Goal: Information Seeking & Learning: Check status

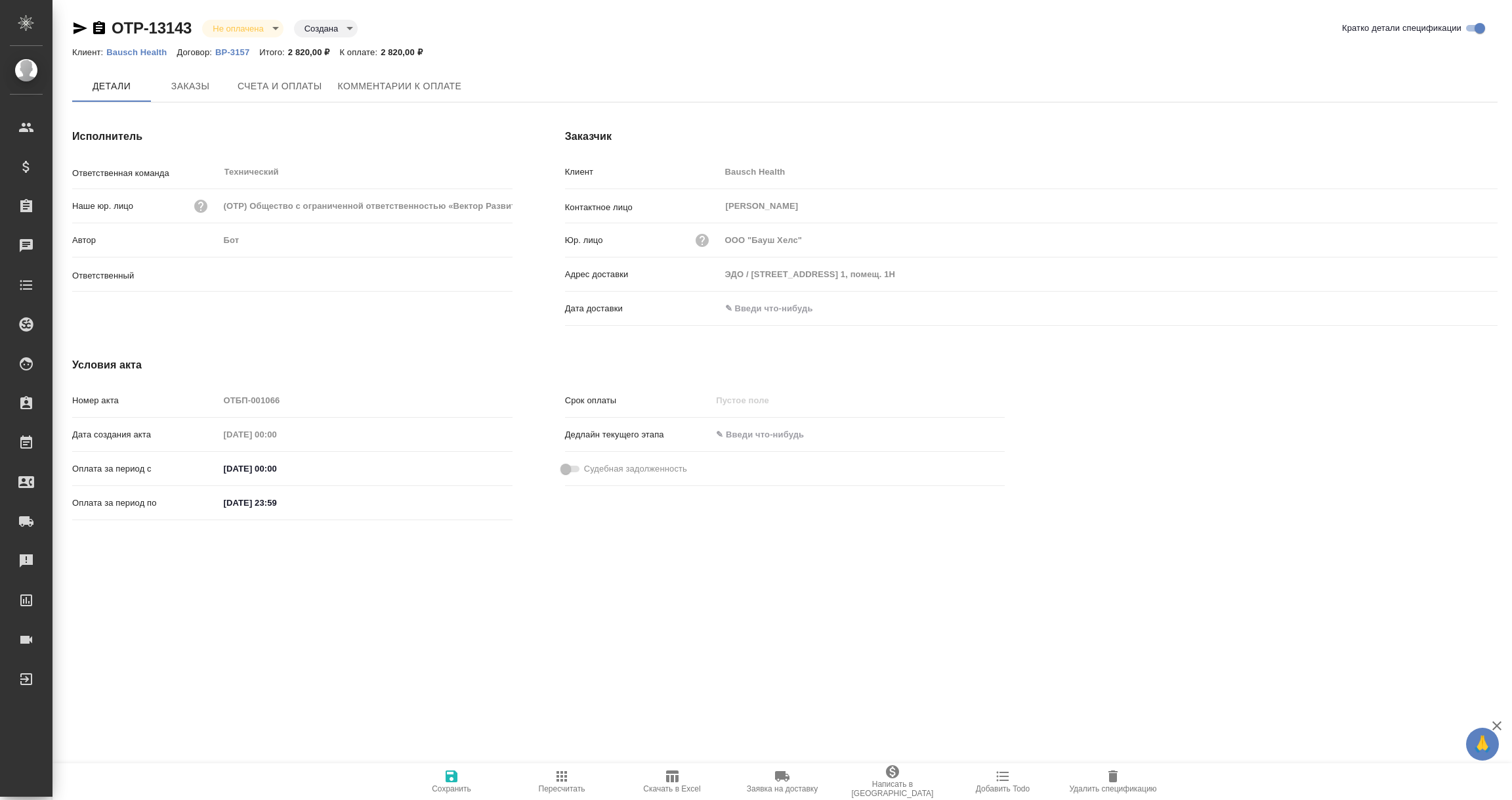
type input "Никифорова Валерия"
click at [302, 96] on button "Счета и оплаты" at bounding box center [280, 86] width 101 height 32
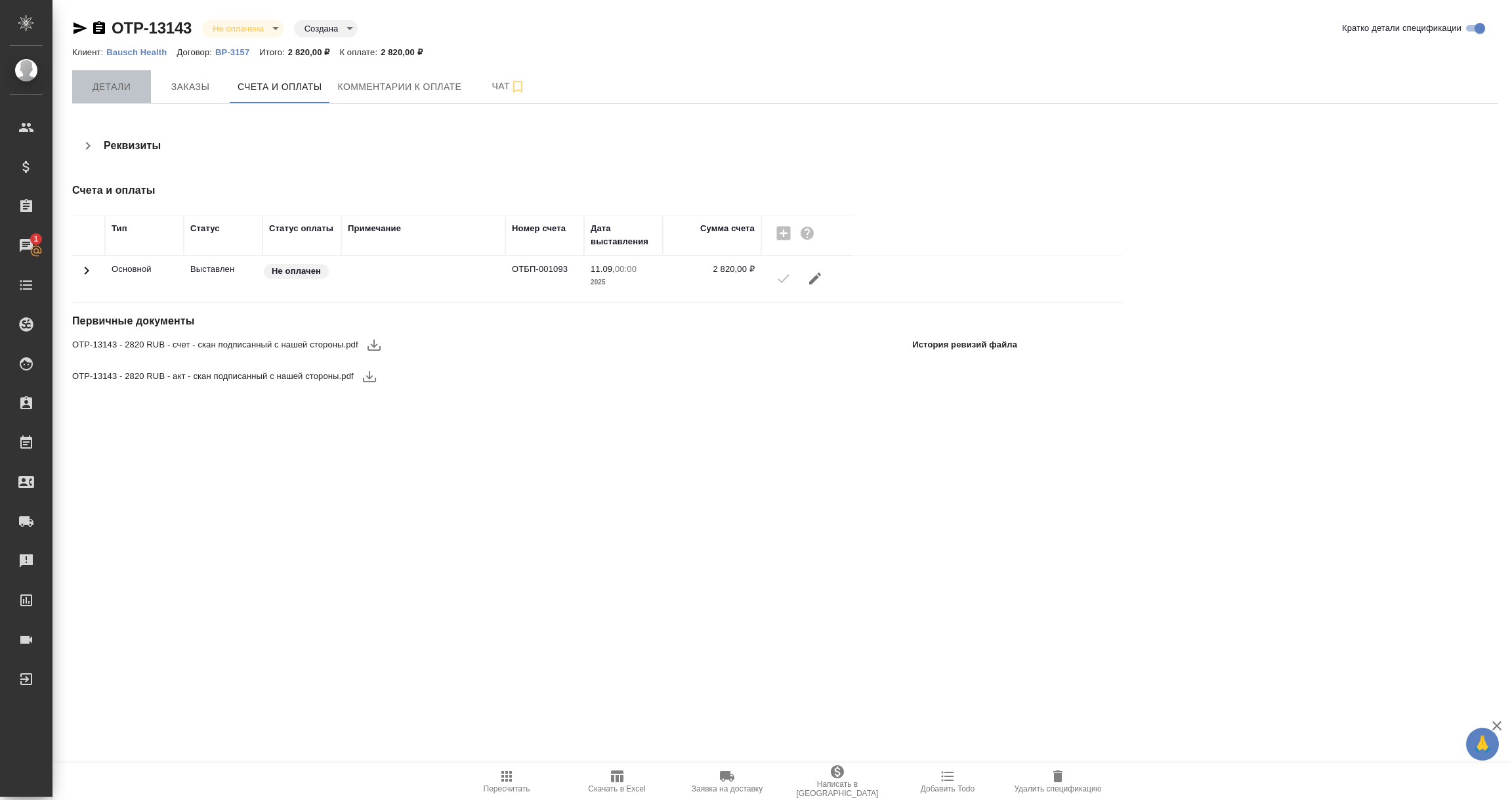
click at [131, 84] on span "Детали" at bounding box center [112, 86] width 63 height 16
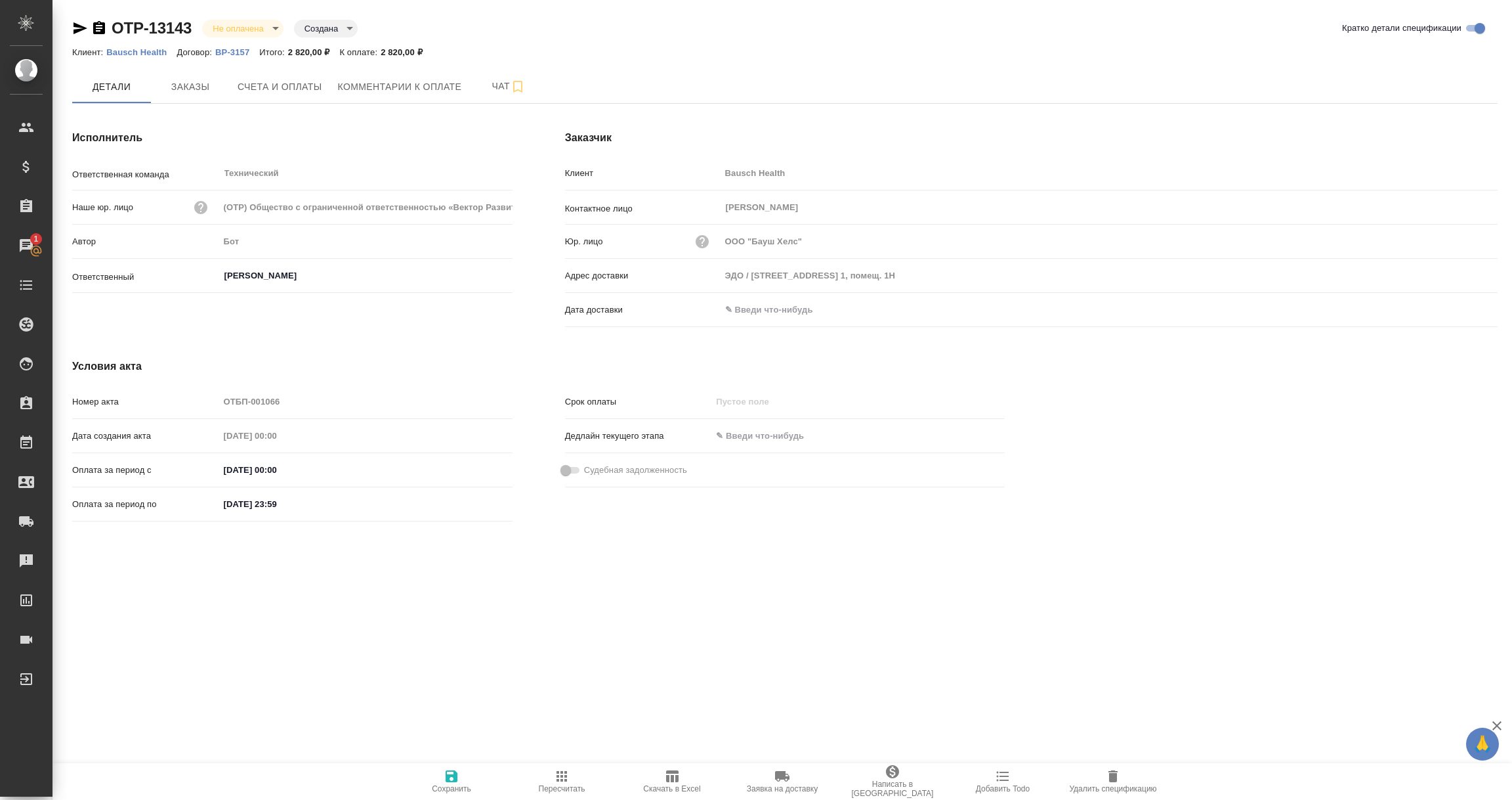
click at [753, 313] on input "text" at bounding box center [777, 309] width 115 height 19
click at [1456, 306] on icon "button" at bounding box center [1459, 308] width 15 height 15
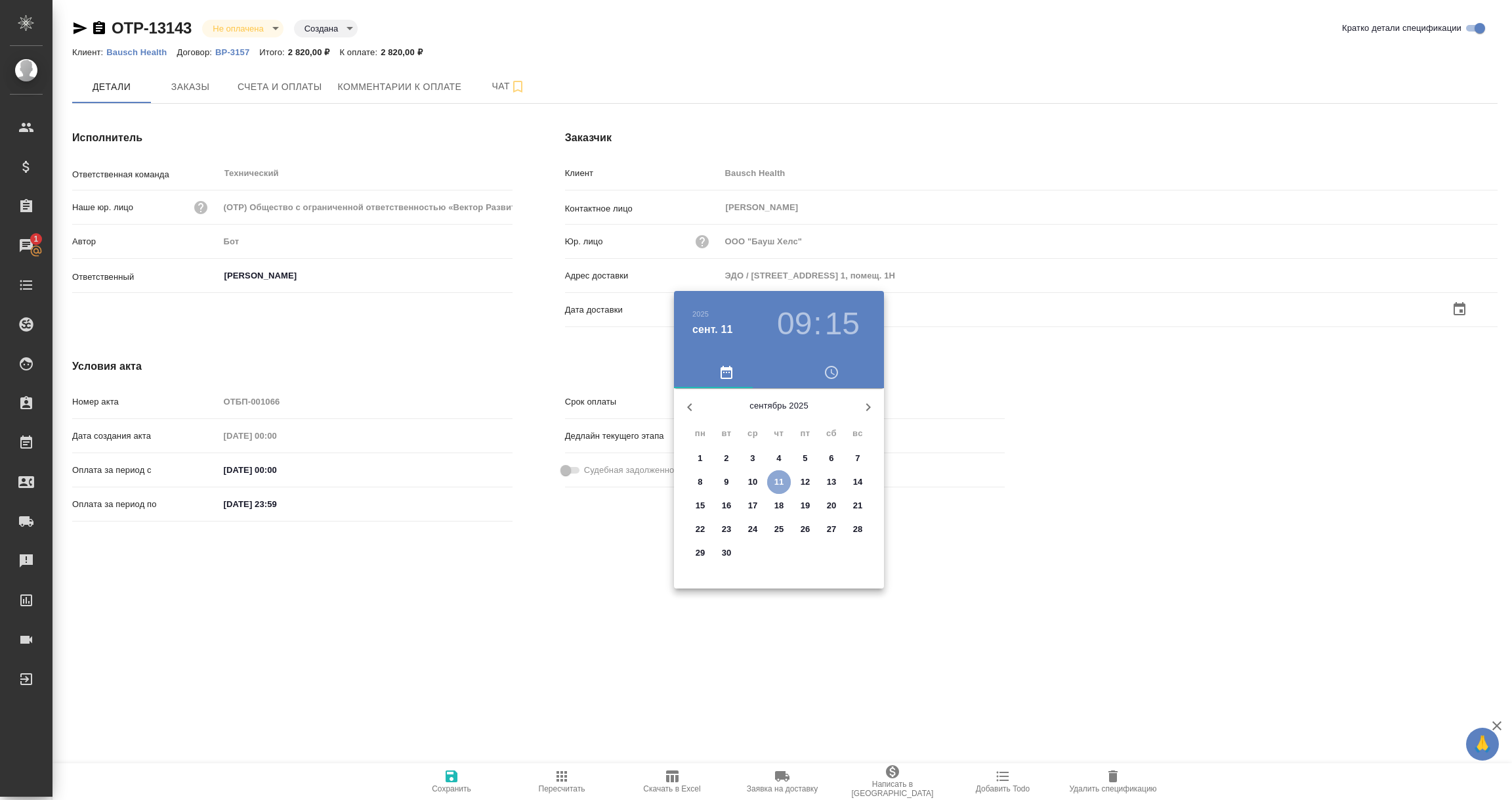
click at [777, 484] on p "11" at bounding box center [780, 482] width 10 height 13
type input "11.09.2025 09:15"
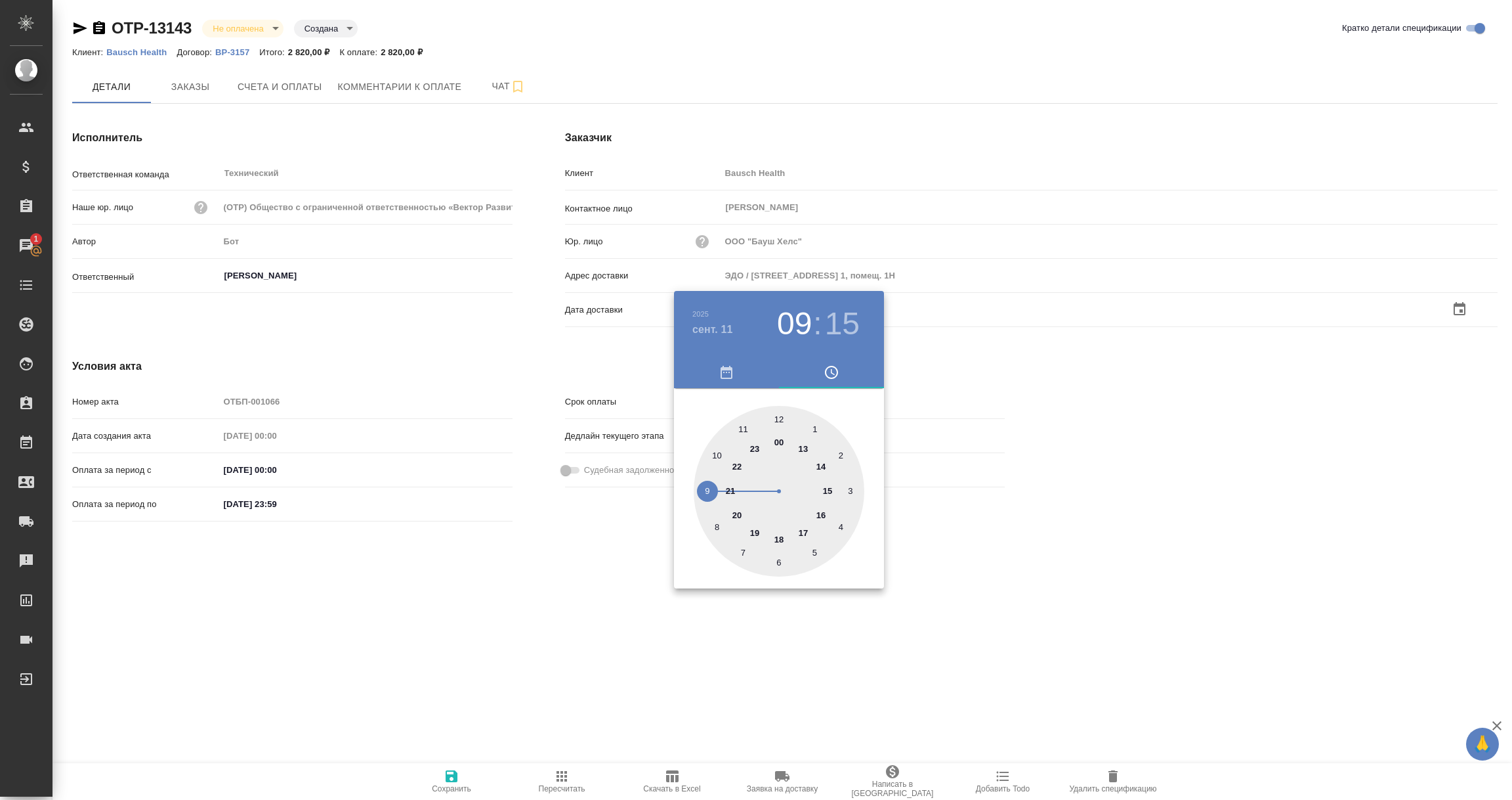
click at [615, 637] on div at bounding box center [756, 400] width 1512 height 800
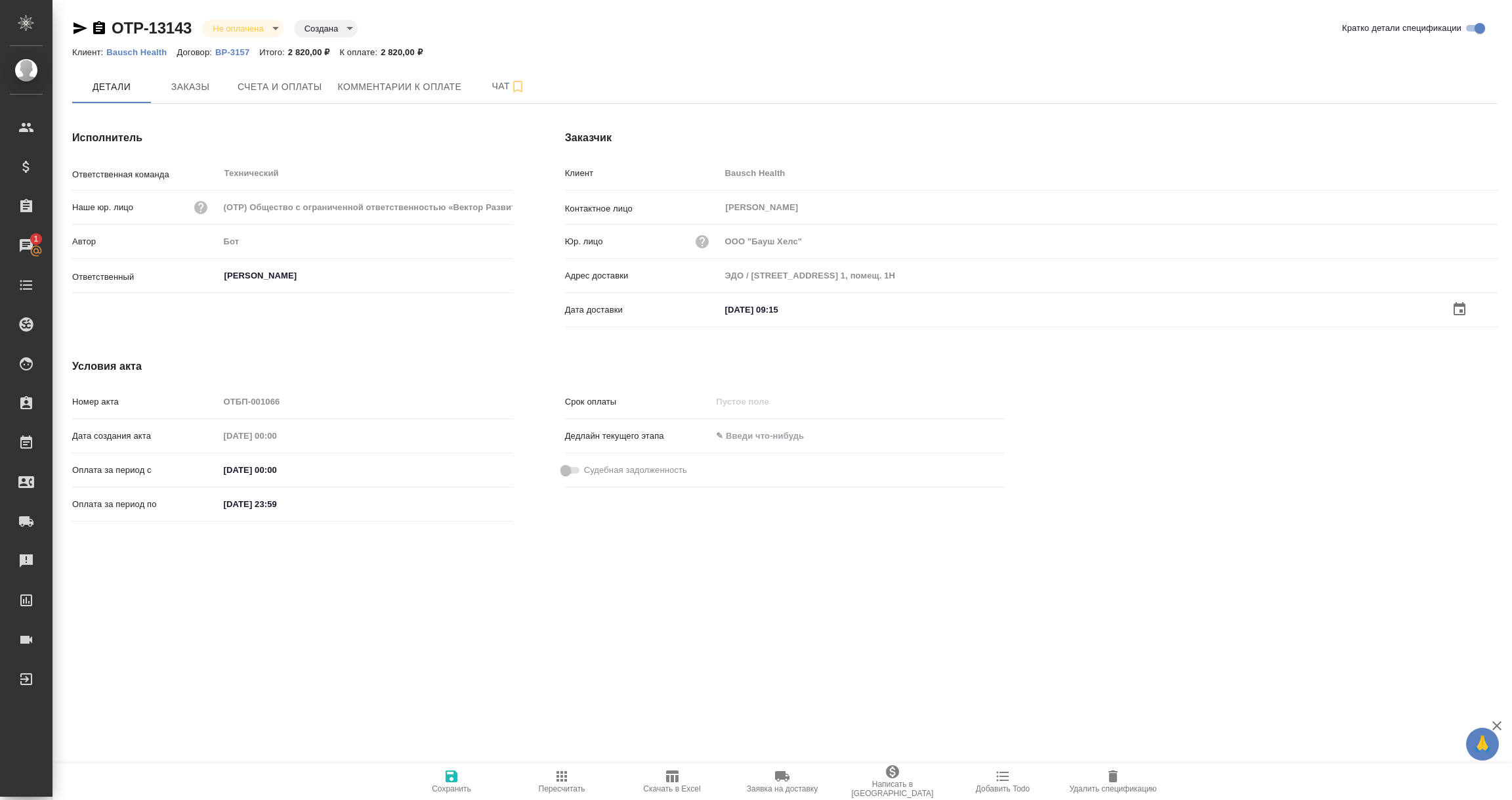
click at [448, 778] on icon "button" at bounding box center [451, 776] width 12 height 12
click at [766, 312] on input "text" at bounding box center [777, 309] width 115 height 19
click at [1462, 309] on icon "button" at bounding box center [1460, 308] width 12 height 13
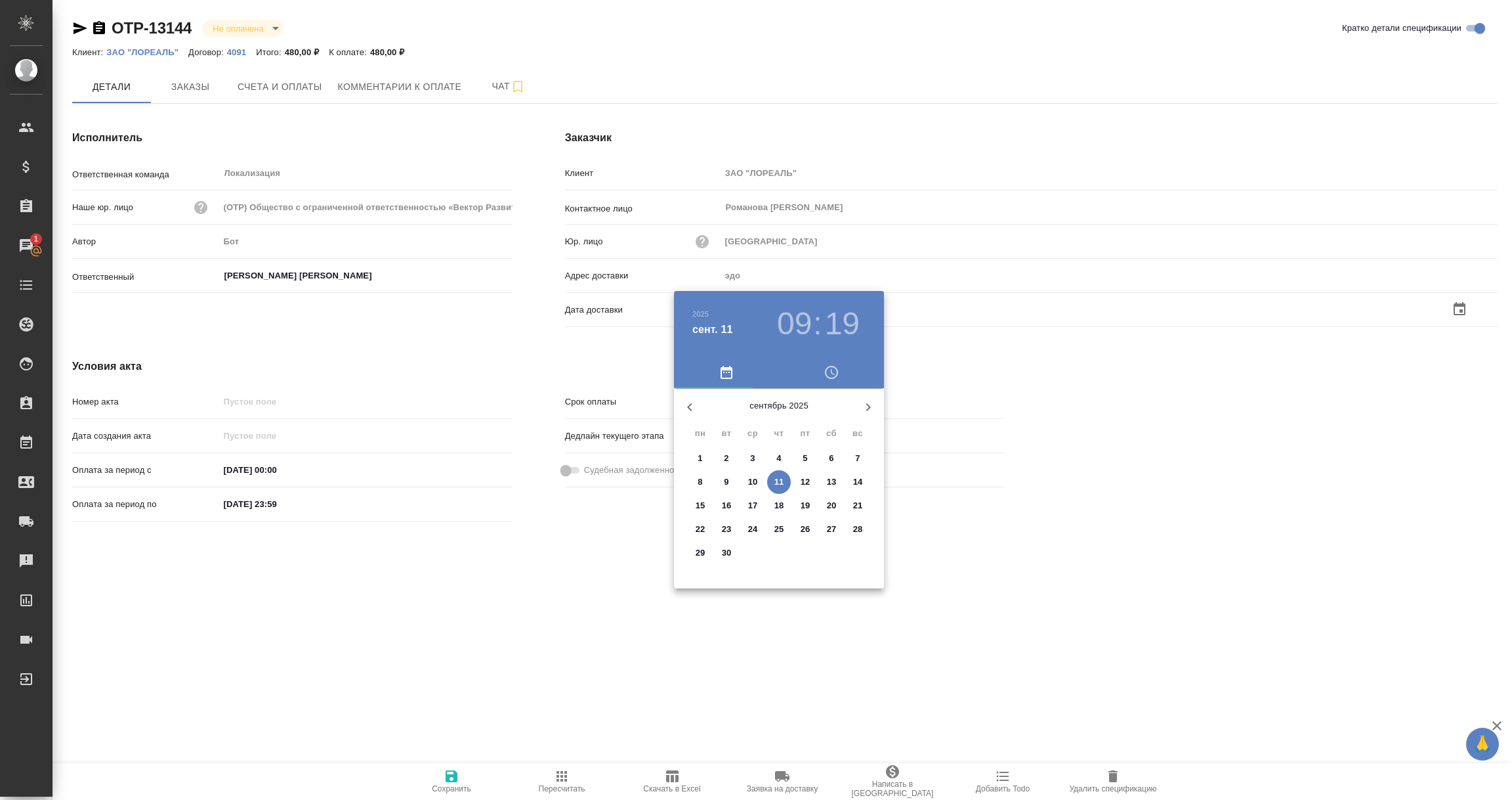
click at [775, 476] on p "11" at bounding box center [780, 482] width 10 height 13
type input "11.09.2025 09:19"
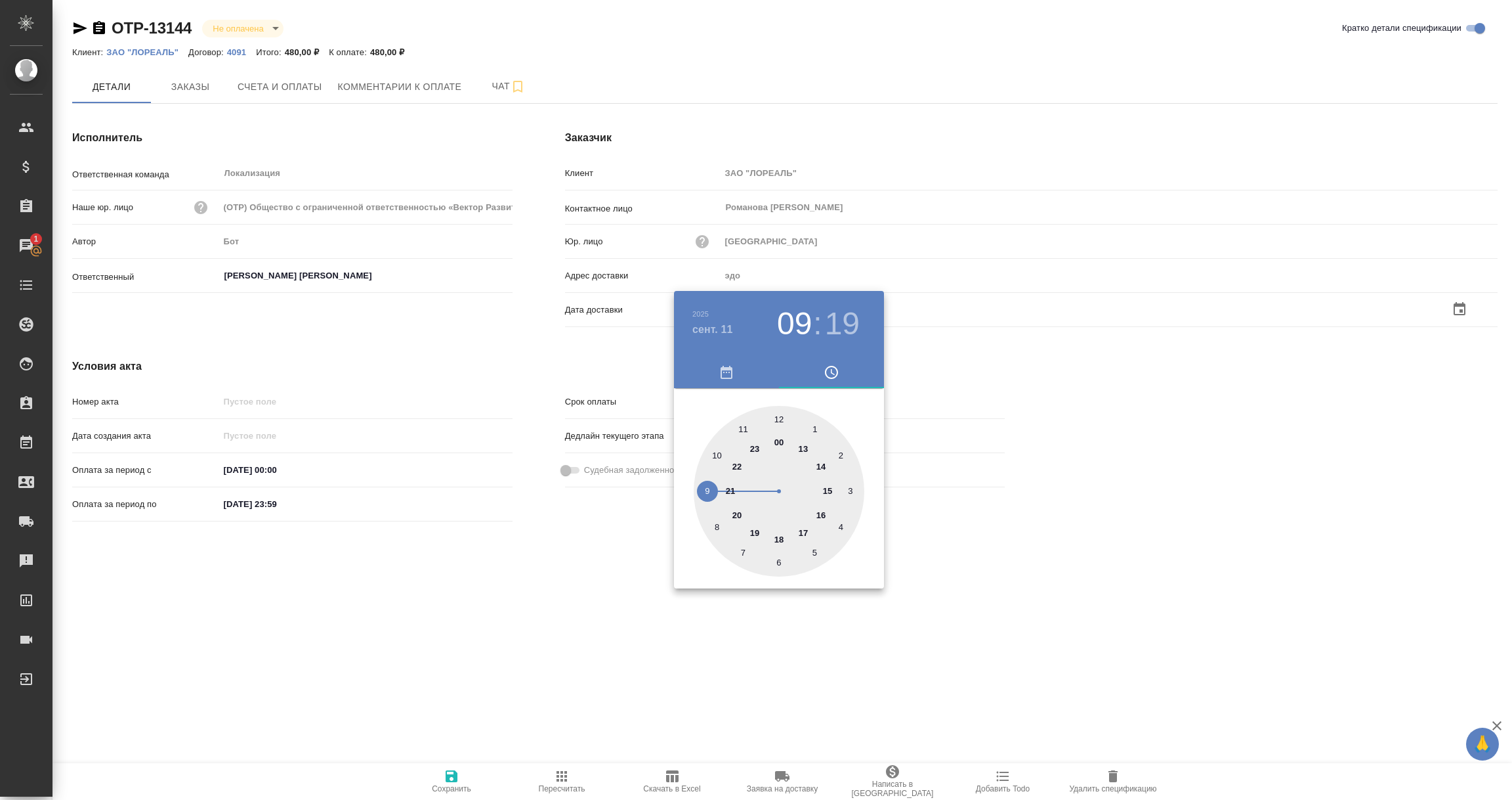
click at [620, 652] on div at bounding box center [756, 400] width 1512 height 800
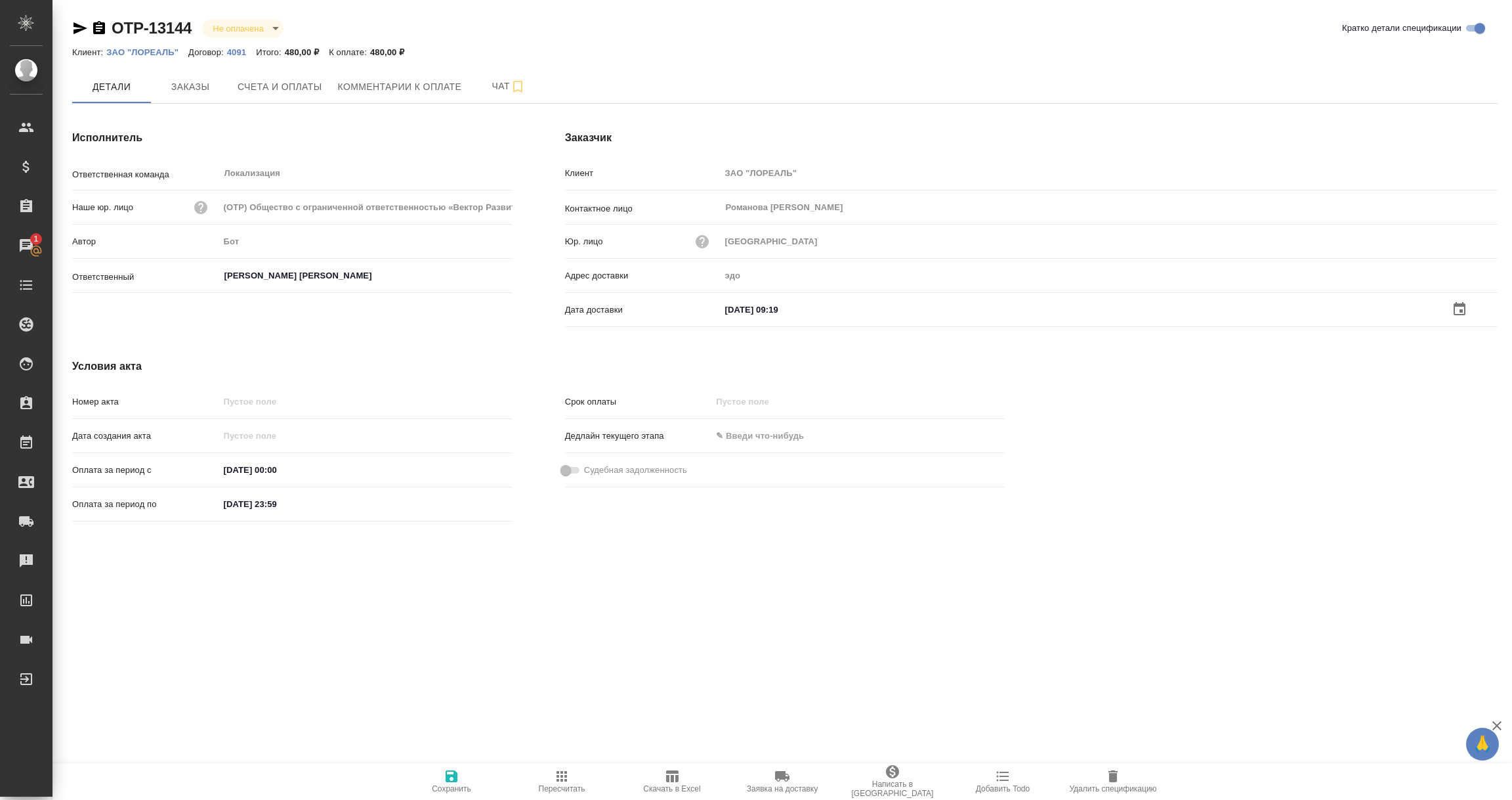
click at [458, 773] on icon "button" at bounding box center [451, 776] width 15 height 15
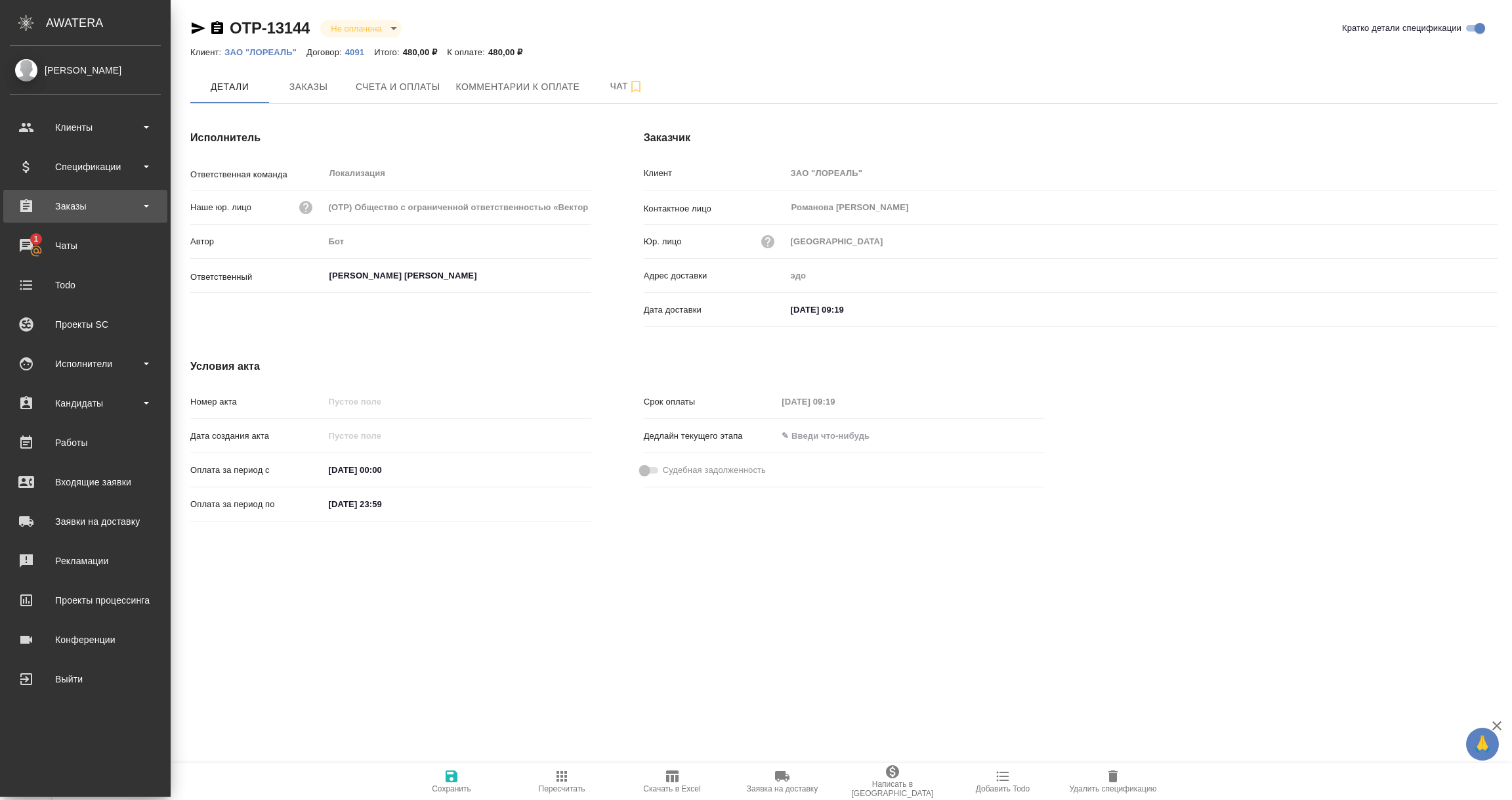
click at [73, 196] on div "Заказы" at bounding box center [85, 206] width 151 height 20
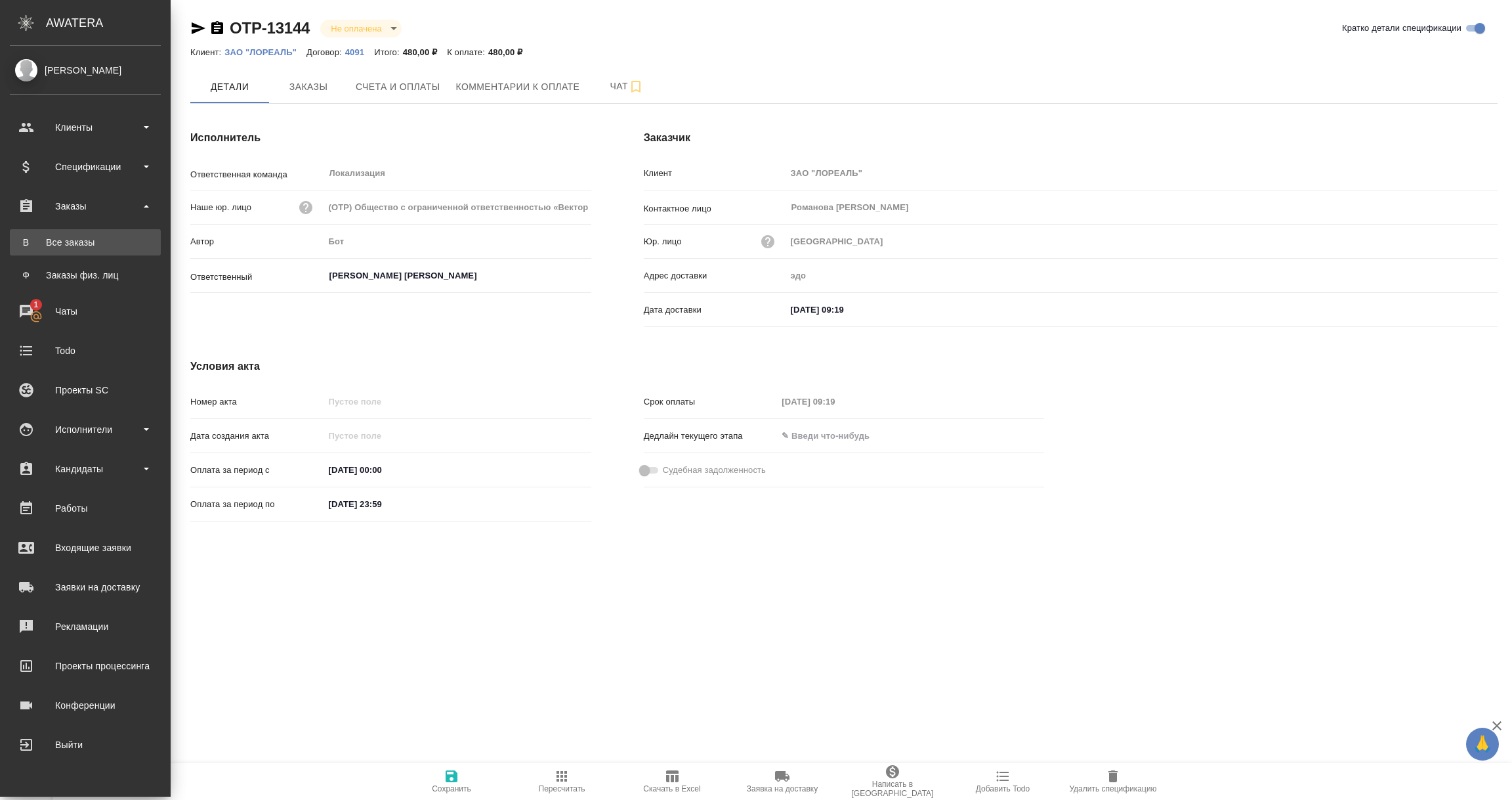
click at [73, 237] on div "Все заказы" at bounding box center [85, 242] width 138 height 13
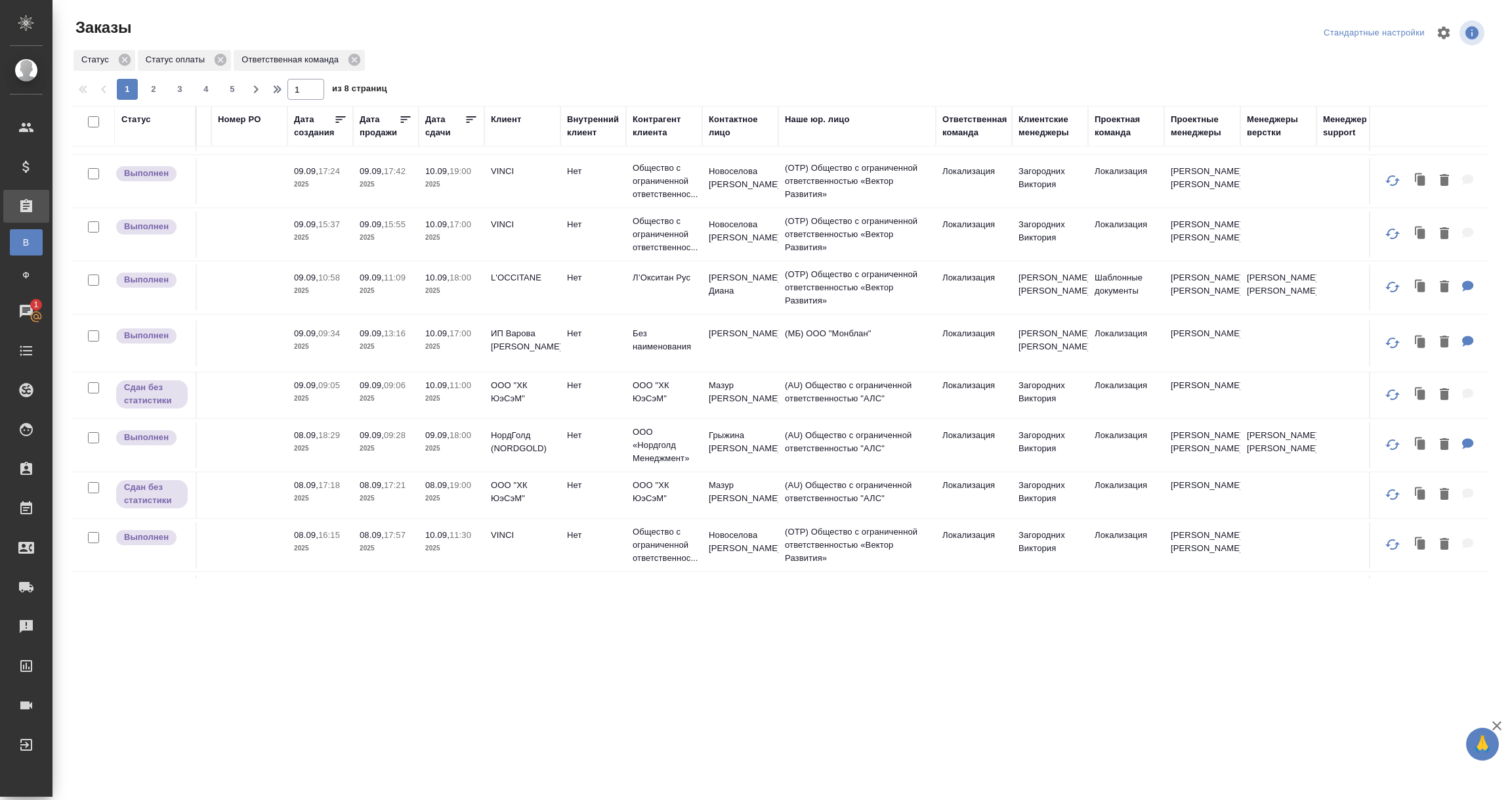
scroll to position [98, 0]
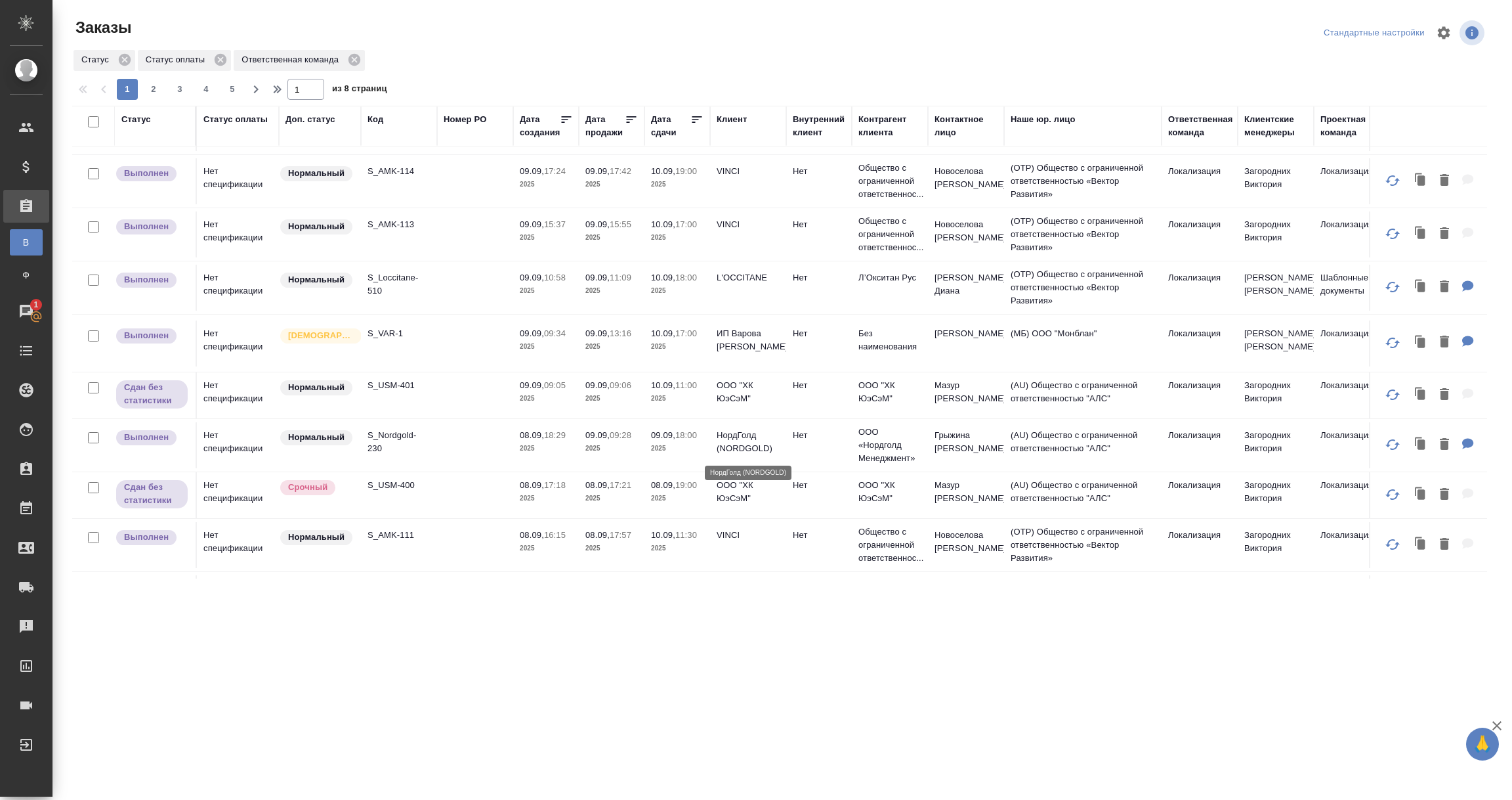
click at [759, 451] on p "НордГолд (NORDGOLD)" at bounding box center [748, 441] width 63 height 26
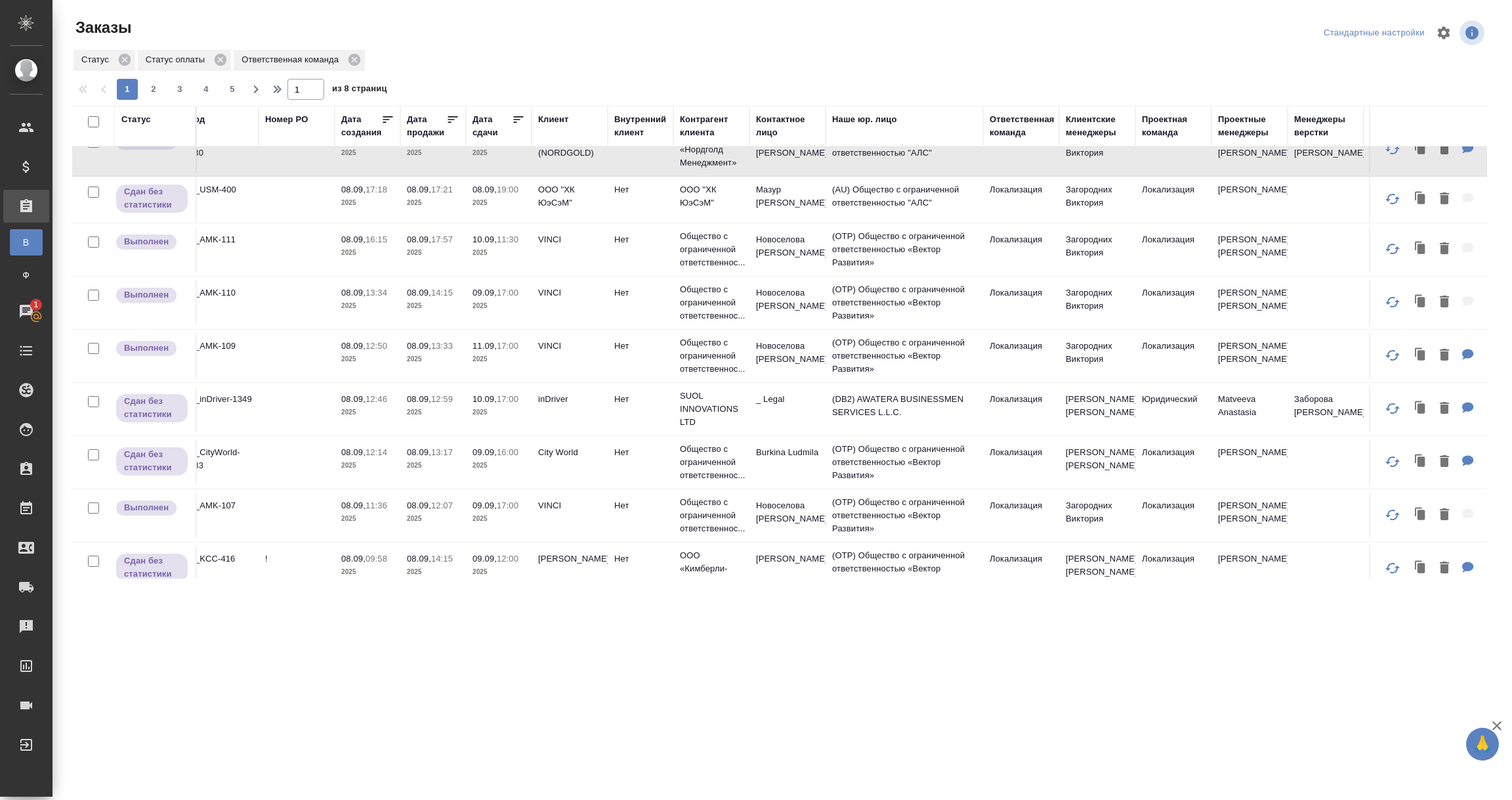
scroll to position [394, 160]
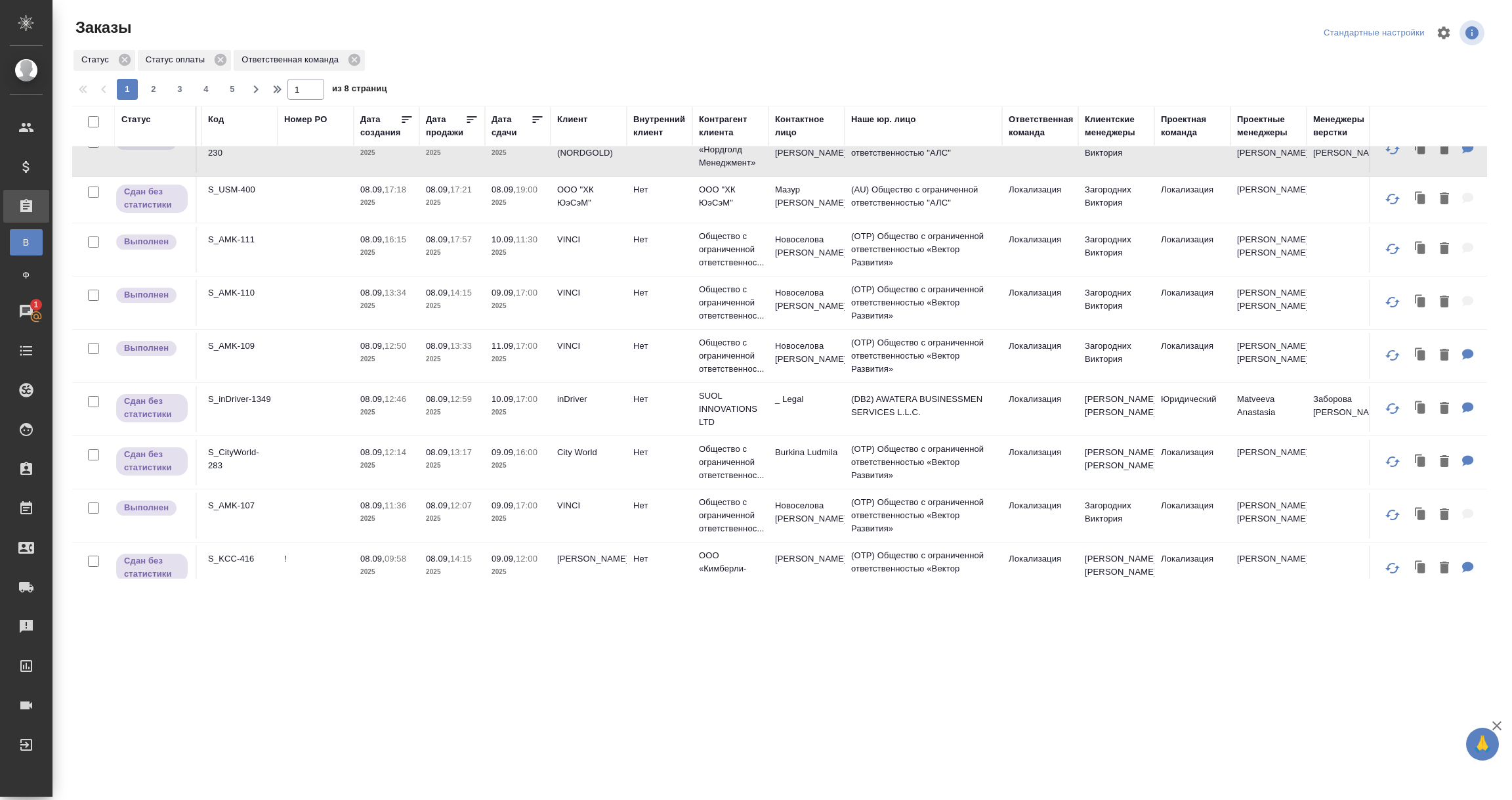
click at [588, 359] on td "VINCI" at bounding box center [588, 356] width 76 height 46
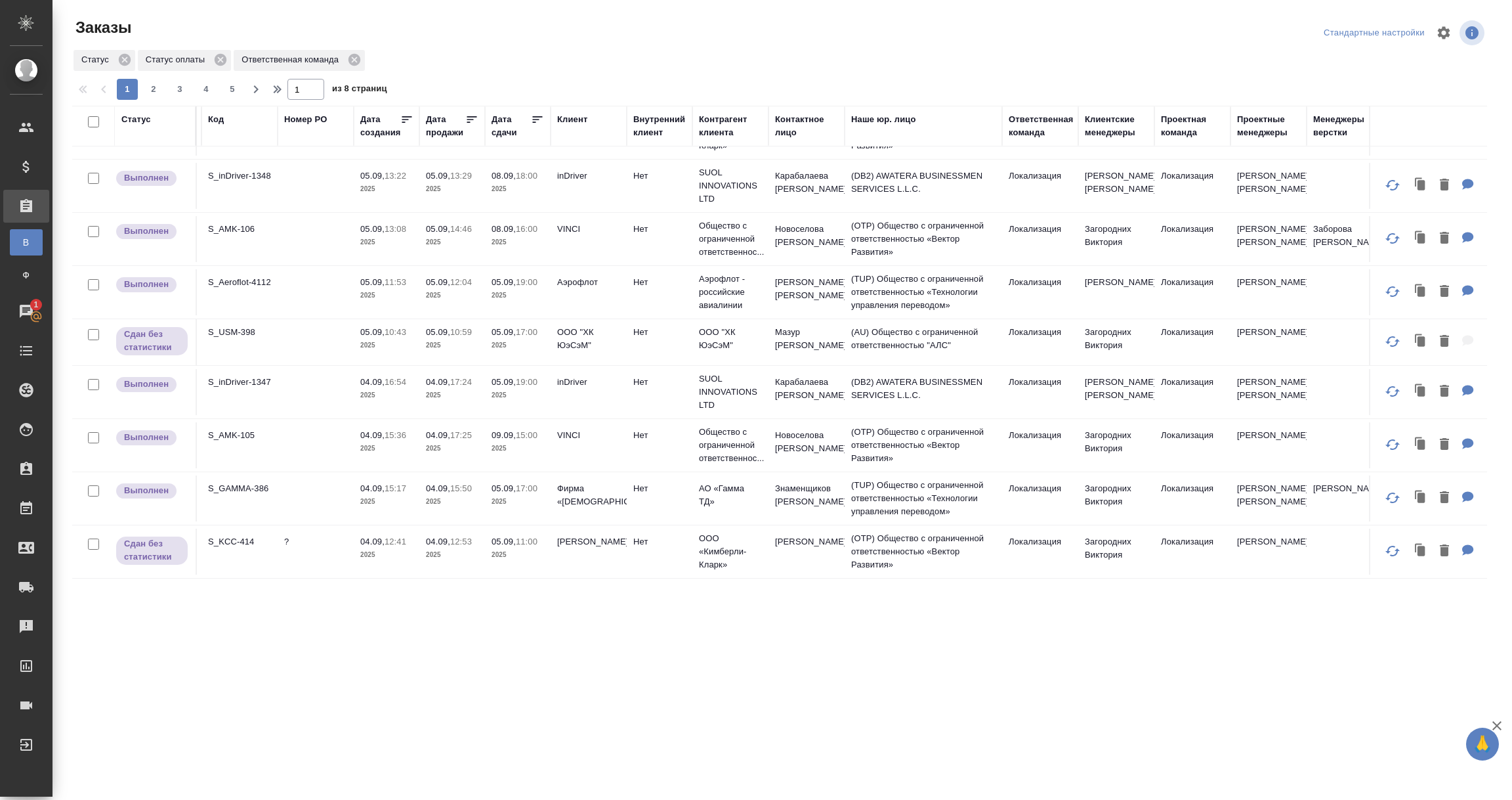
scroll to position [914, 160]
click at [565, 535] on p "Kimberly-Clark" at bounding box center [589, 541] width 63 height 13
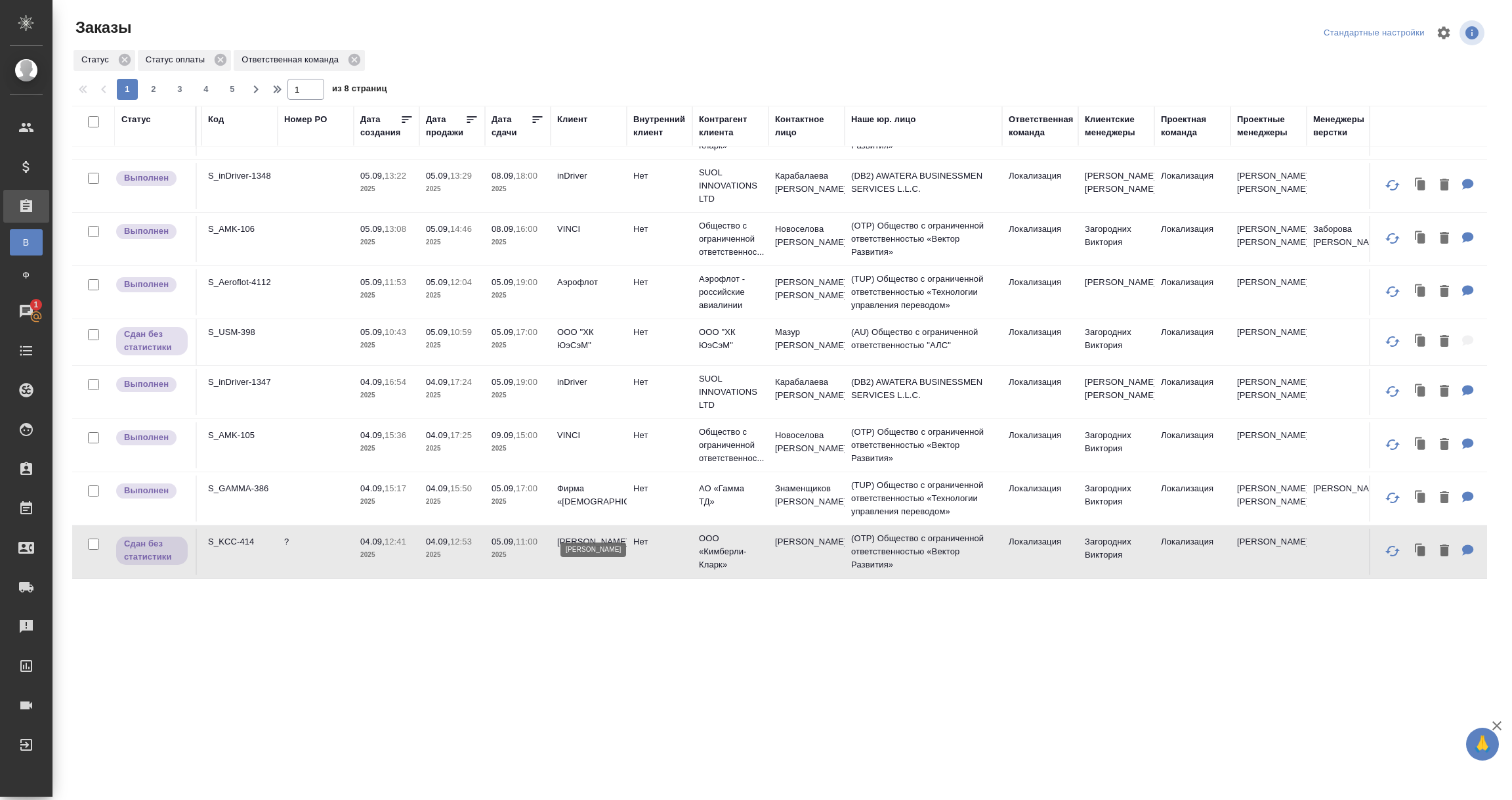
click at [565, 535] on p "Kimberly-Clark" at bounding box center [589, 541] width 63 height 13
click at [149, 87] on span "2" at bounding box center [154, 89] width 21 height 13
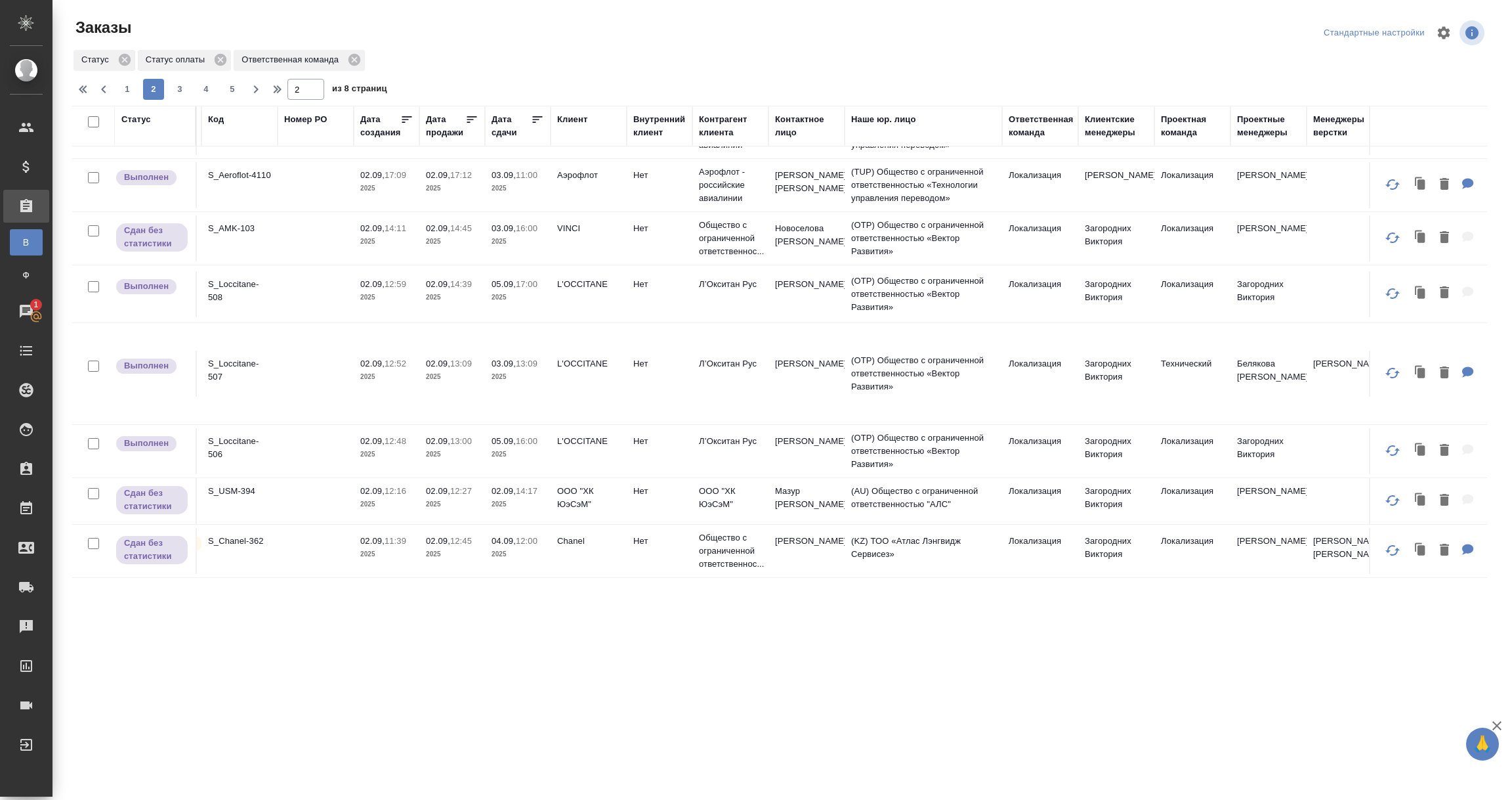
scroll to position [197, 160]
click at [573, 290] on td "L'OCCITANE" at bounding box center [588, 292] width 76 height 46
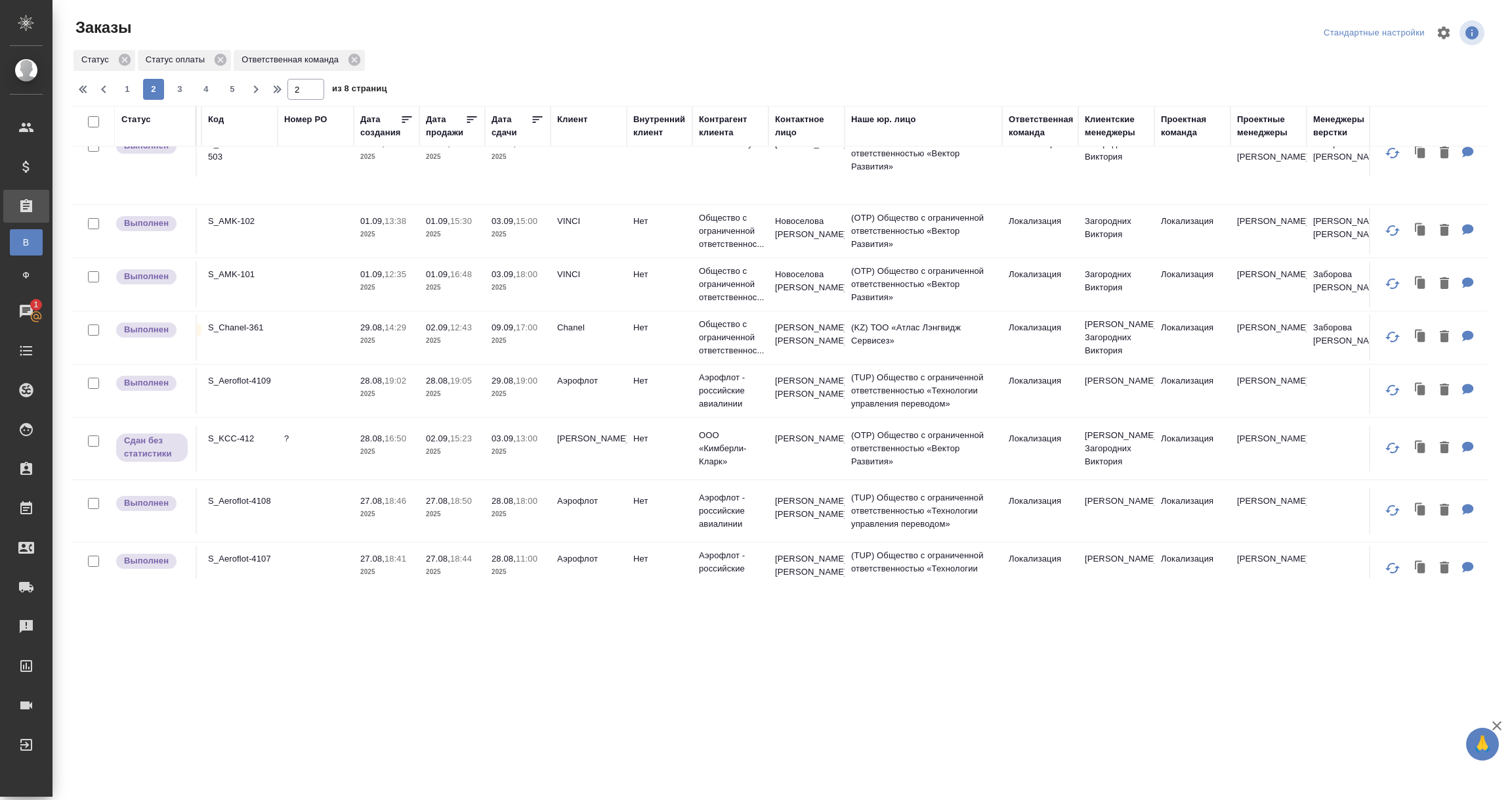
scroll to position [984, 160]
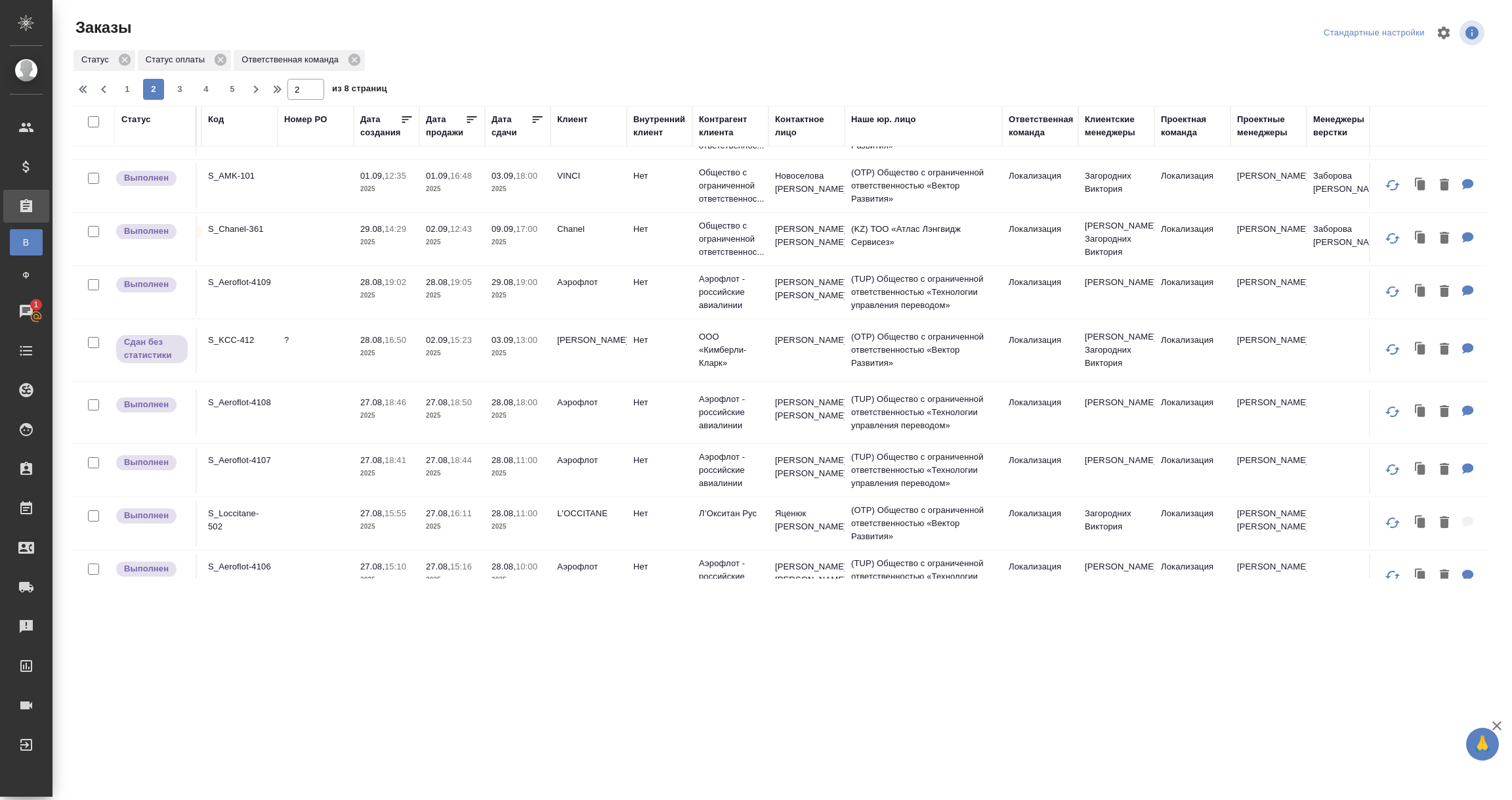
click at [561, 347] on p "Kimberly-Clark" at bounding box center [589, 340] width 63 height 13
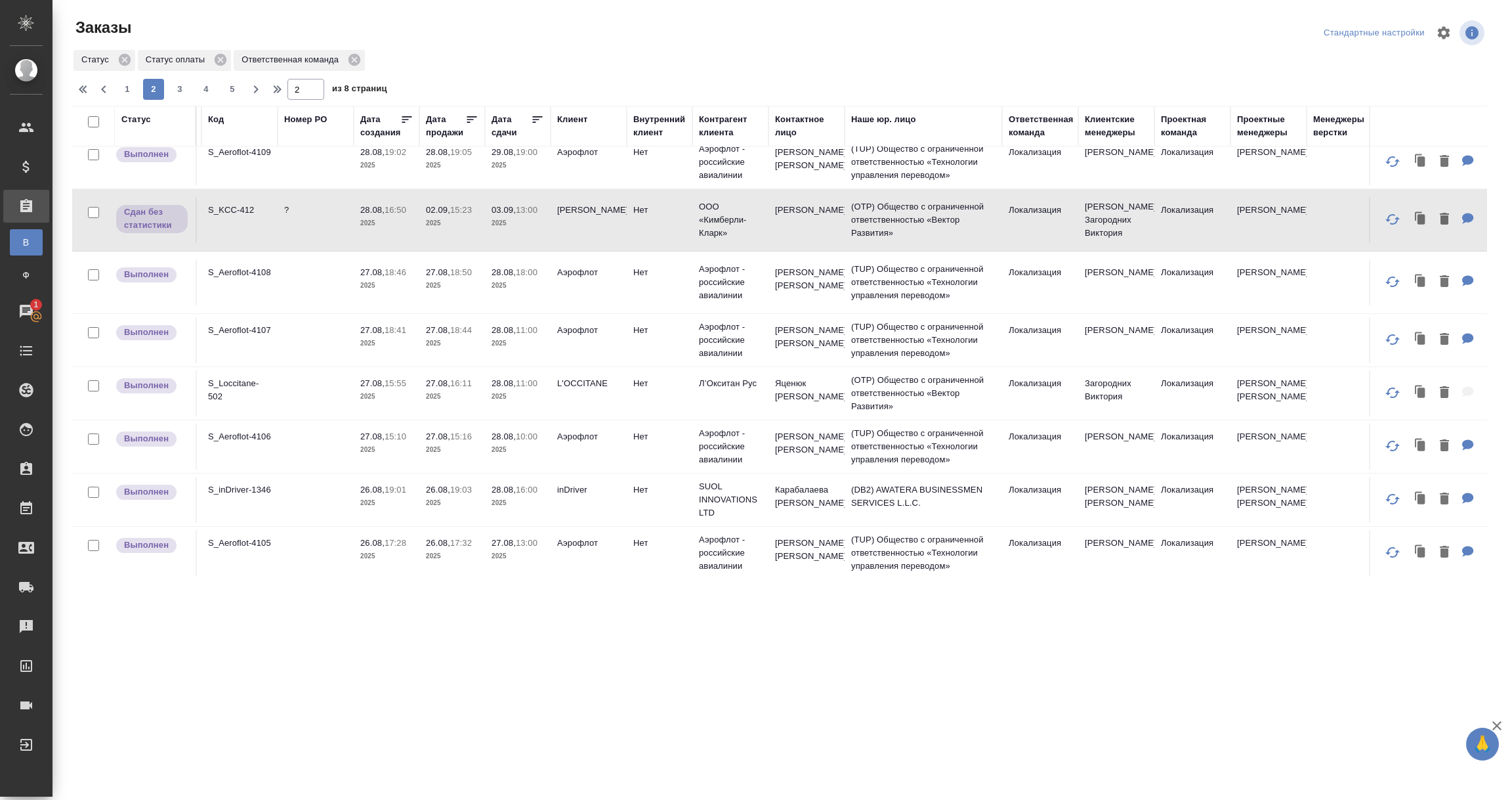
scroll to position [1151, 160]
click at [174, 88] on span "3" at bounding box center [179, 89] width 21 height 13
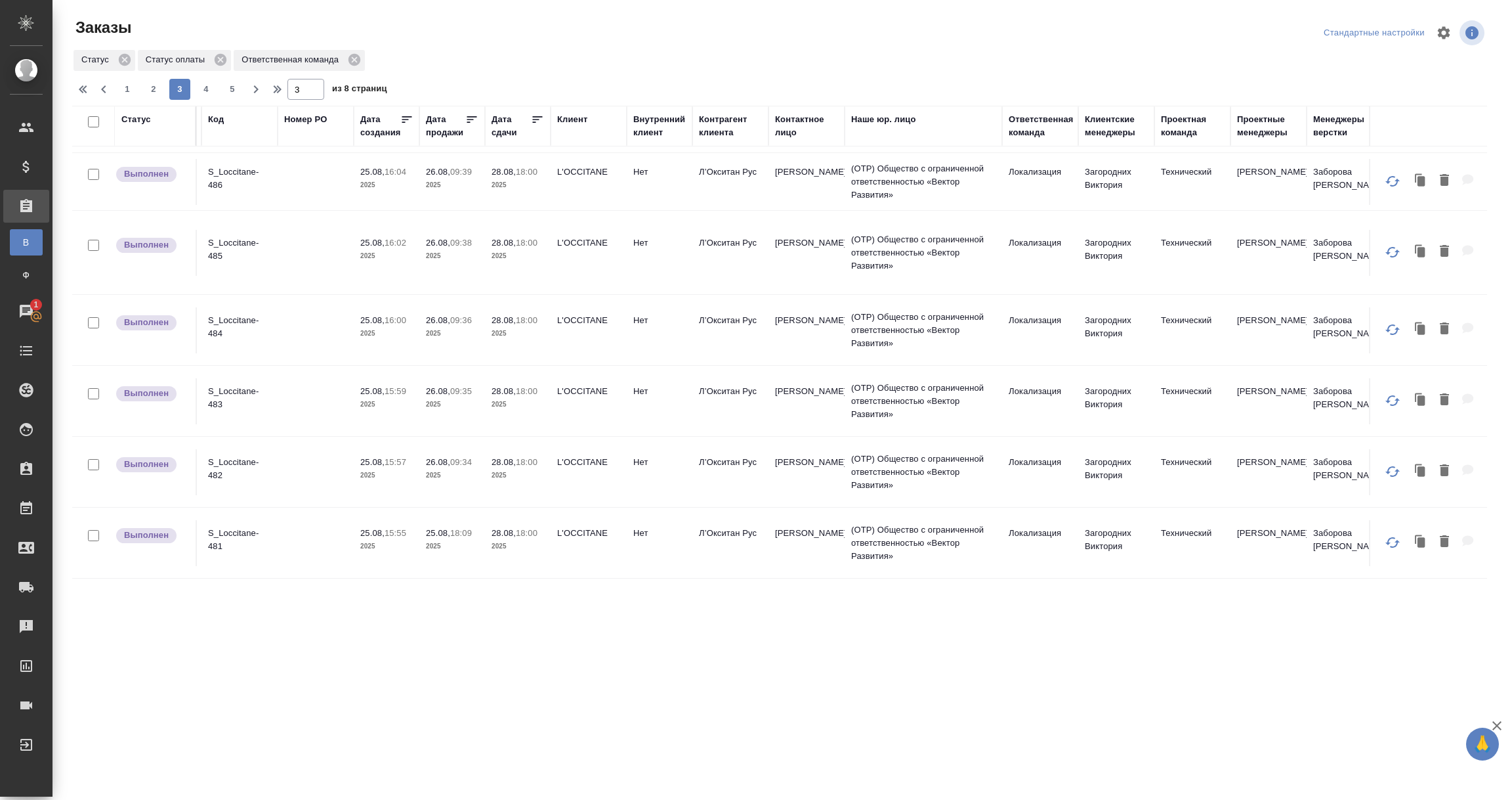
scroll to position [1417, 160]
click at [201, 92] on span "4" at bounding box center [206, 89] width 21 height 13
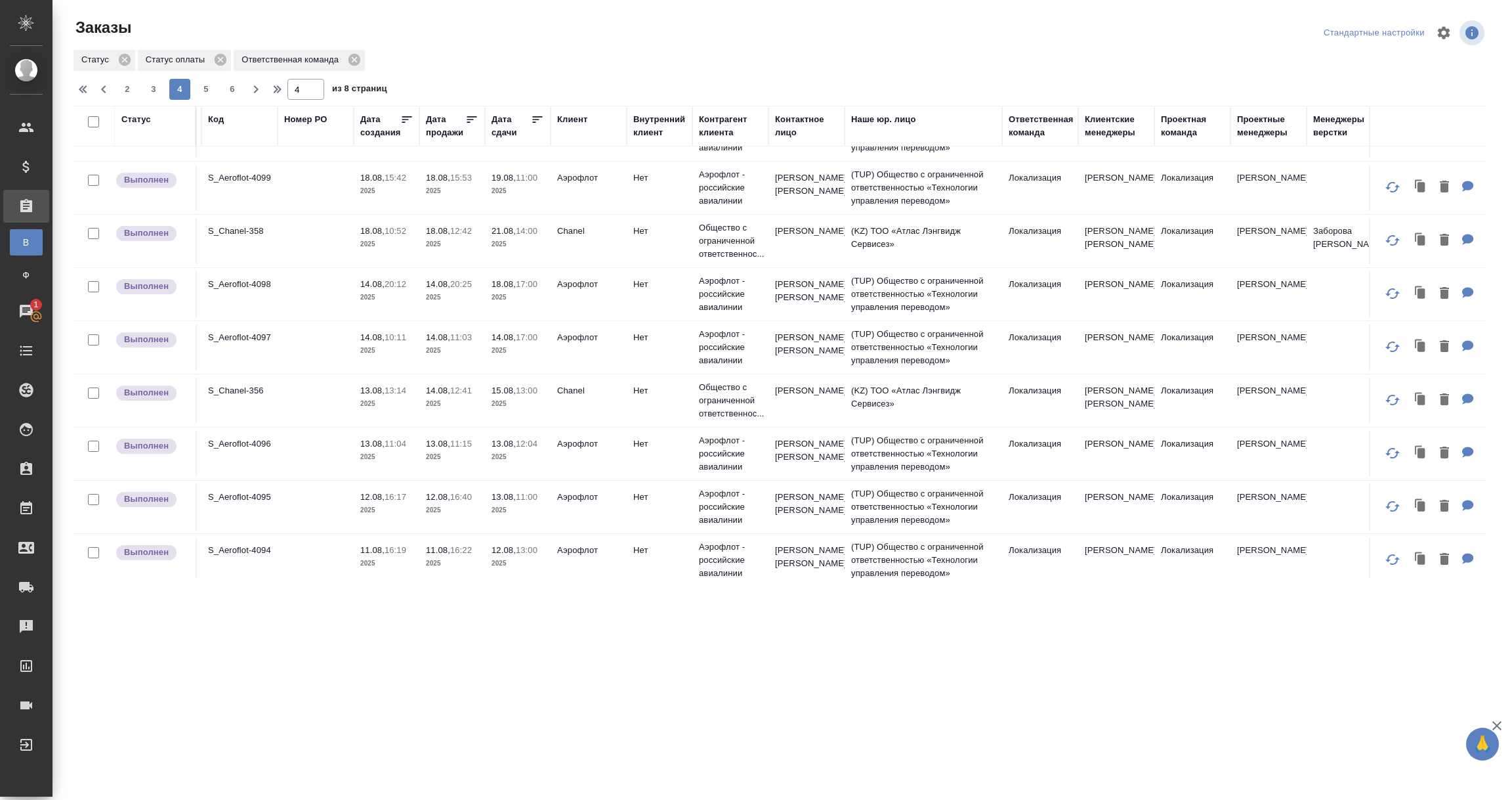
scroll to position [1059, 160]
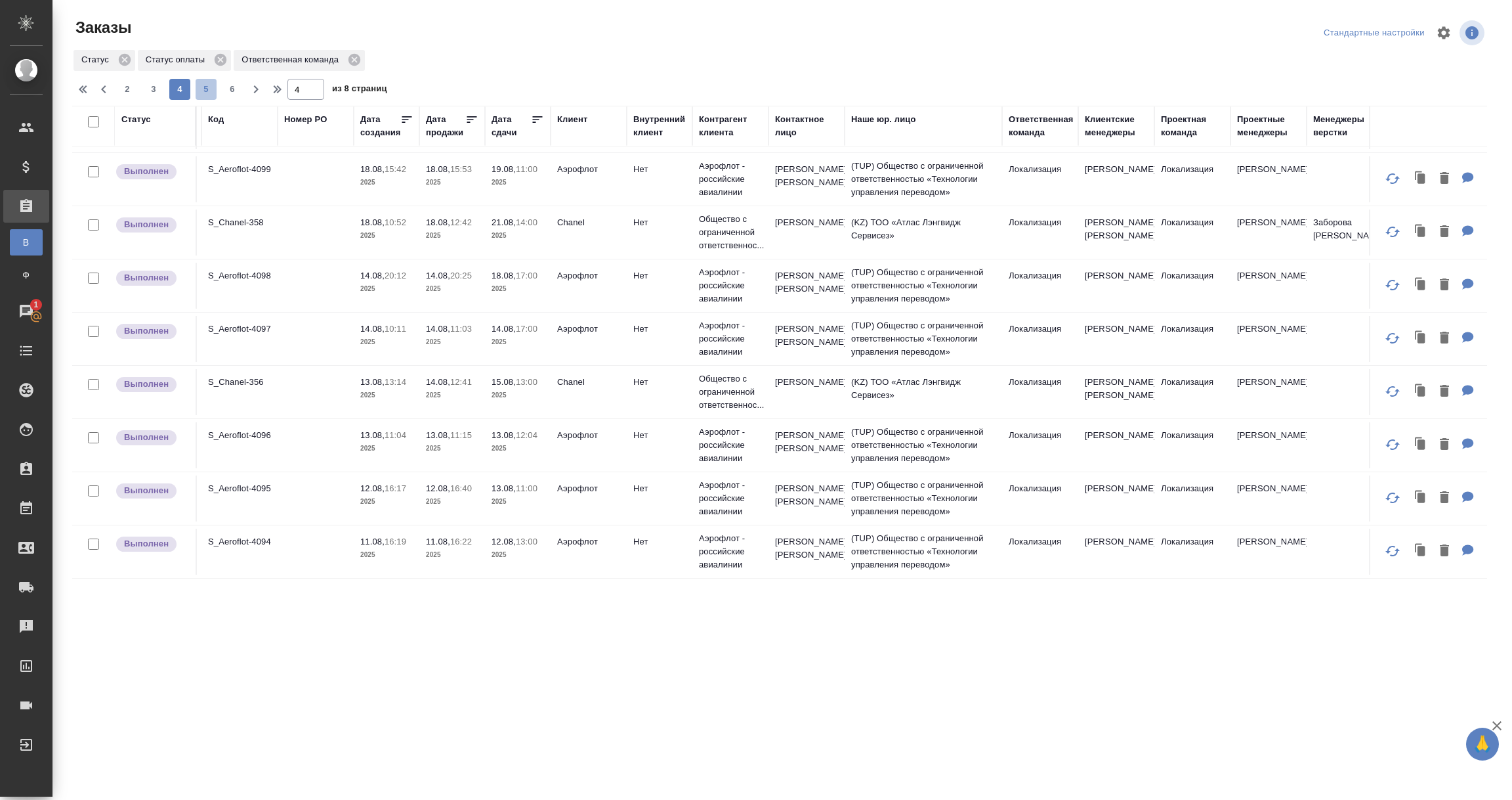
click at [202, 87] on span "5" at bounding box center [206, 89] width 21 height 13
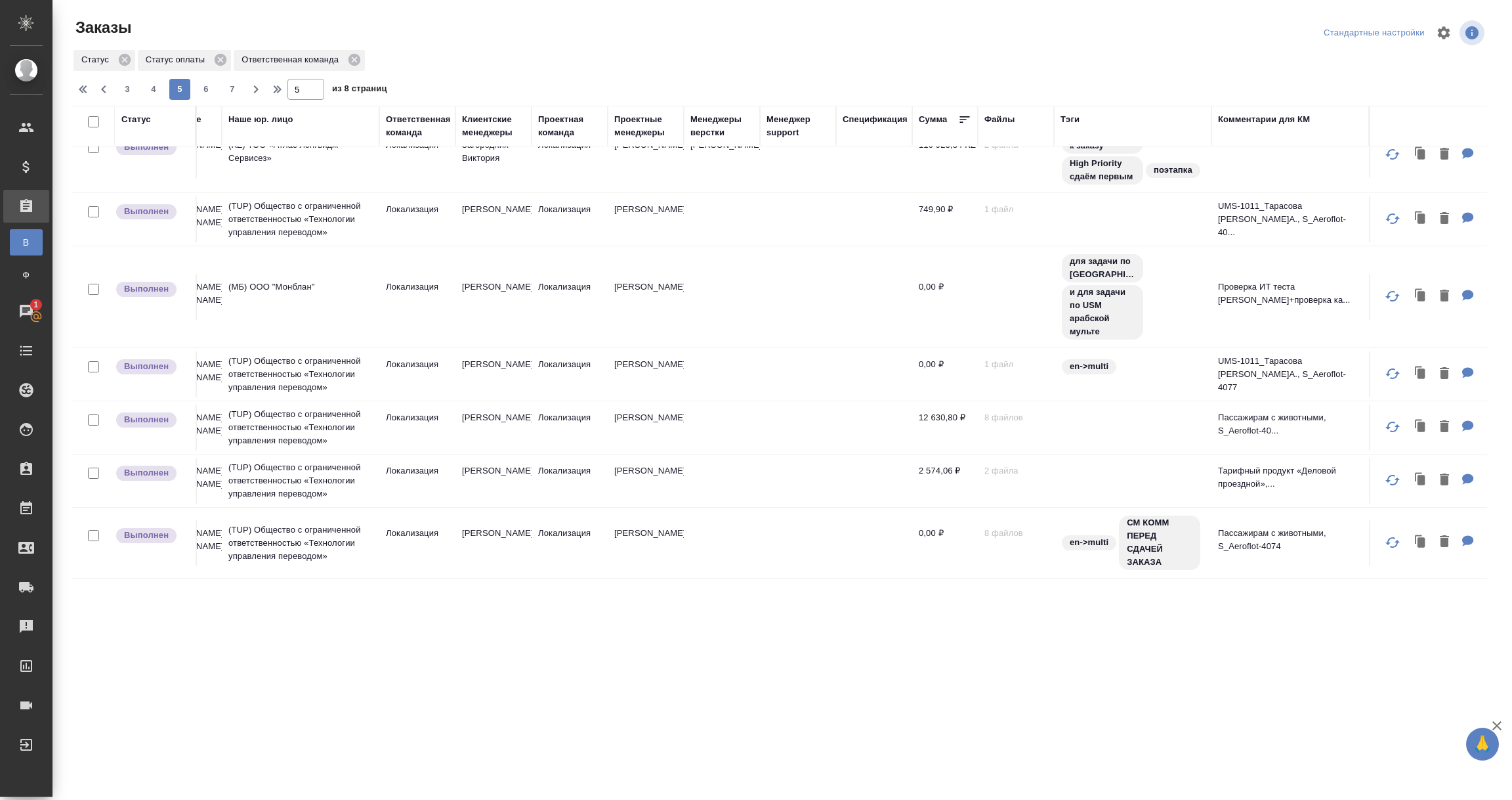
scroll to position [1077, 0]
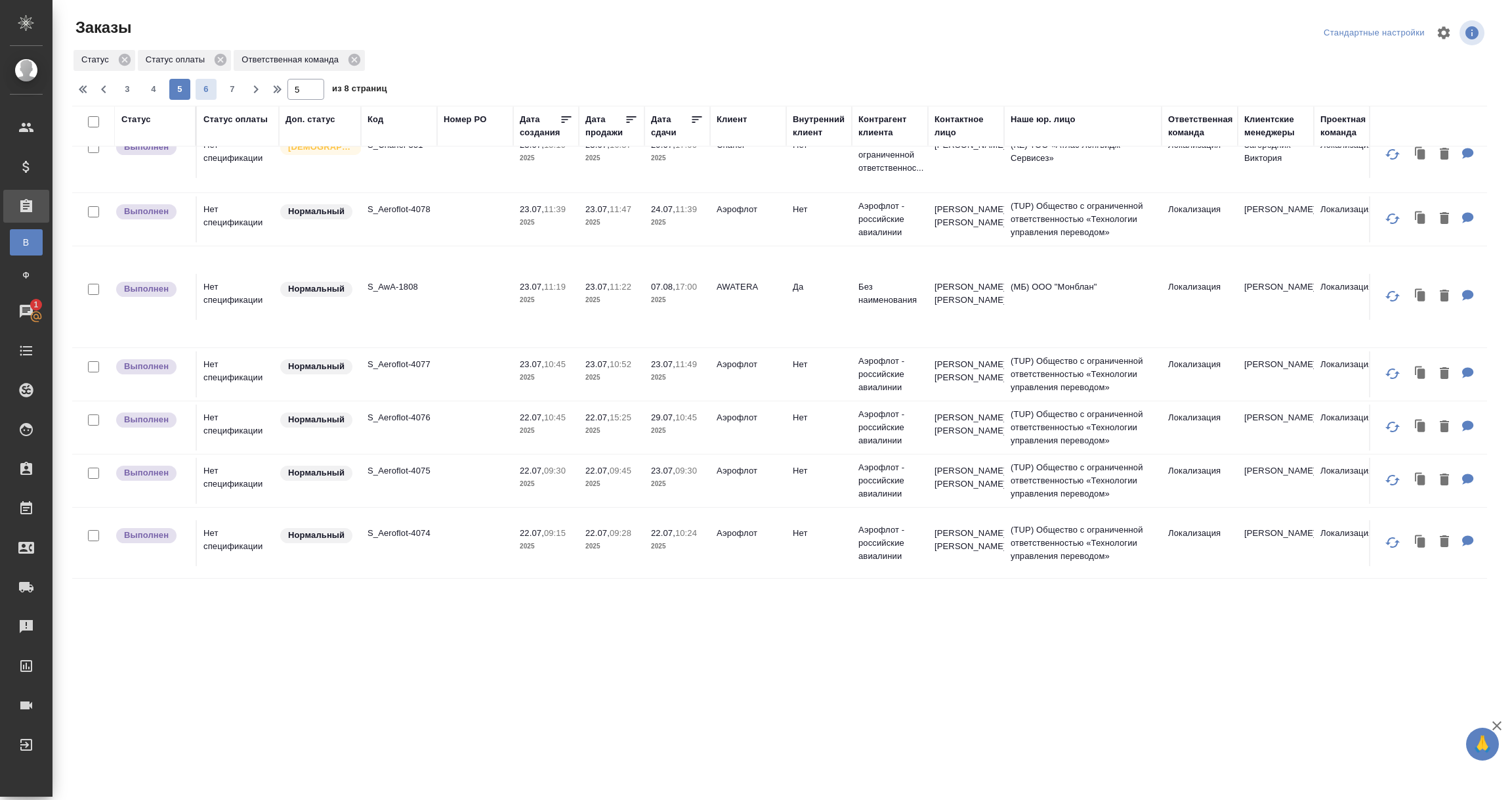
click at [206, 87] on span "6" at bounding box center [206, 89] width 21 height 13
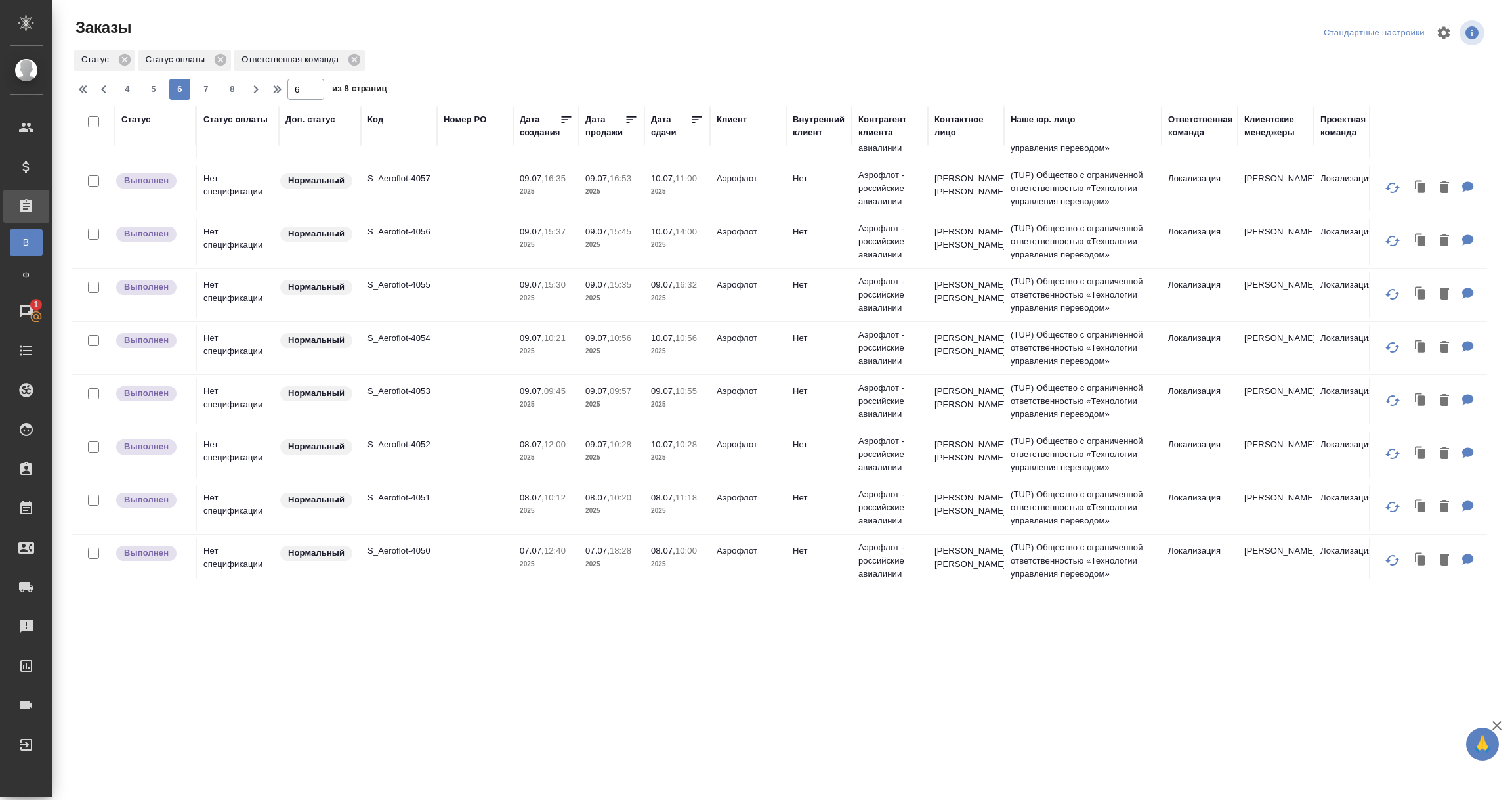
scroll to position [949, 0]
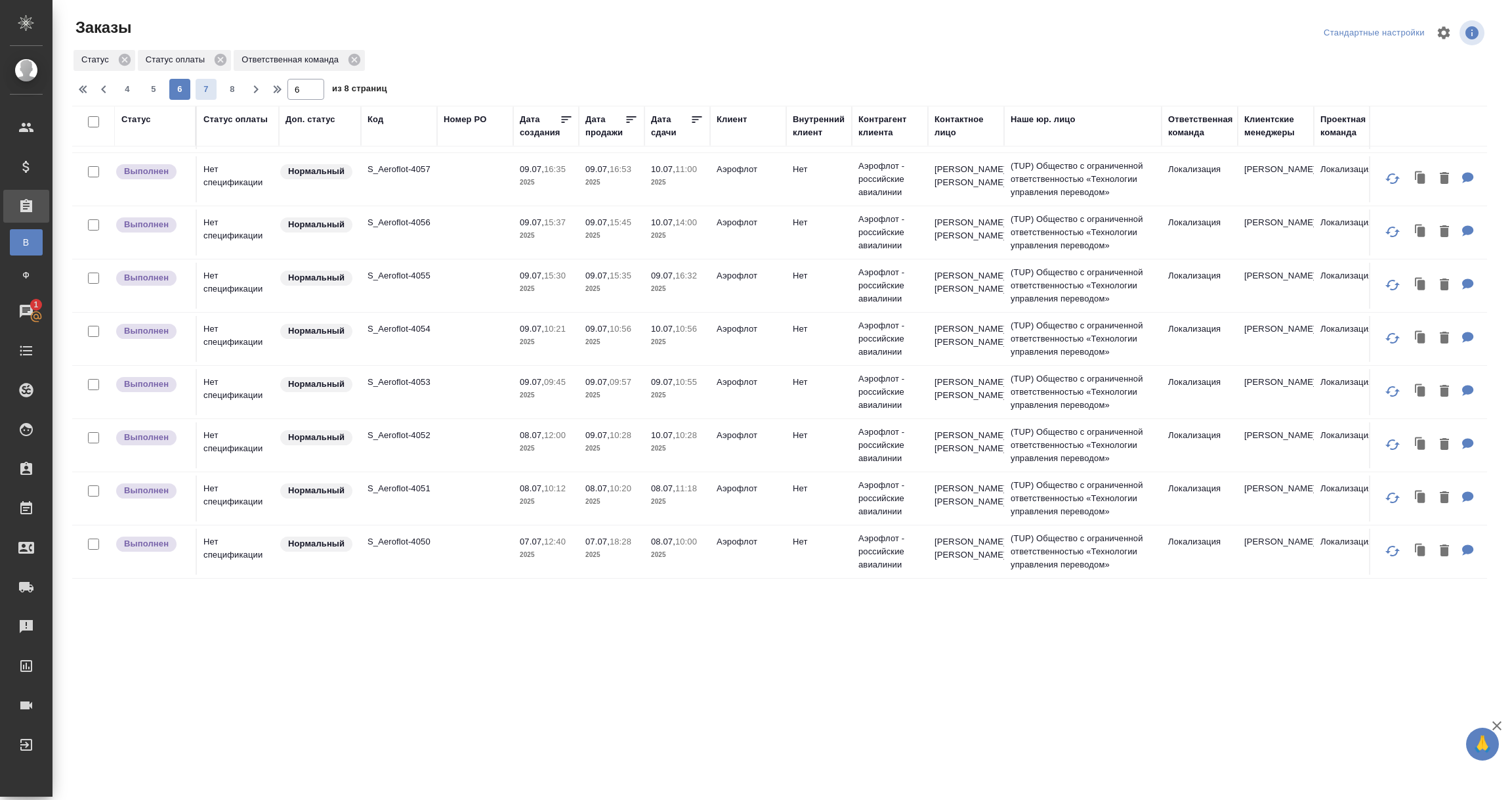
click at [211, 88] on span "7" at bounding box center [206, 89] width 21 height 13
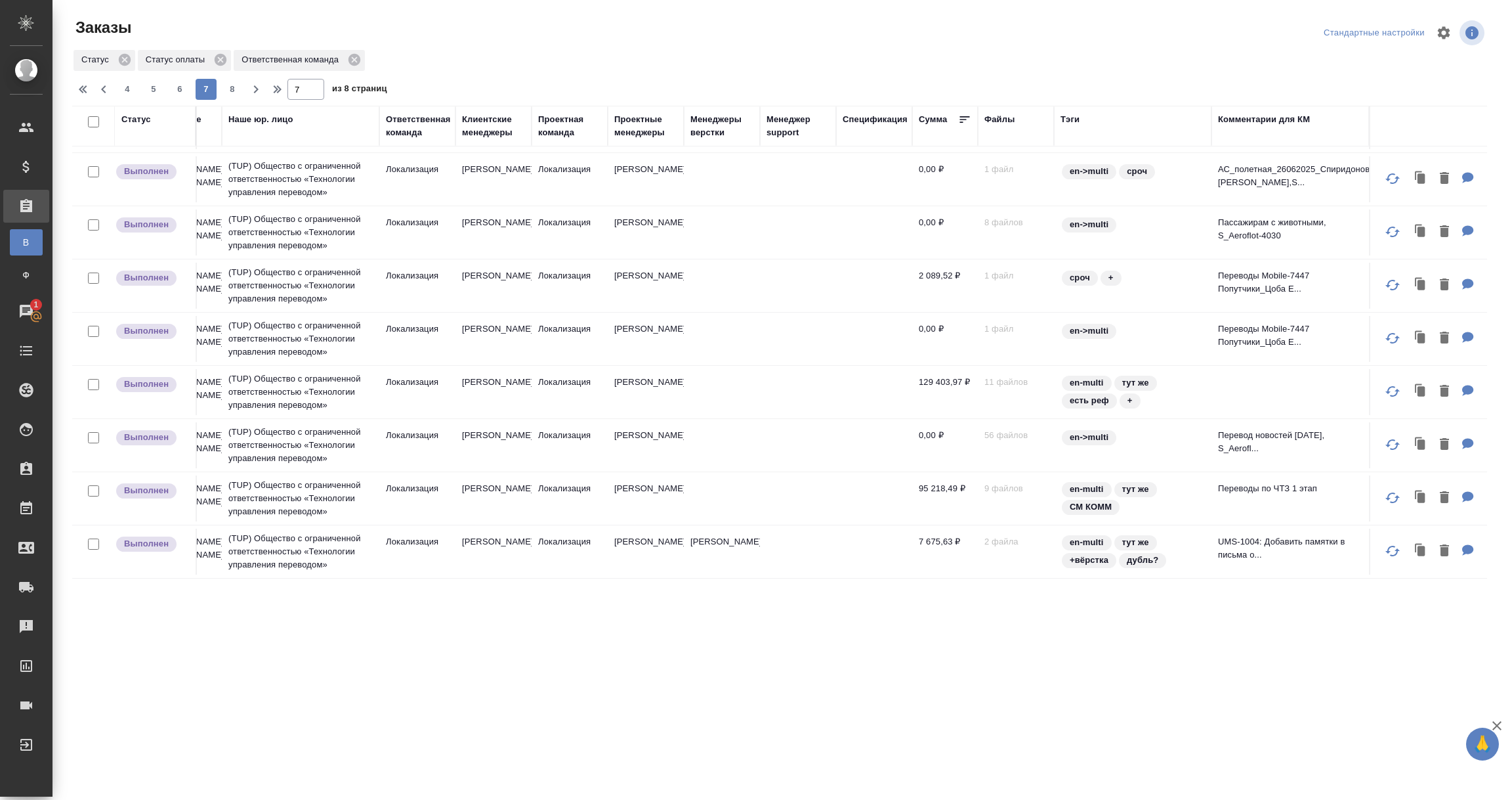
scroll to position [983, 0]
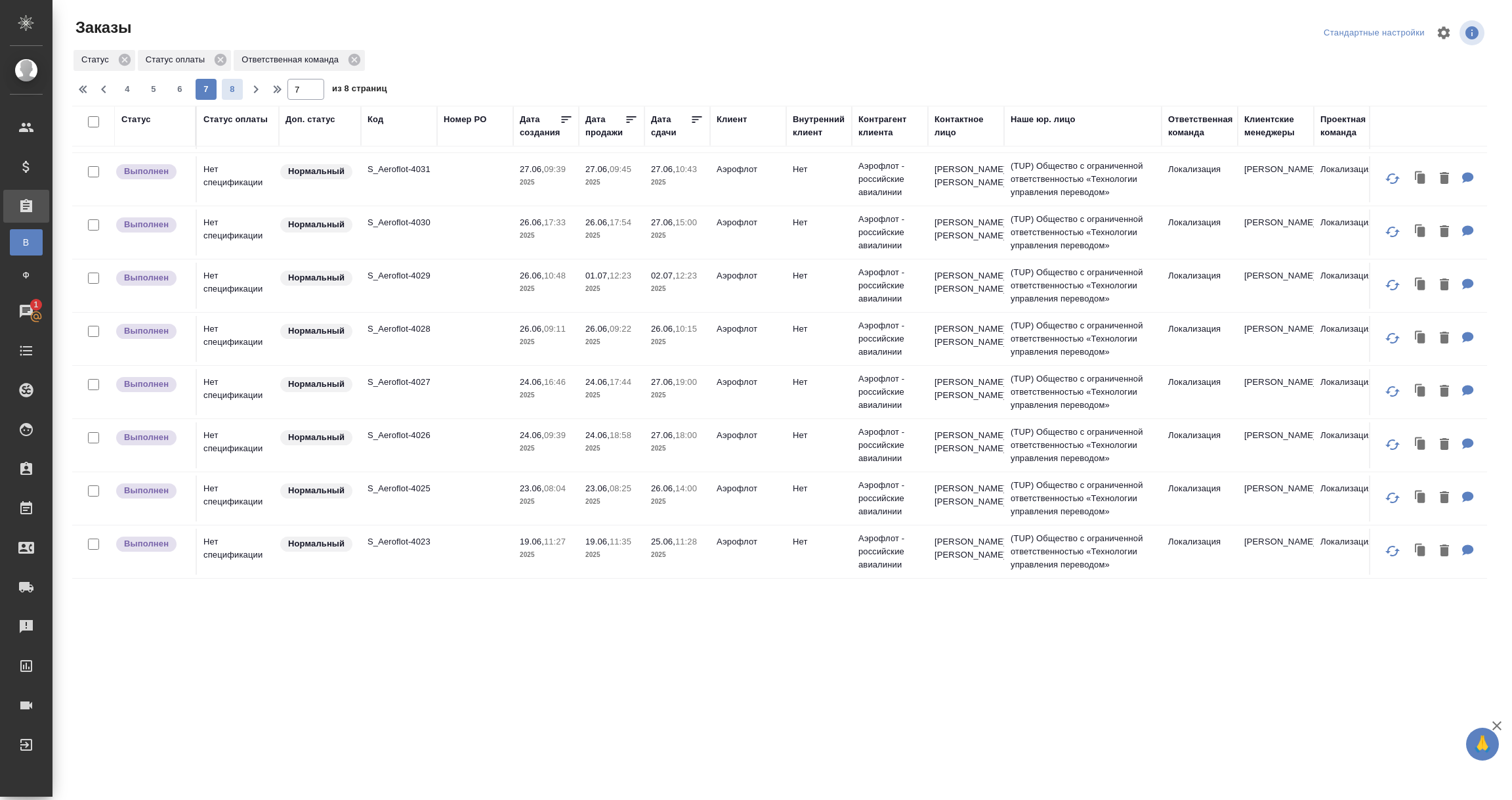
click at [234, 92] on span "8" at bounding box center [232, 89] width 21 height 13
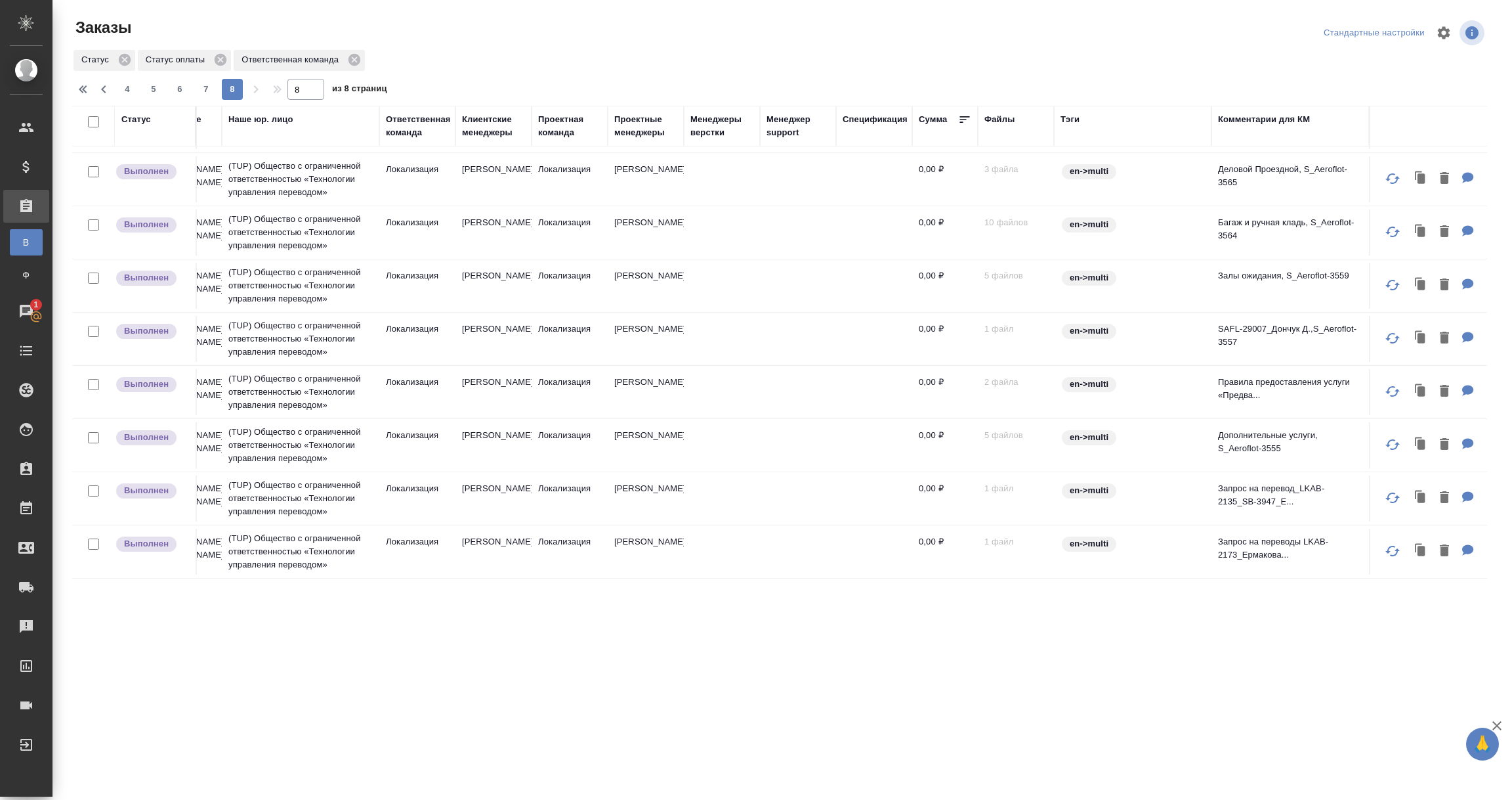
scroll to position [286, 0]
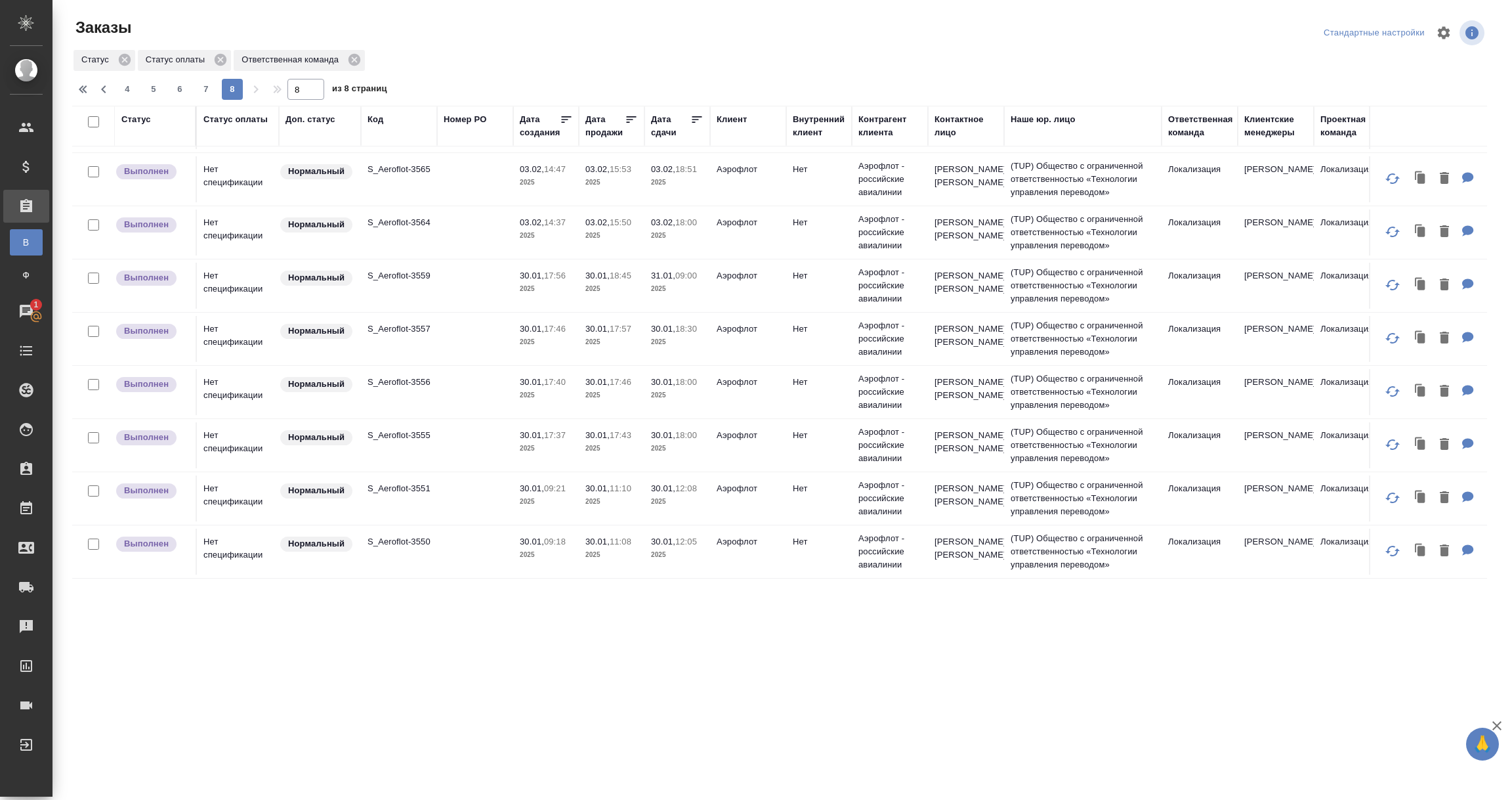
click at [218, 120] on div "Статус оплаты" at bounding box center [235, 119] width 64 height 13
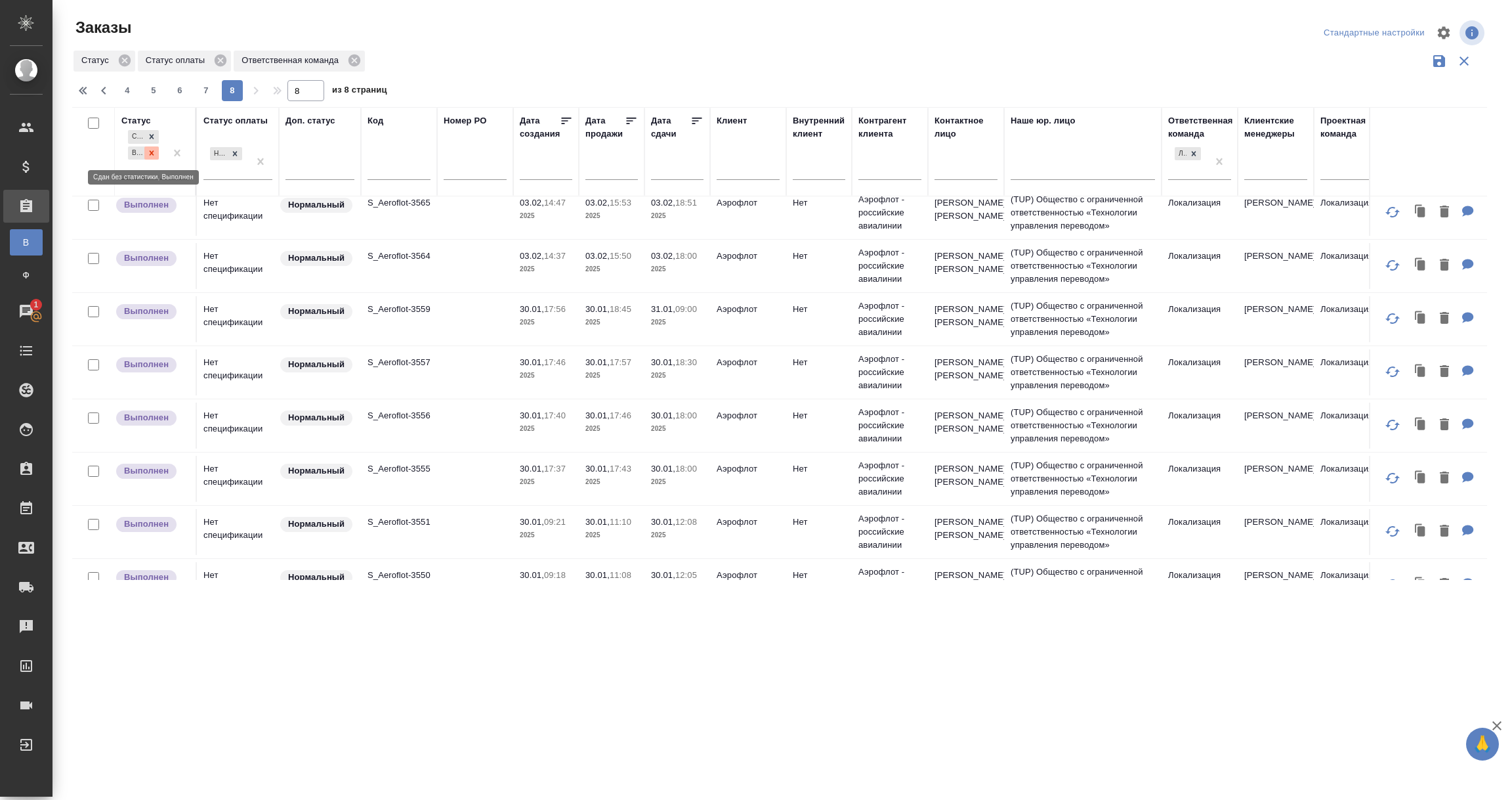
click at [155, 152] on icon at bounding box center [151, 153] width 9 height 9
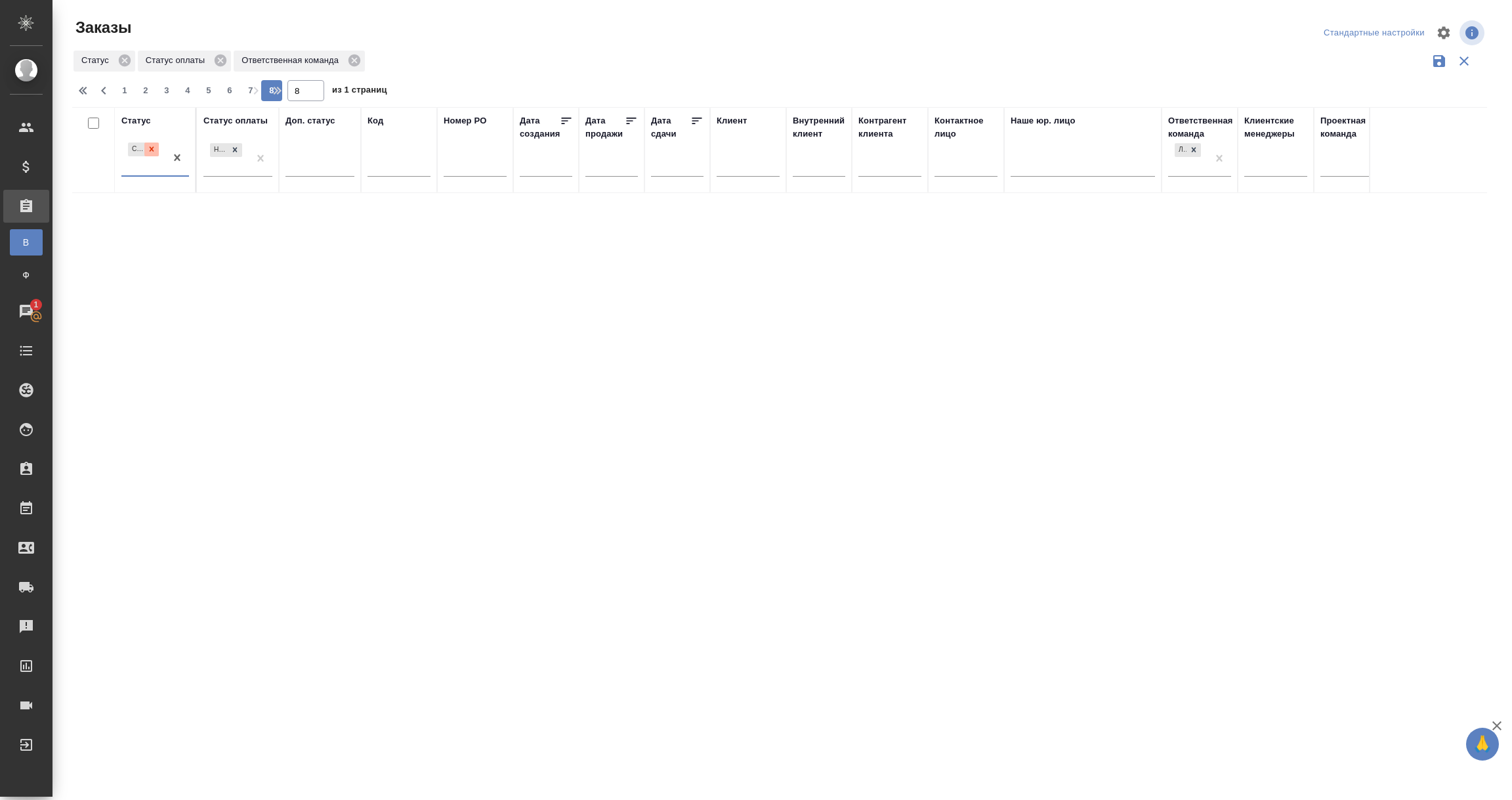
scroll to position [0, 0]
click at [152, 149] on icon at bounding box center [151, 149] width 9 height 9
type input "1"
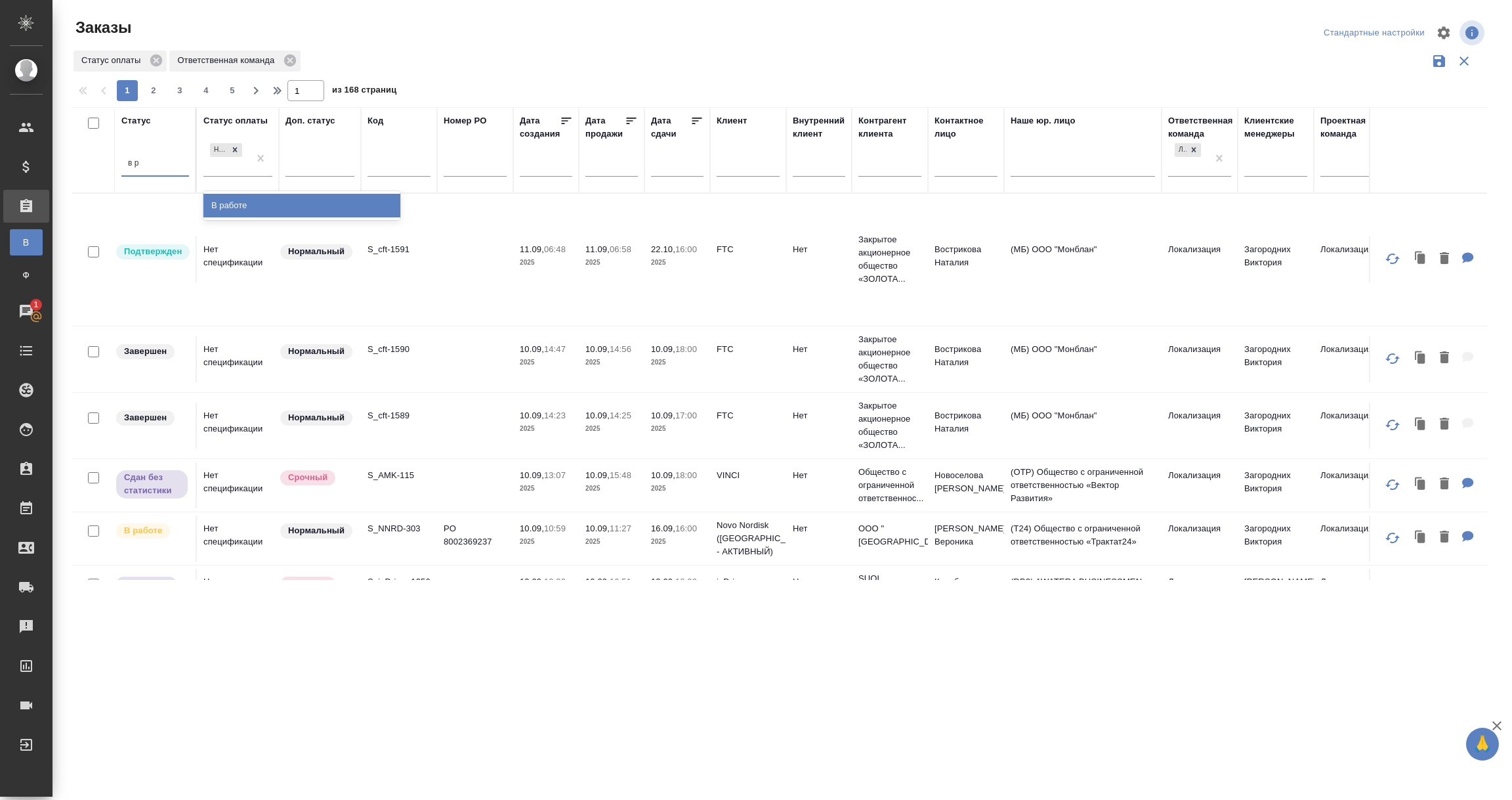
type input "в ра"
click at [243, 206] on div "В работе" at bounding box center [301, 206] width 197 height 24
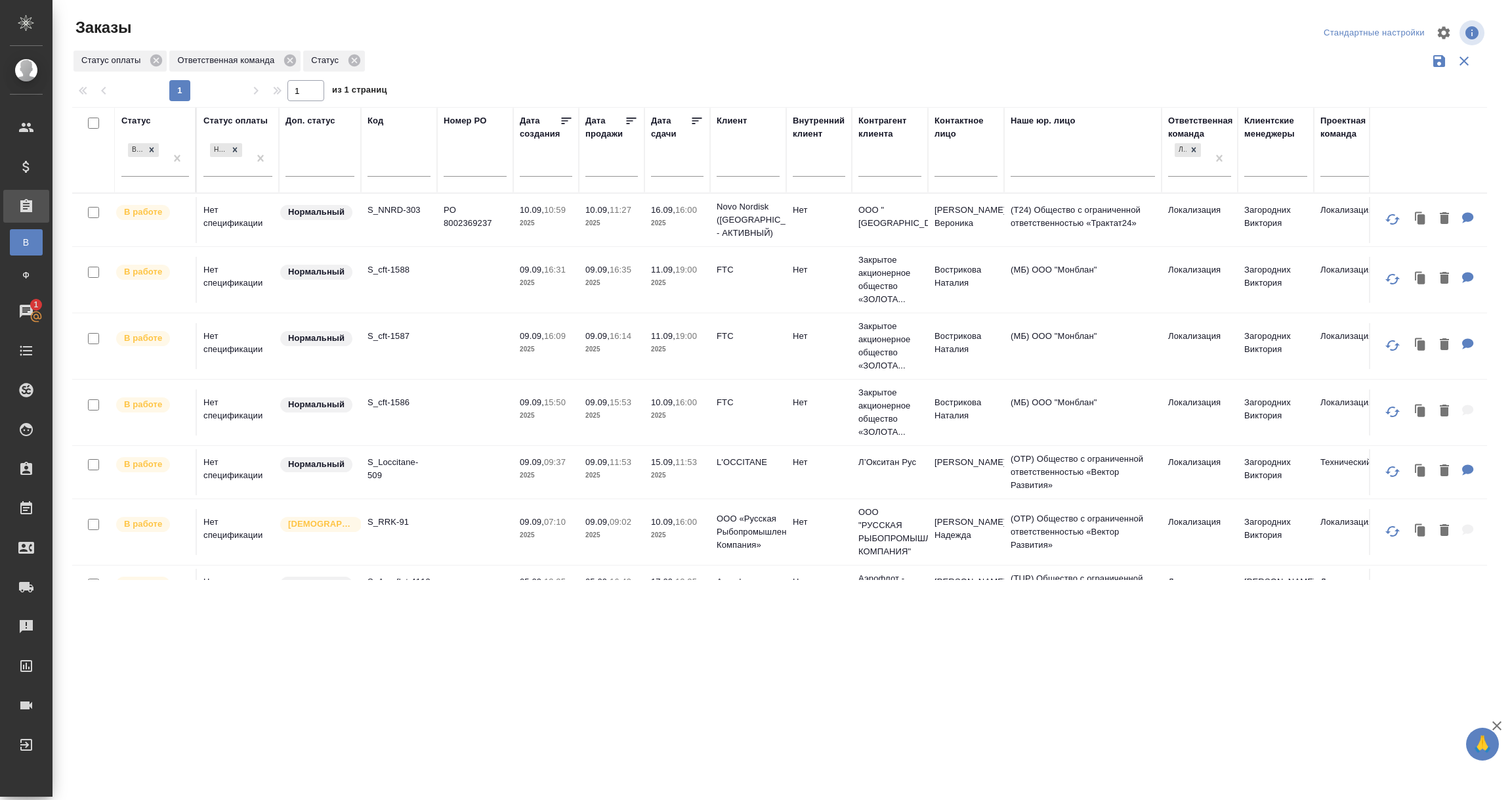
click at [331, 626] on div ".cls-1 fill:#fff; AWATERA Vorobyova Ekaterina Клиенты Спецификации Заказы В Все…" at bounding box center [756, 400] width 1512 height 800
click at [681, 171] on input "text" at bounding box center [681, 166] width 44 height 19
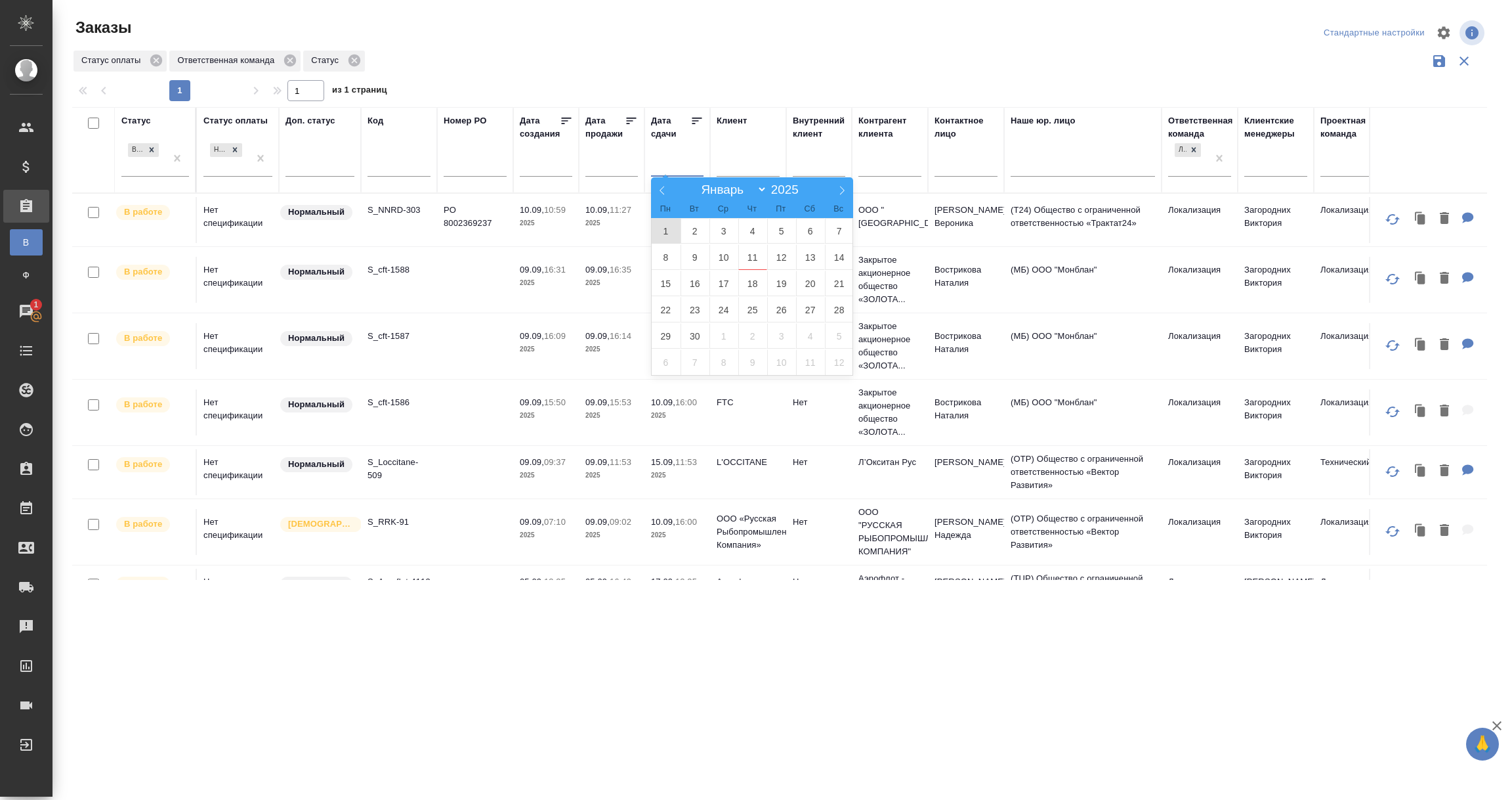
click at [662, 233] on span "1" at bounding box center [666, 231] width 29 height 26
type div "2025-08-31T21:00:00.000Z"
click at [698, 257] on span "9" at bounding box center [695, 257] width 29 height 26
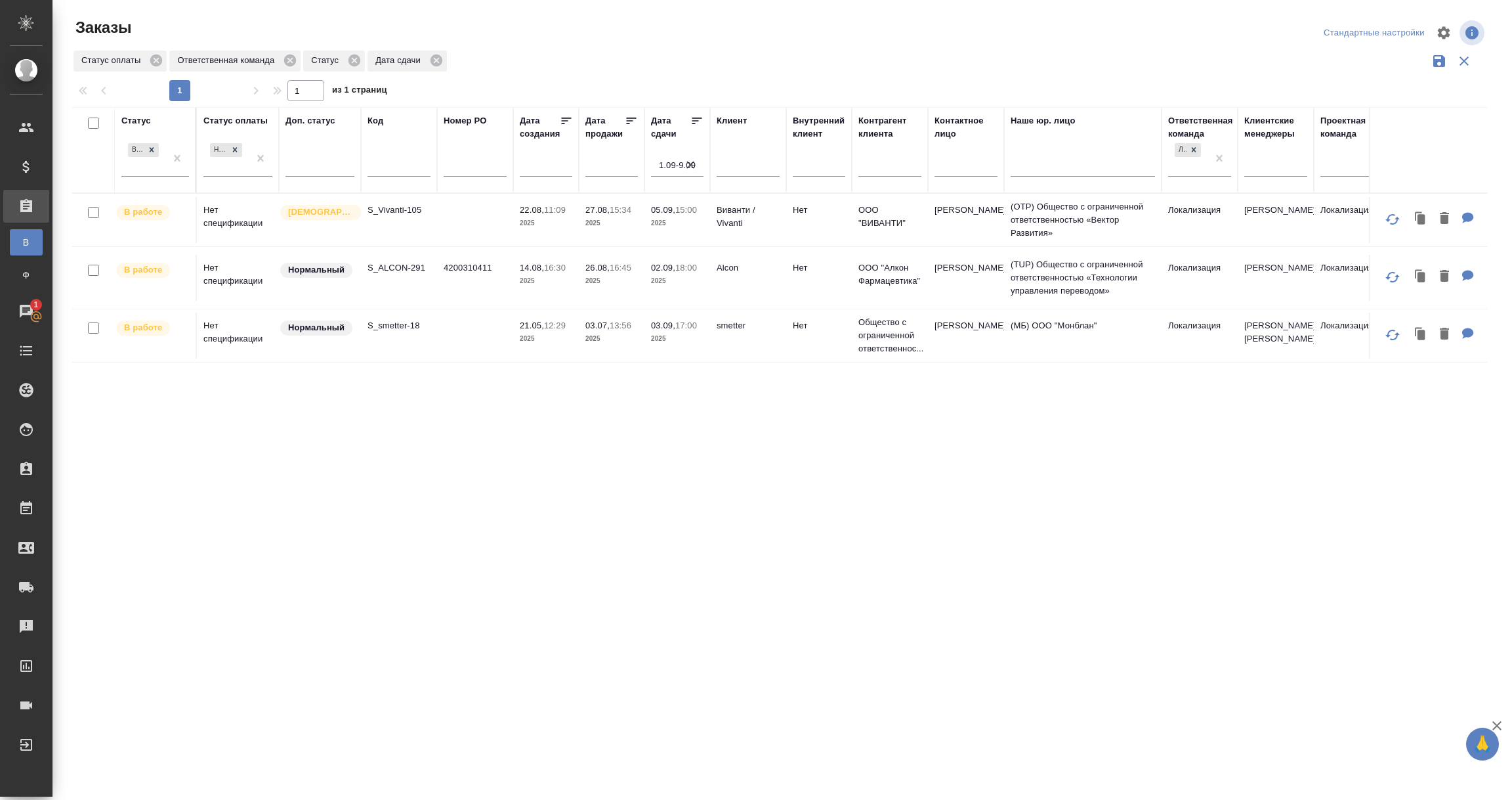
click at [393, 225] on td "S_Vivanti-105" at bounding box center [398, 220] width 76 height 46
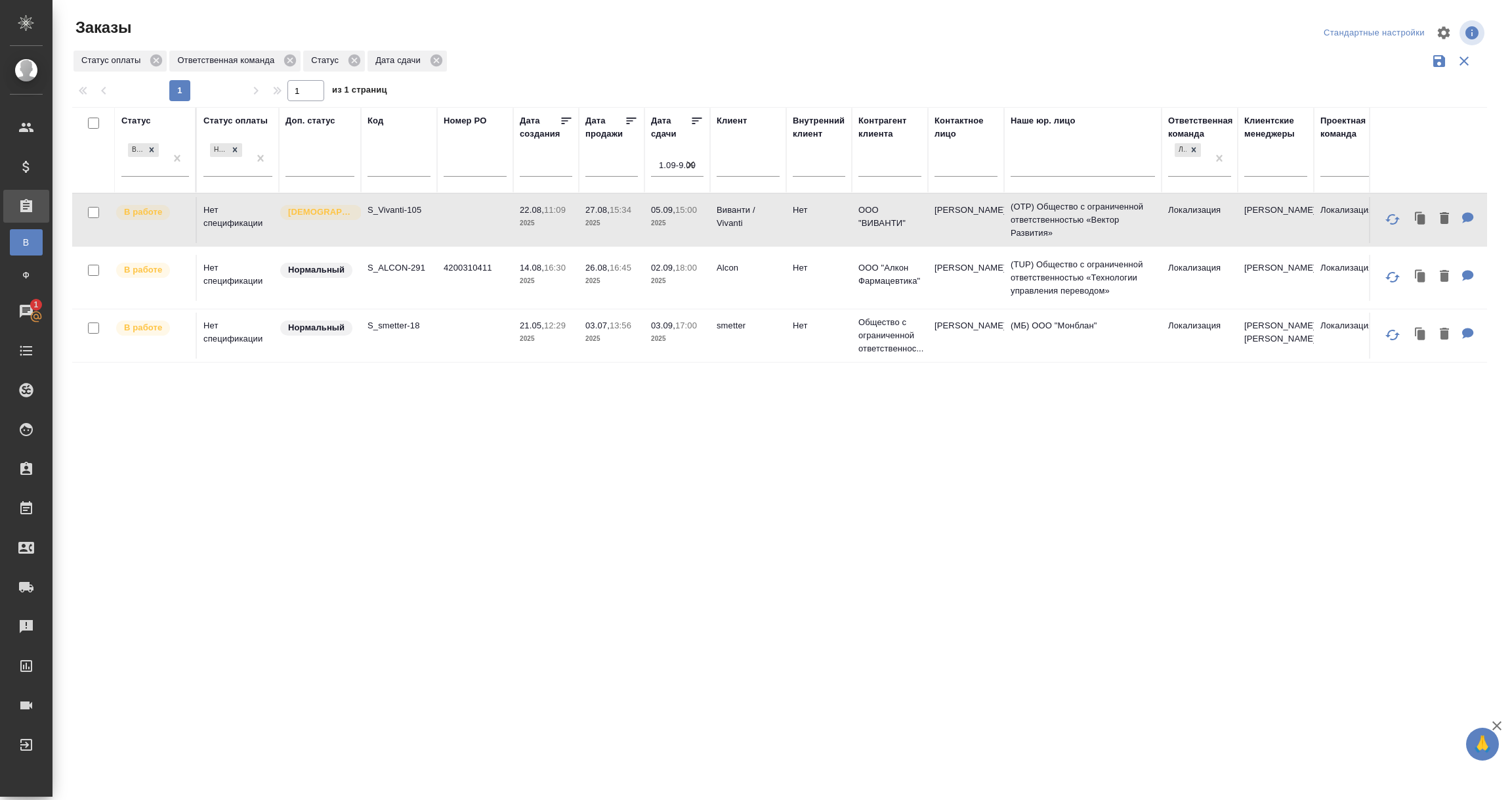
click at [393, 225] on td "S_Vivanti-105" at bounding box center [398, 220] width 76 height 46
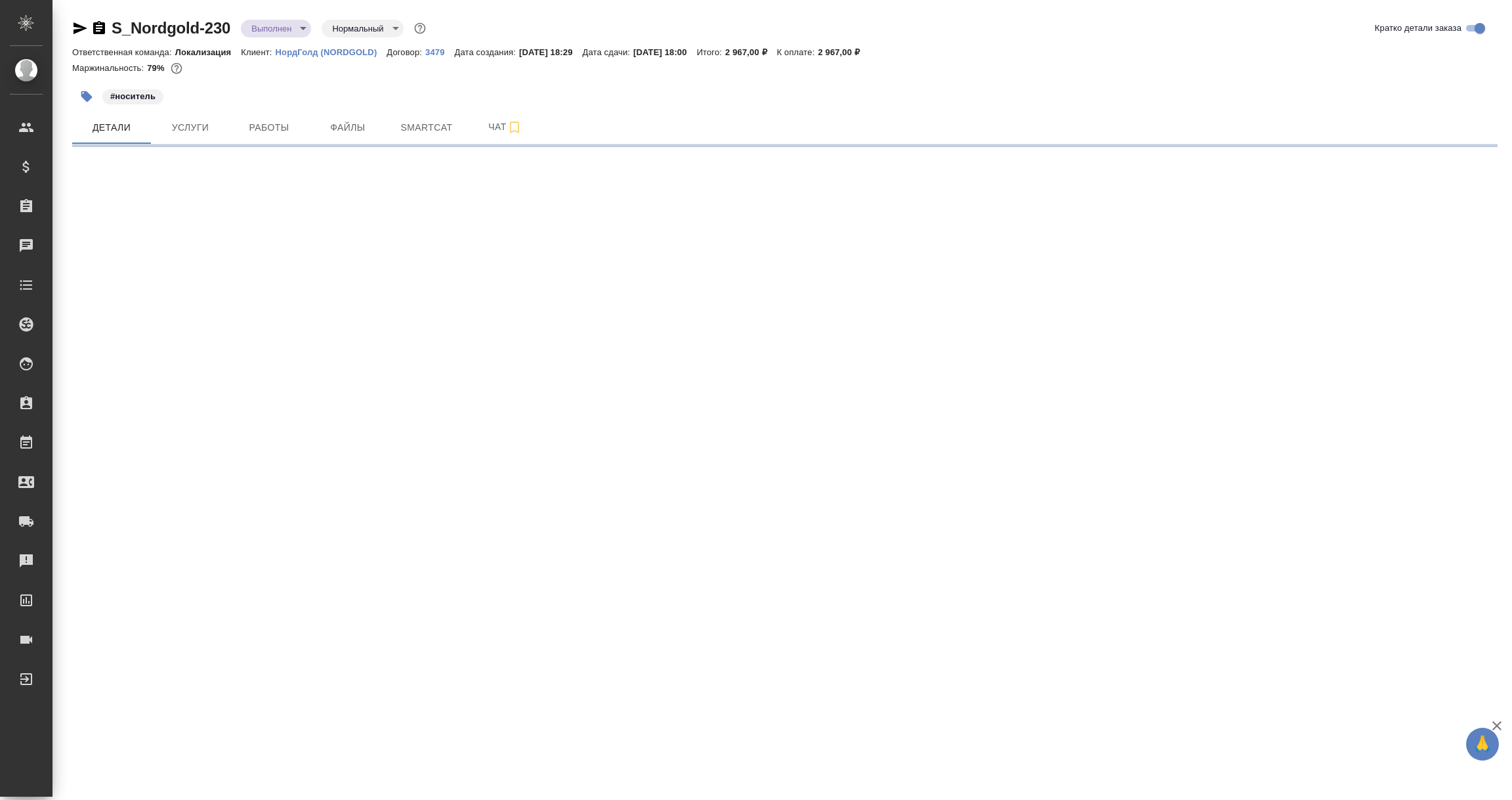
select select "RU"
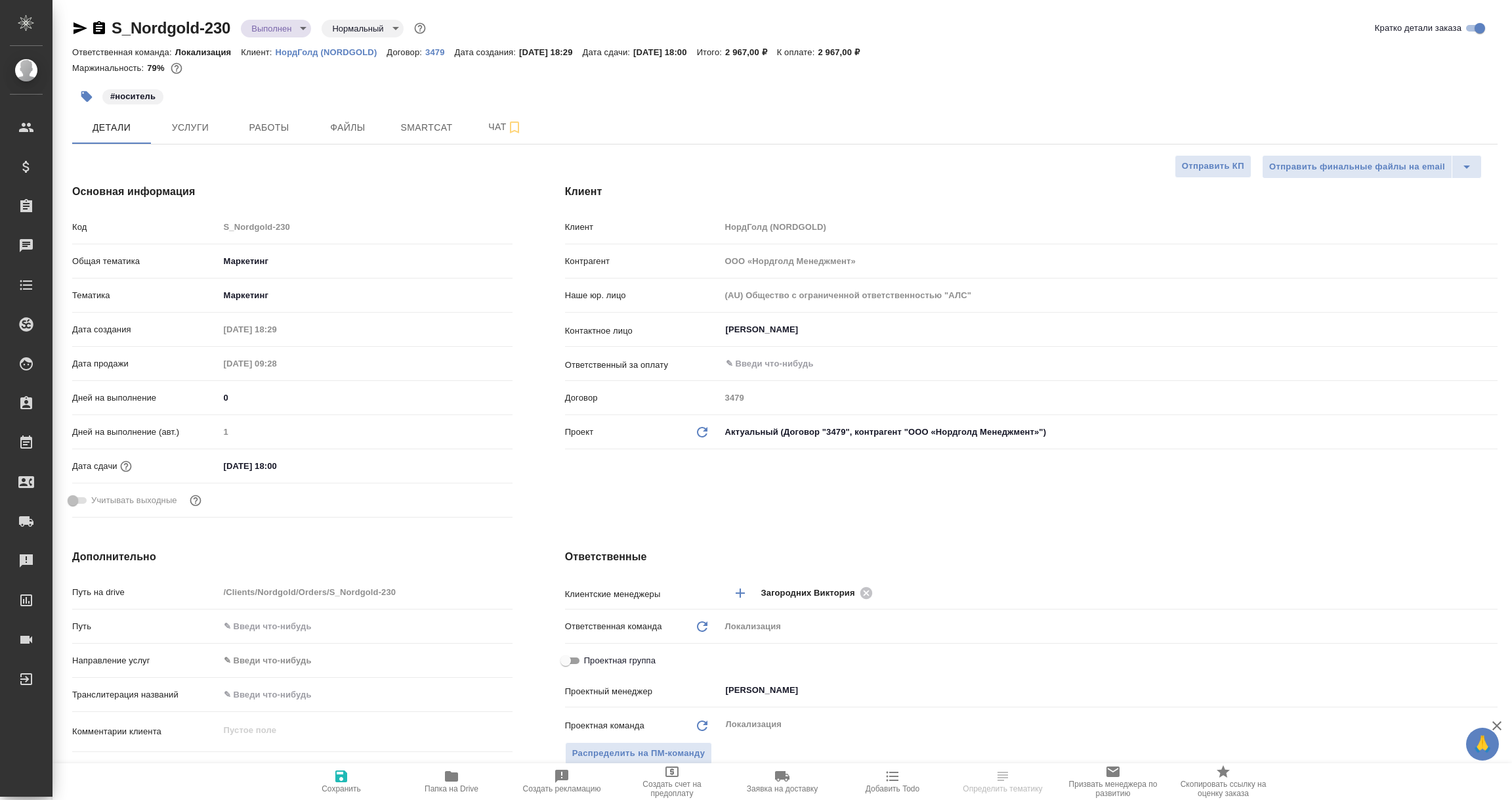
type textarea "x"
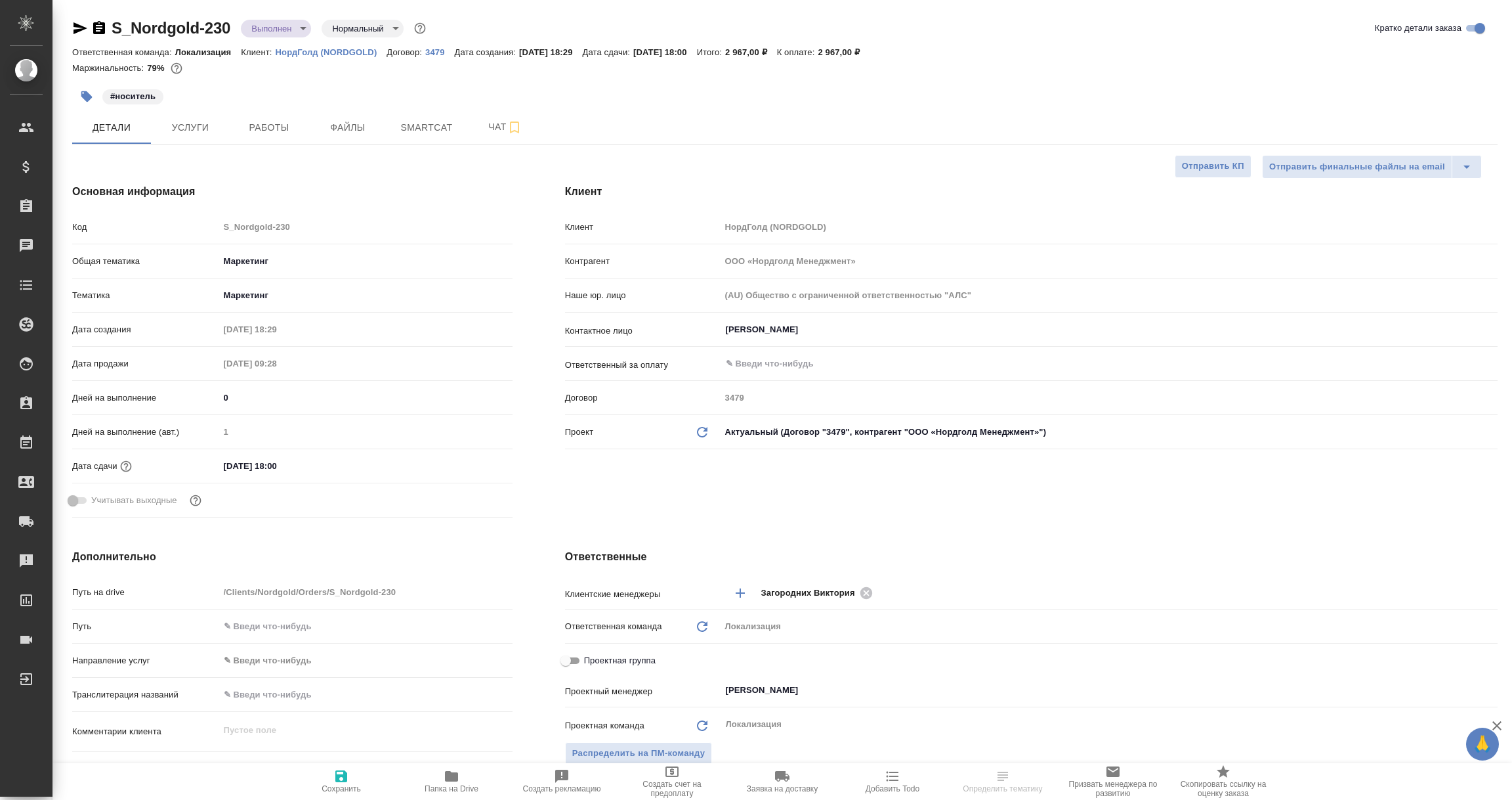
type textarea "x"
click at [440, 53] on p "3479" at bounding box center [439, 52] width 29 height 10
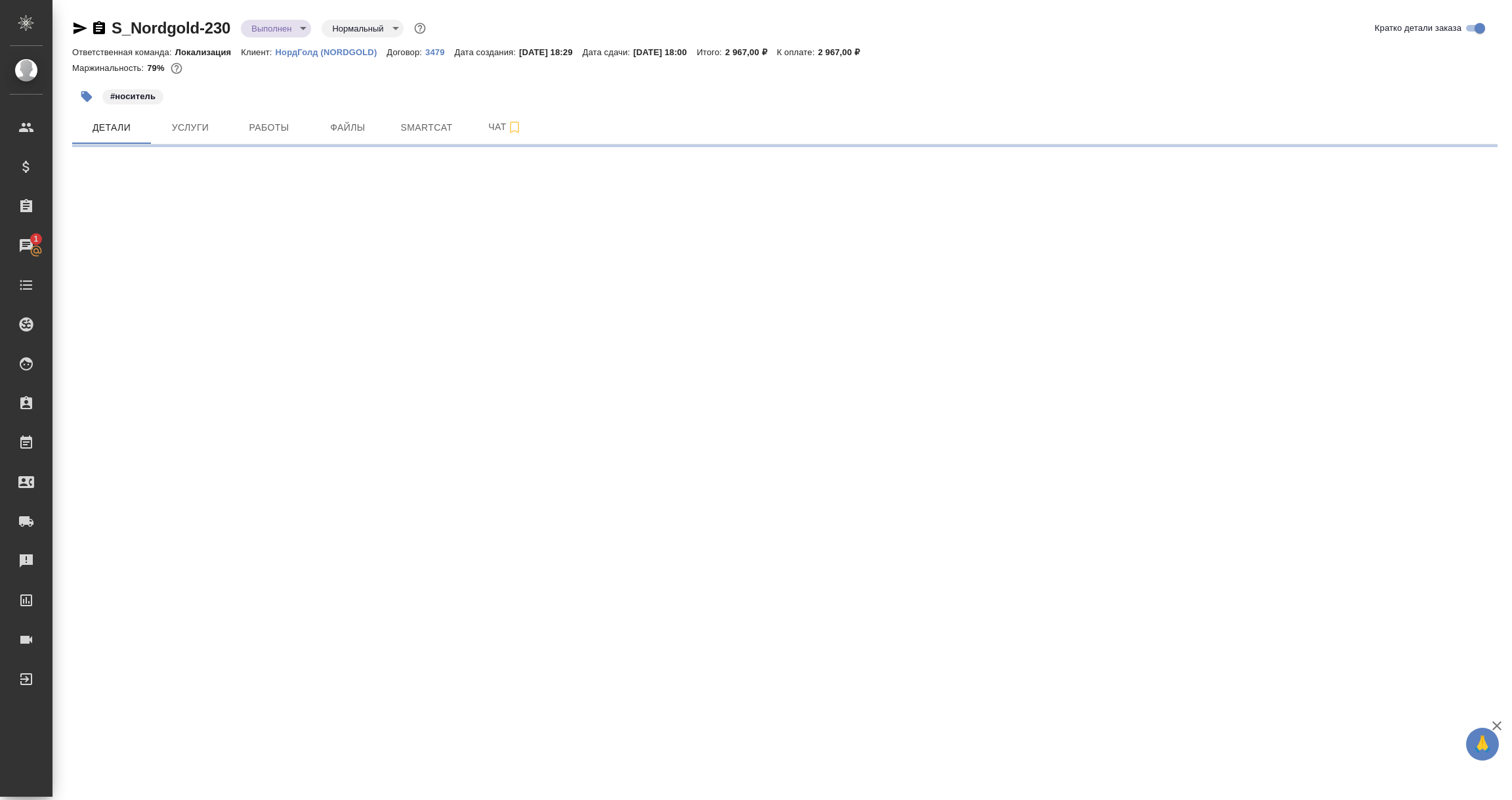
select select "RU"
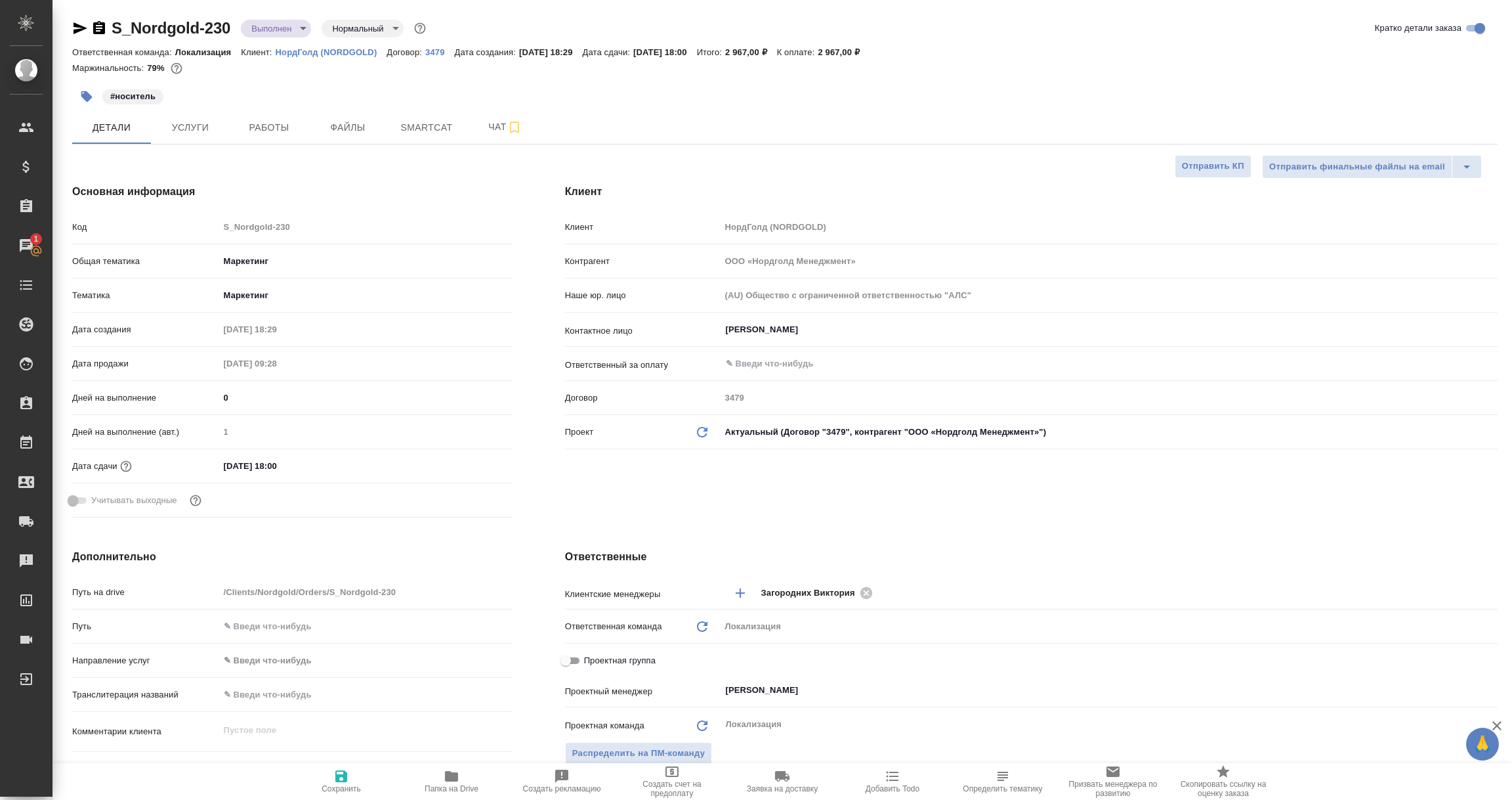
type textarea "x"
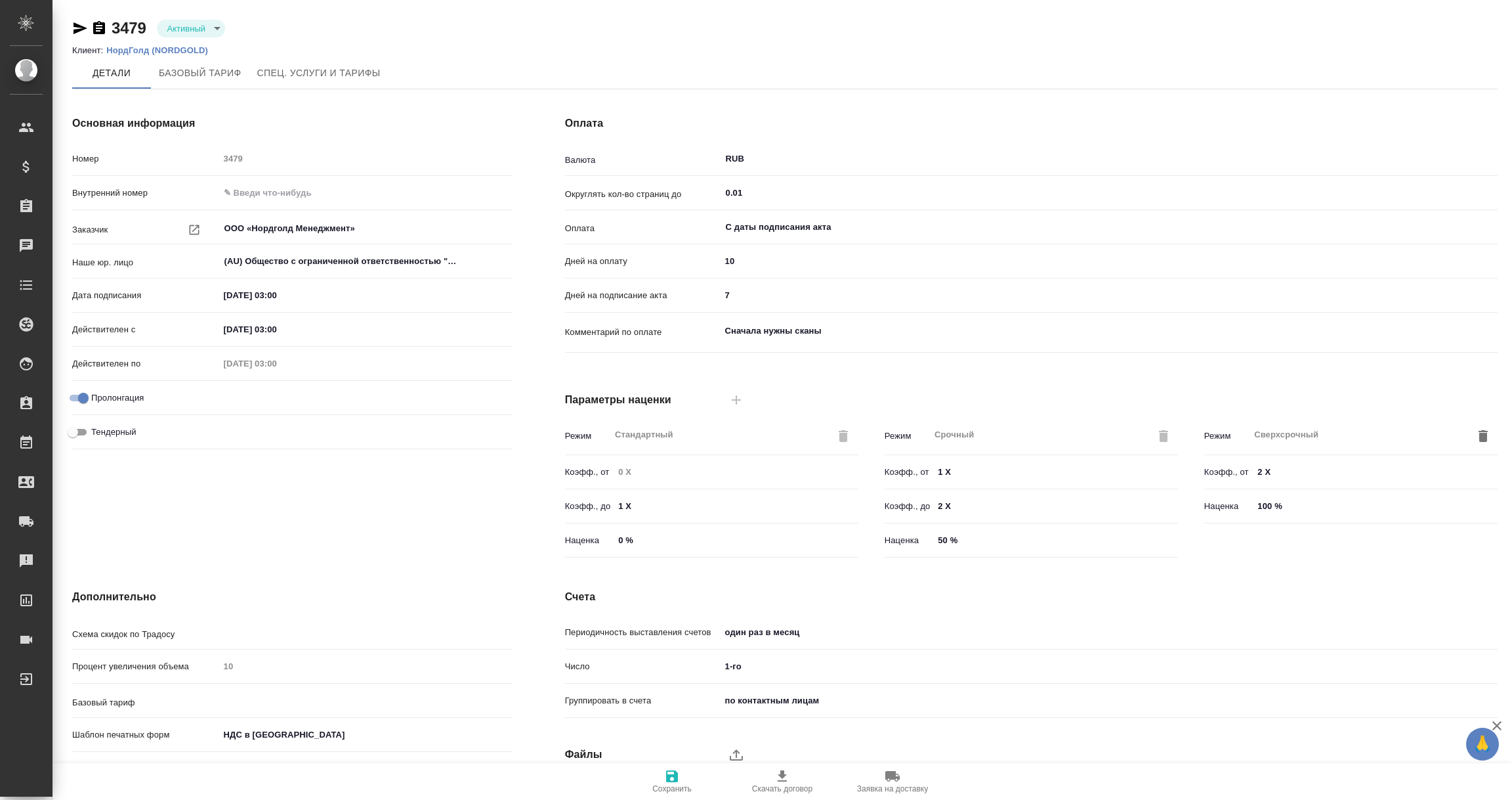
type input "Rus 06-2015 Новая сетка"
type input "Стандартный шаблон - [PHONE_NUMBER] - ВЫБЕРИ МЕНЯ!"
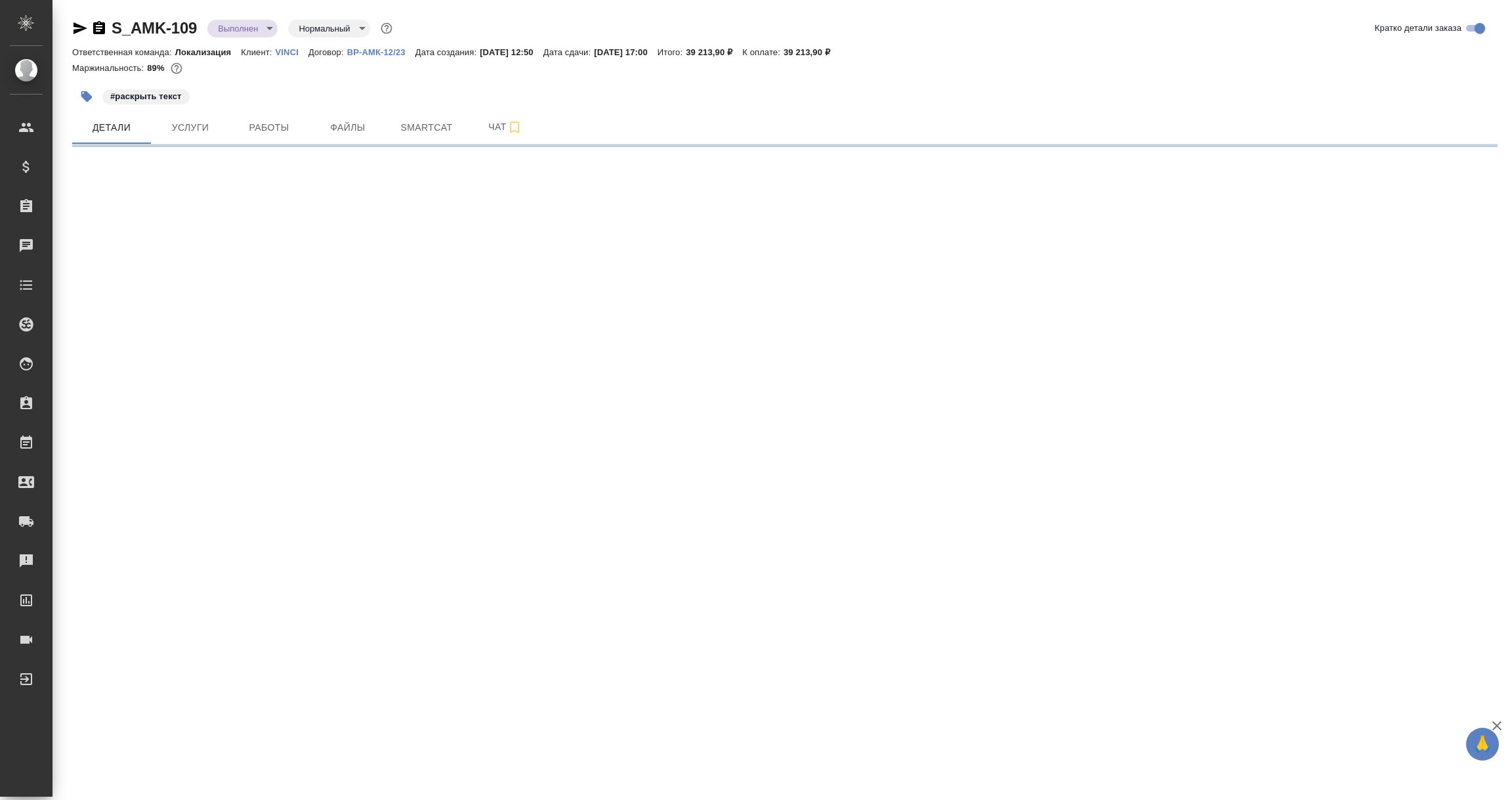
select select "RU"
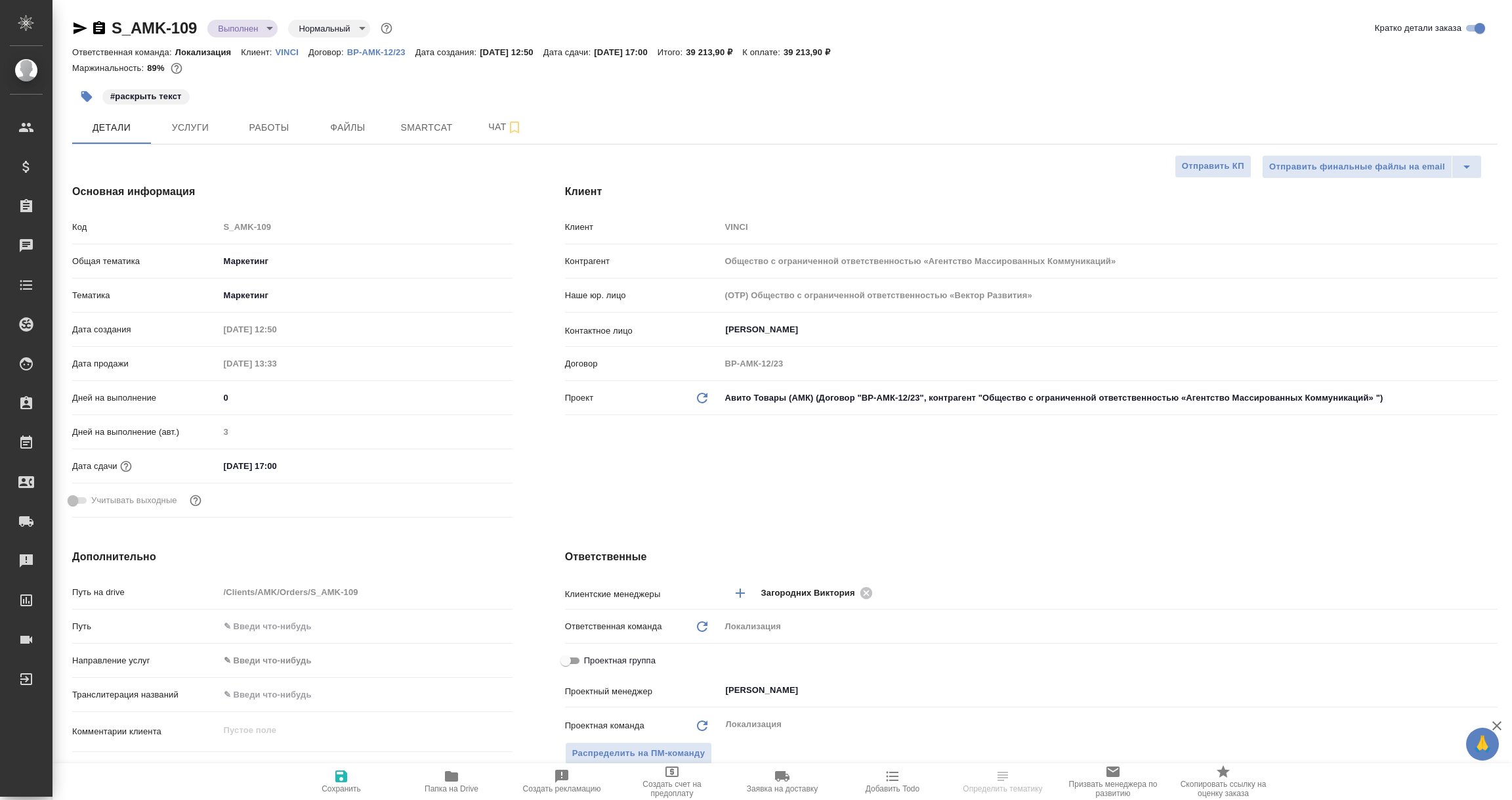
type textarea "x"
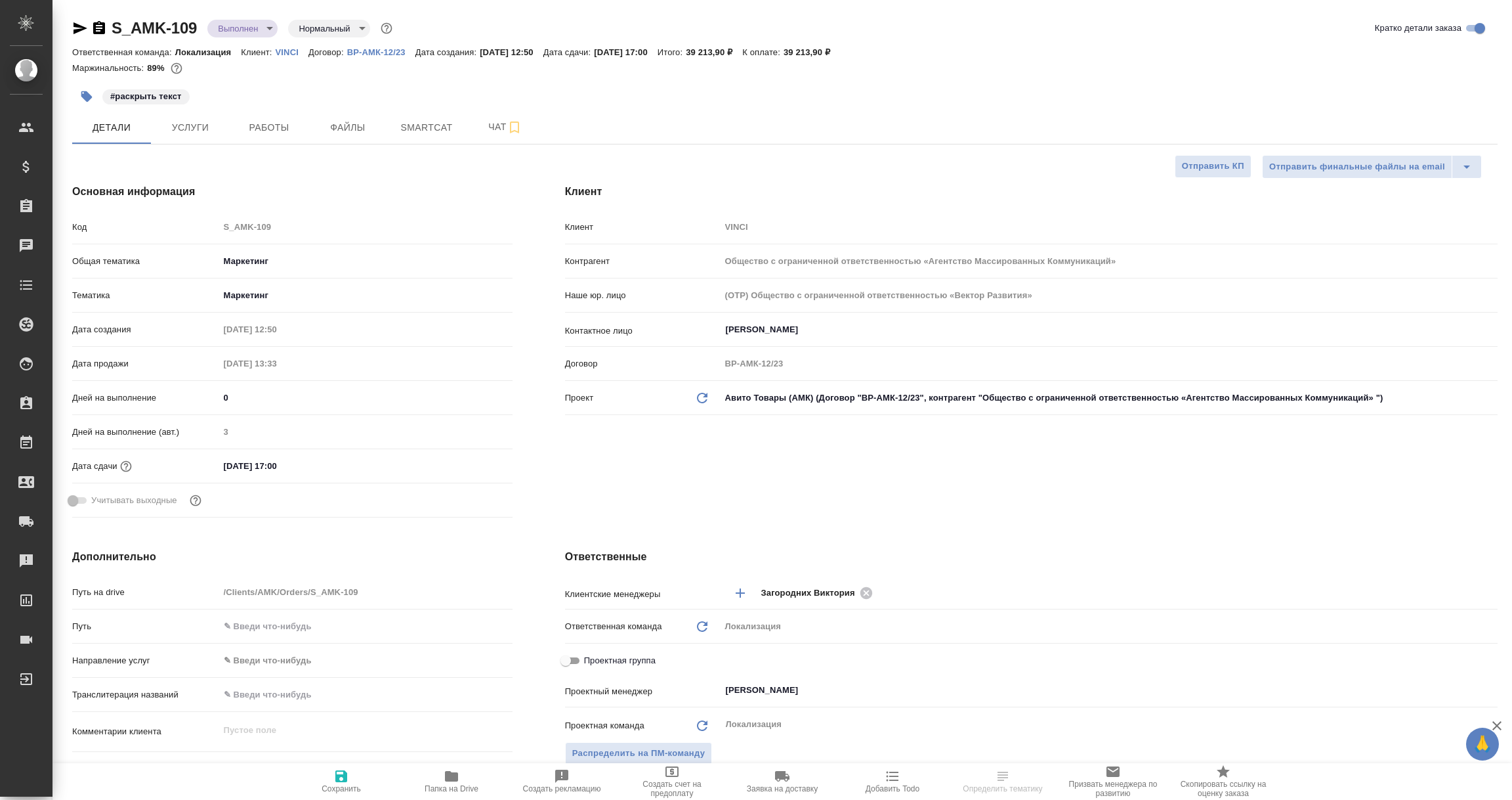
type textarea "x"
click at [393, 54] on p "ВР-АМК-12/23" at bounding box center [381, 52] width 68 height 10
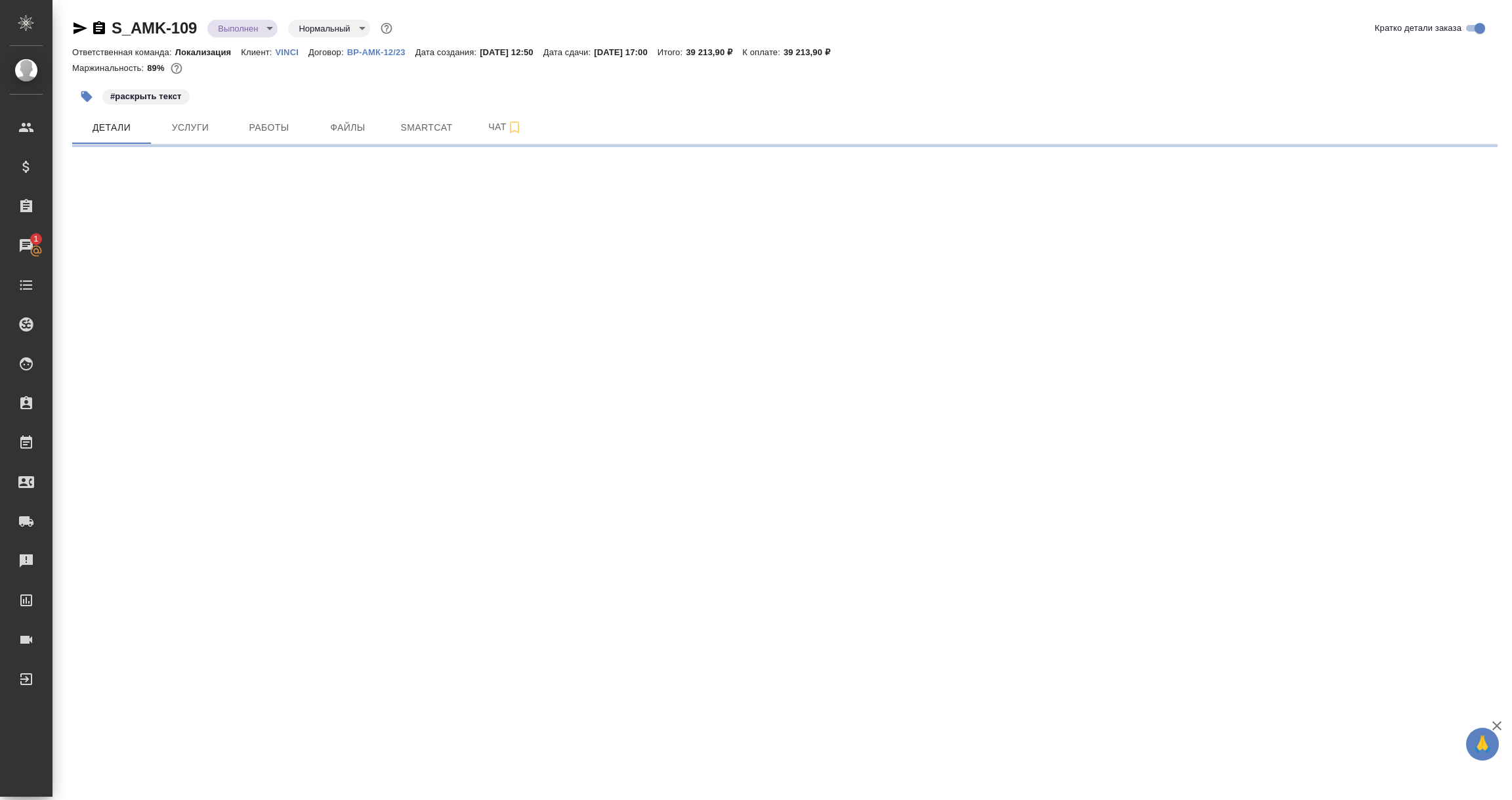
select select "RU"
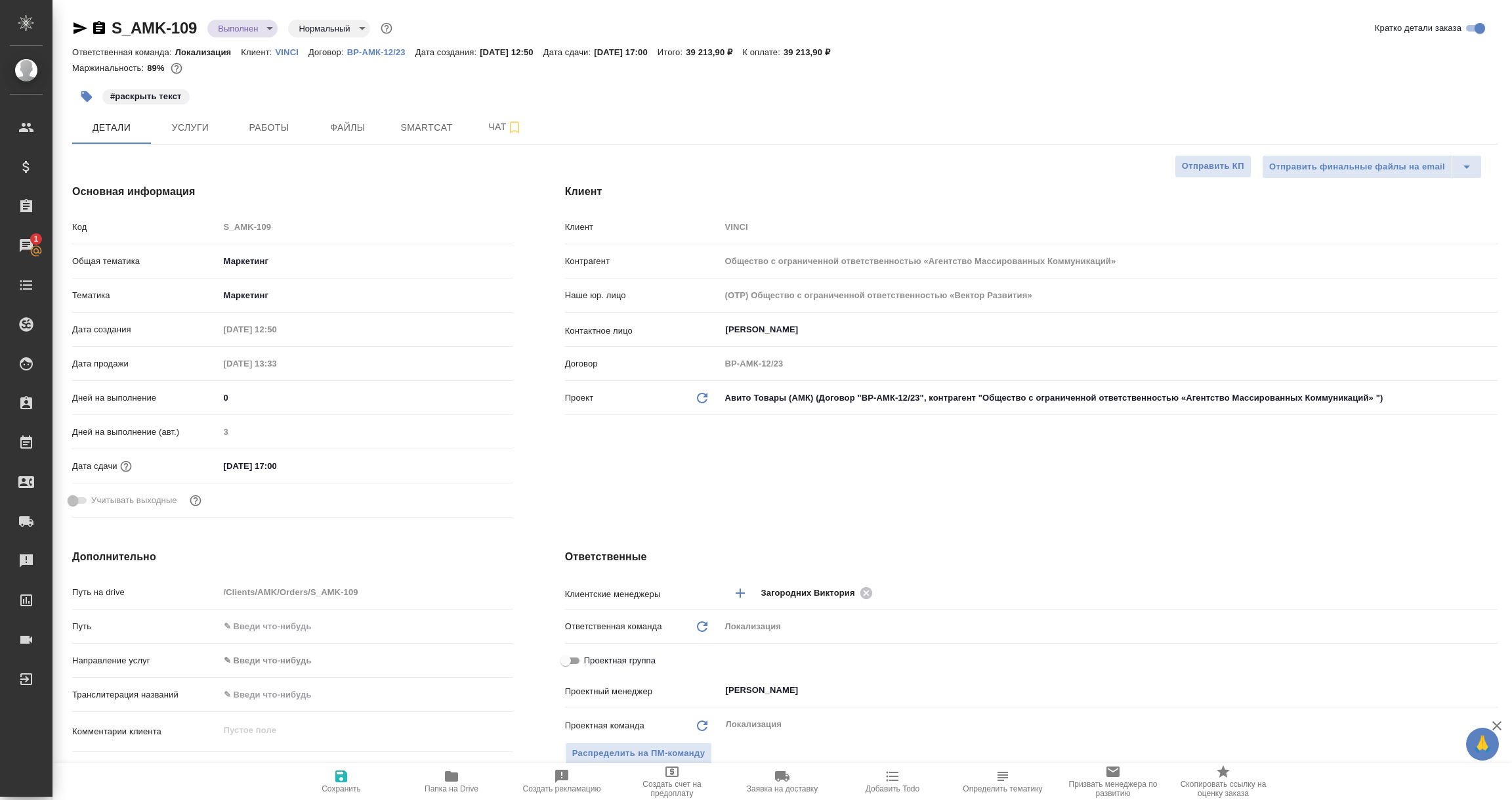
type textarea "x"
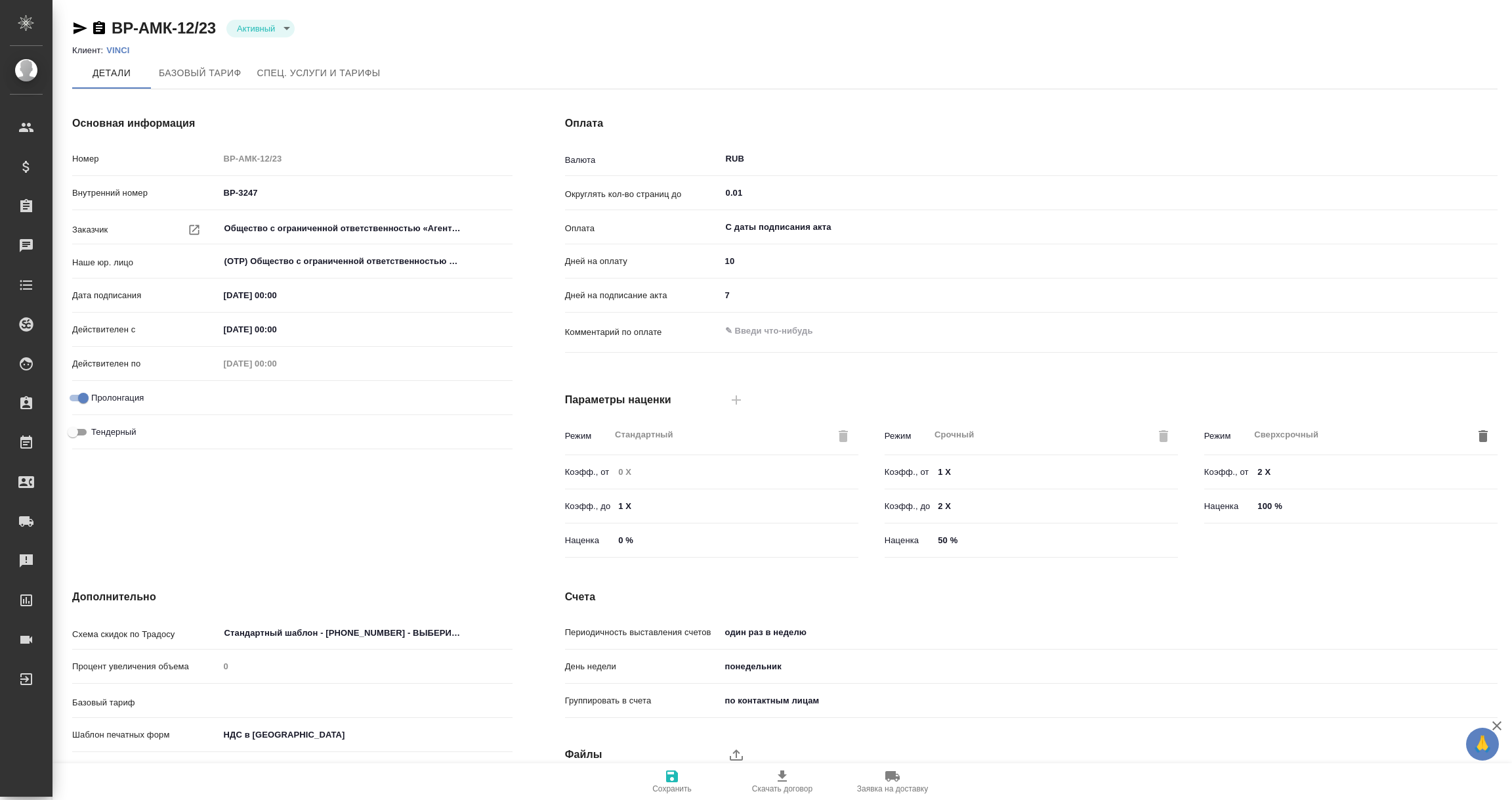
type input "Новый, 2022 (руб.)"
click at [119, 53] on p "VINCI" at bounding box center [123, 50] width 32 height 10
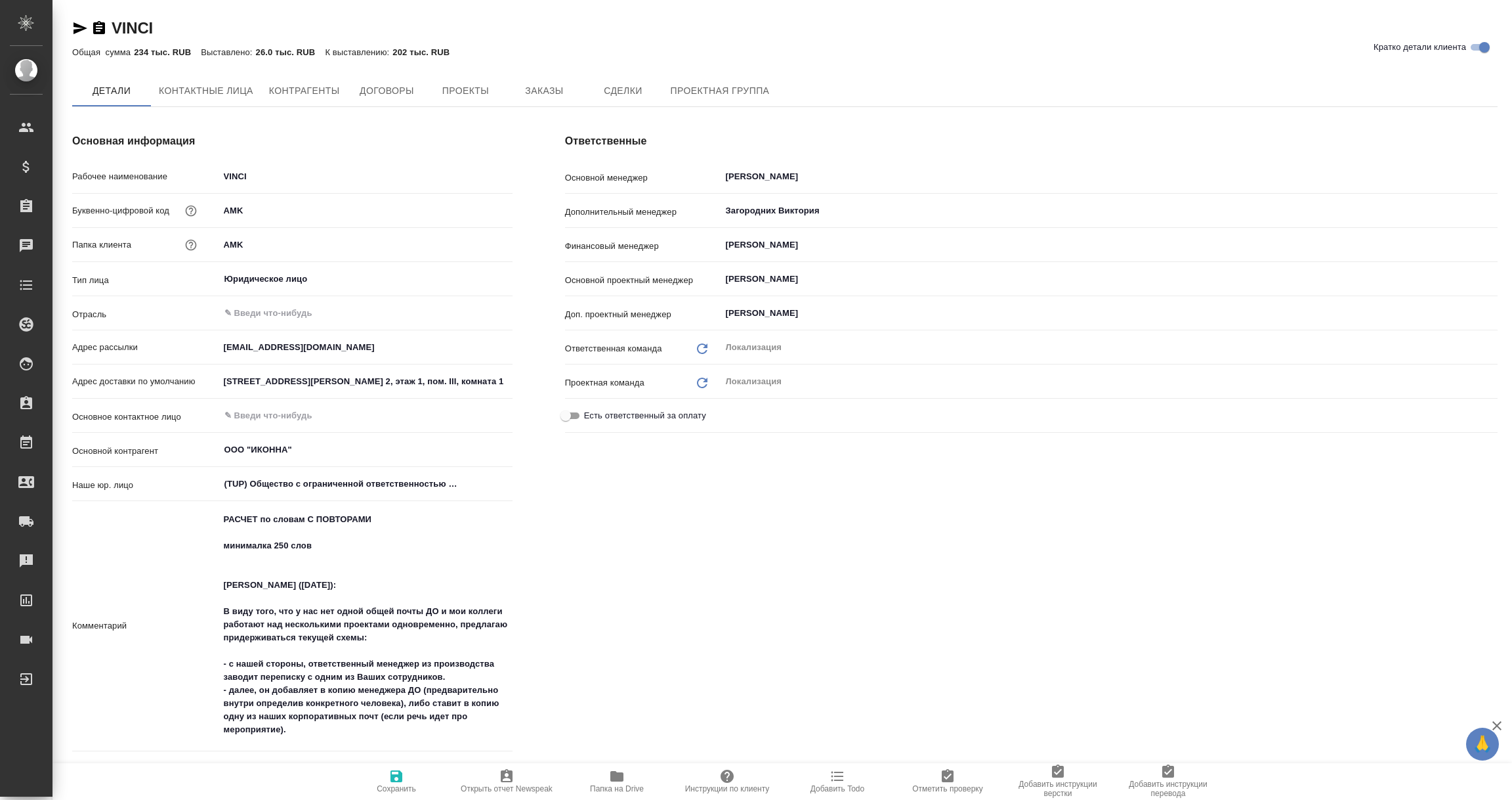
type textarea "x"
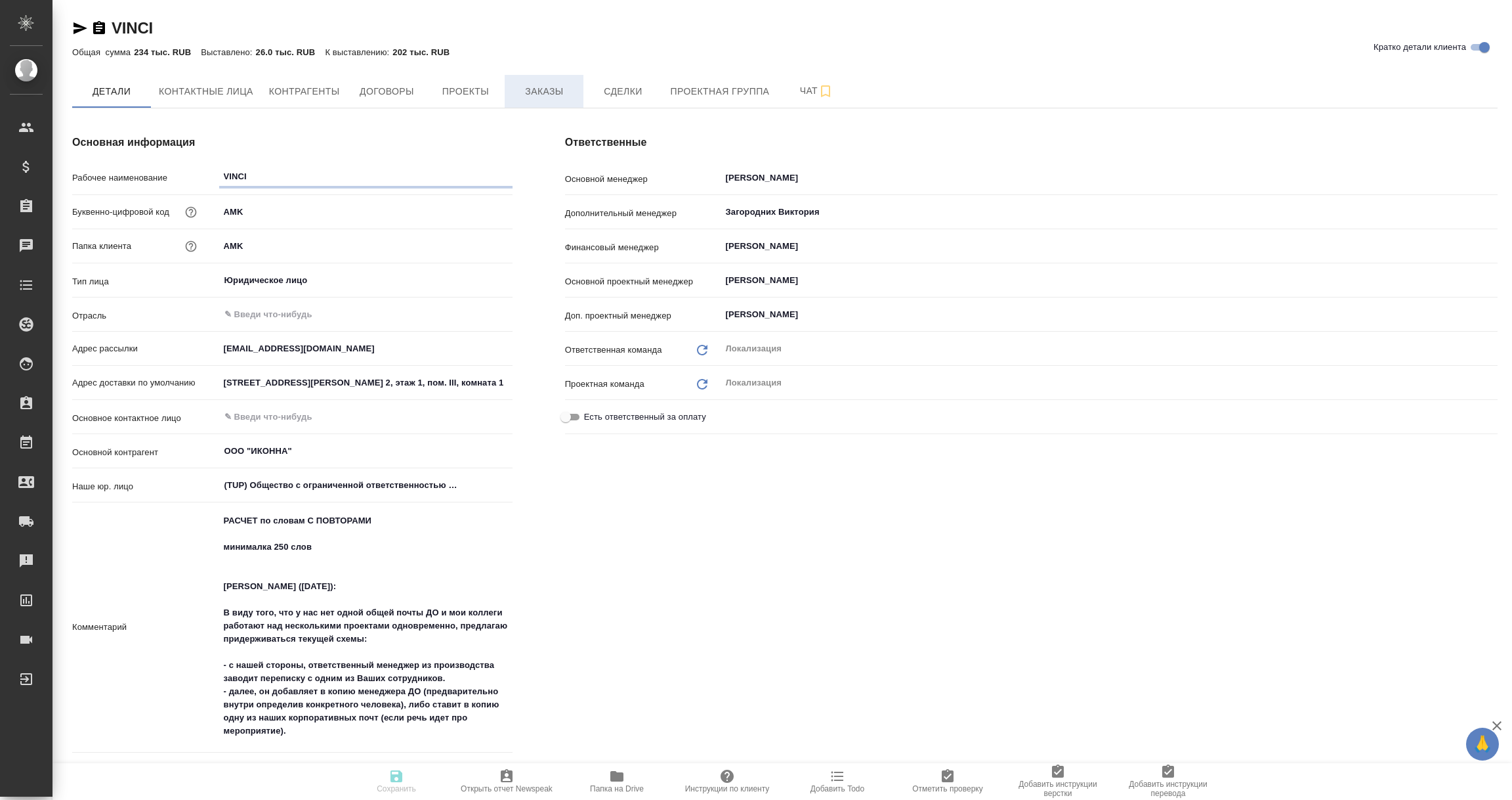
type textarea "x"
click at [547, 92] on span "Заказы" at bounding box center [544, 91] width 63 height 16
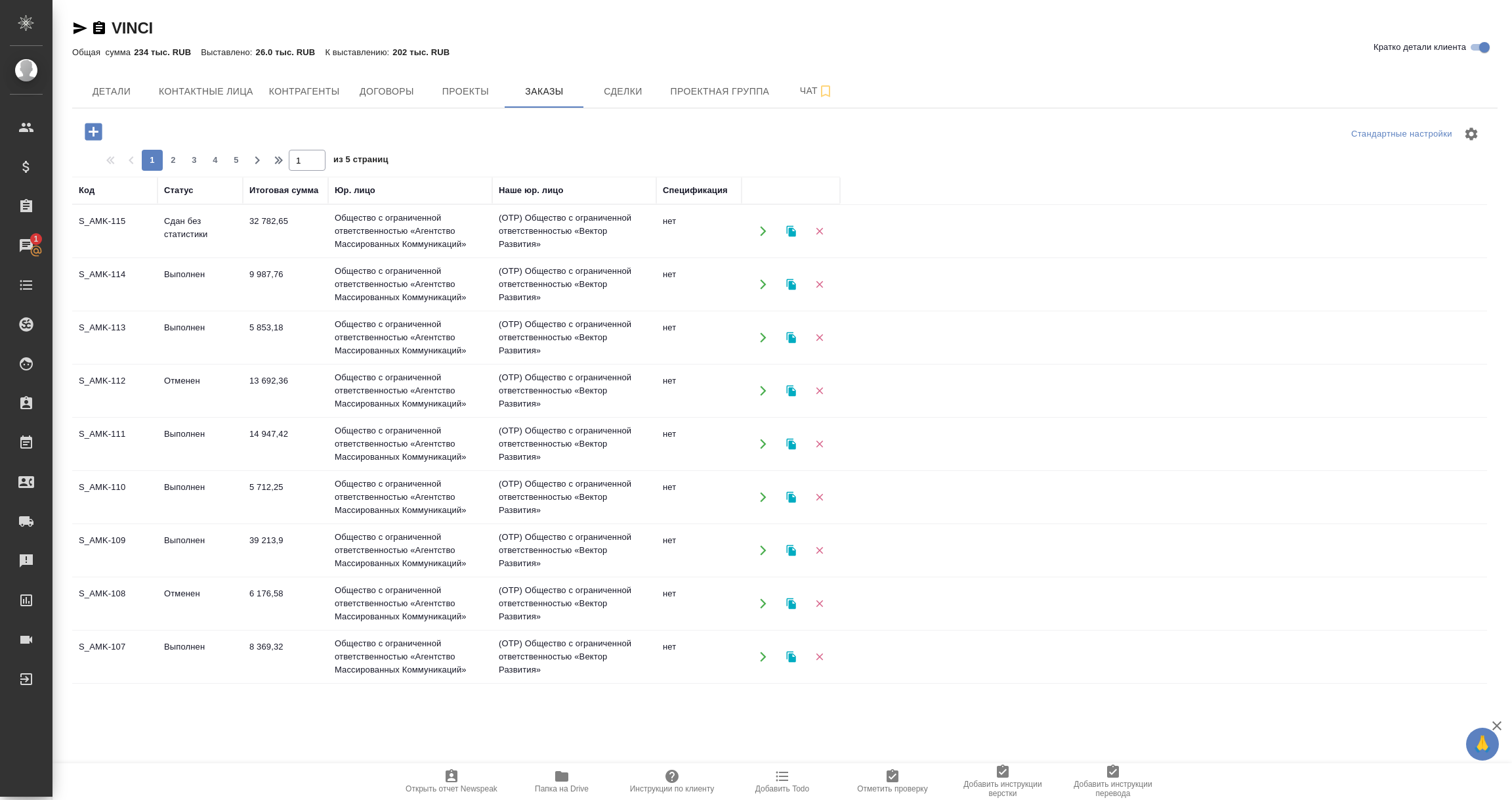
click at [79, 31] on icon "button" at bounding box center [80, 28] width 14 height 12
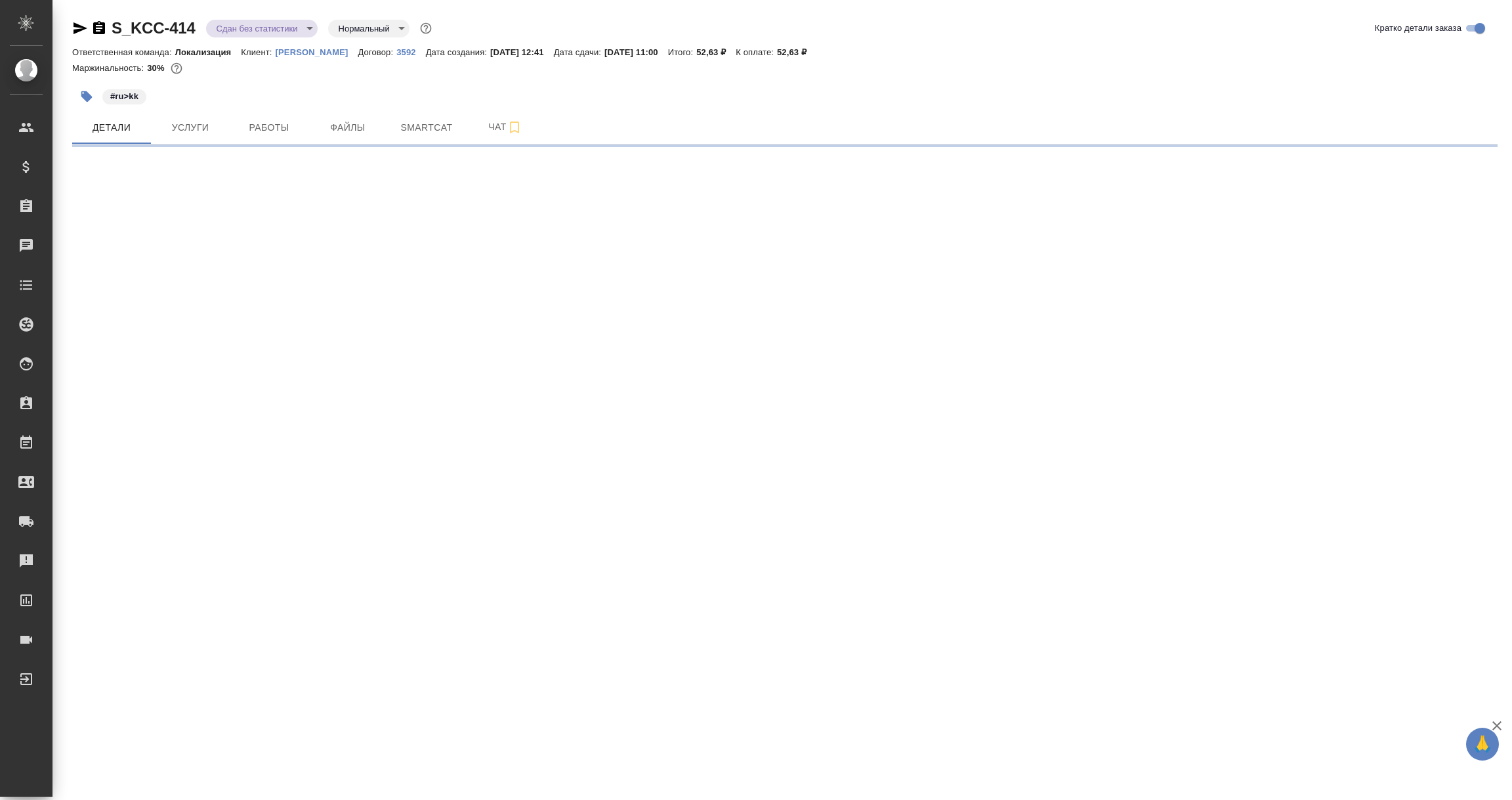
select select "RU"
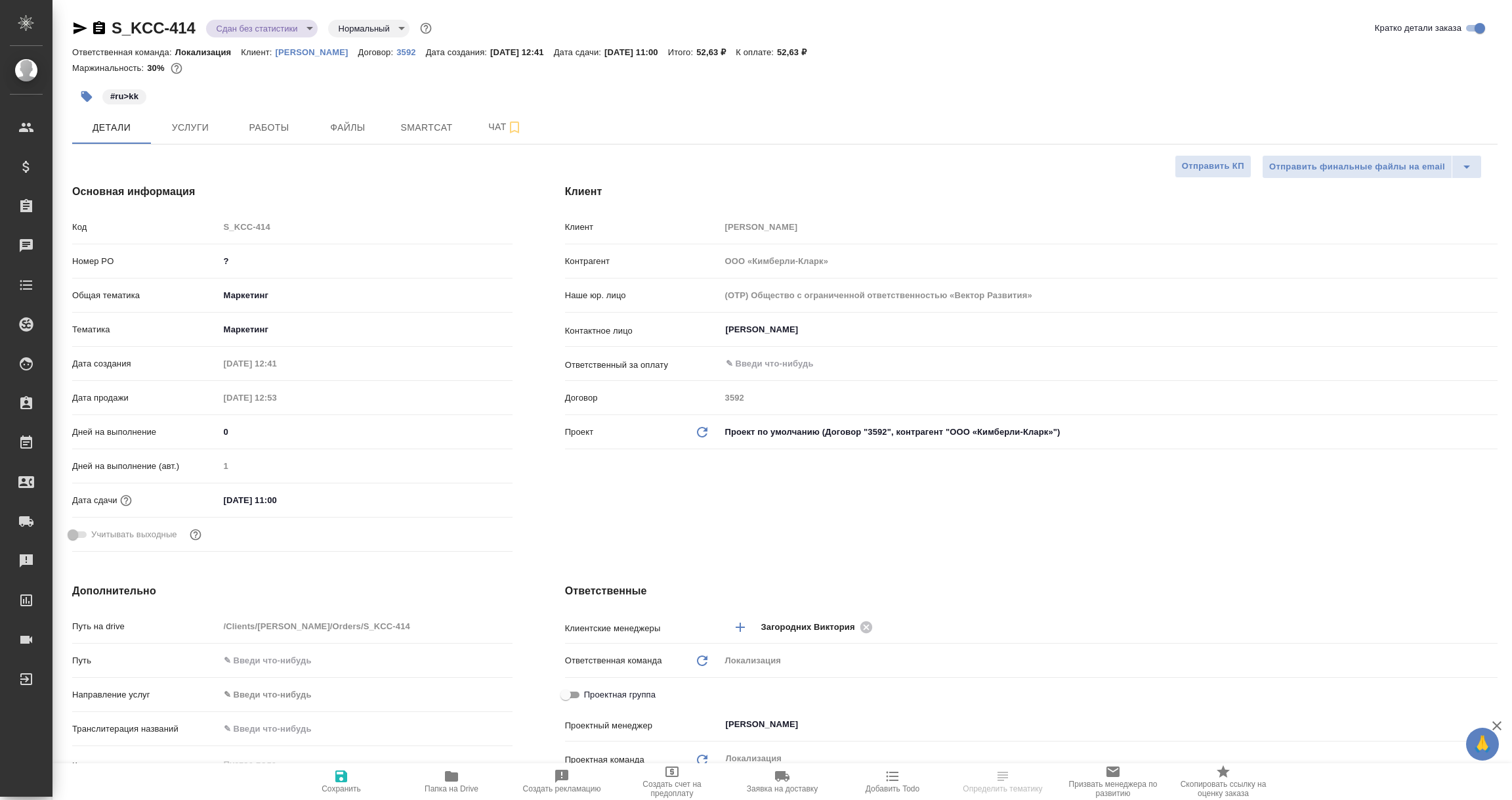
type textarea "x"
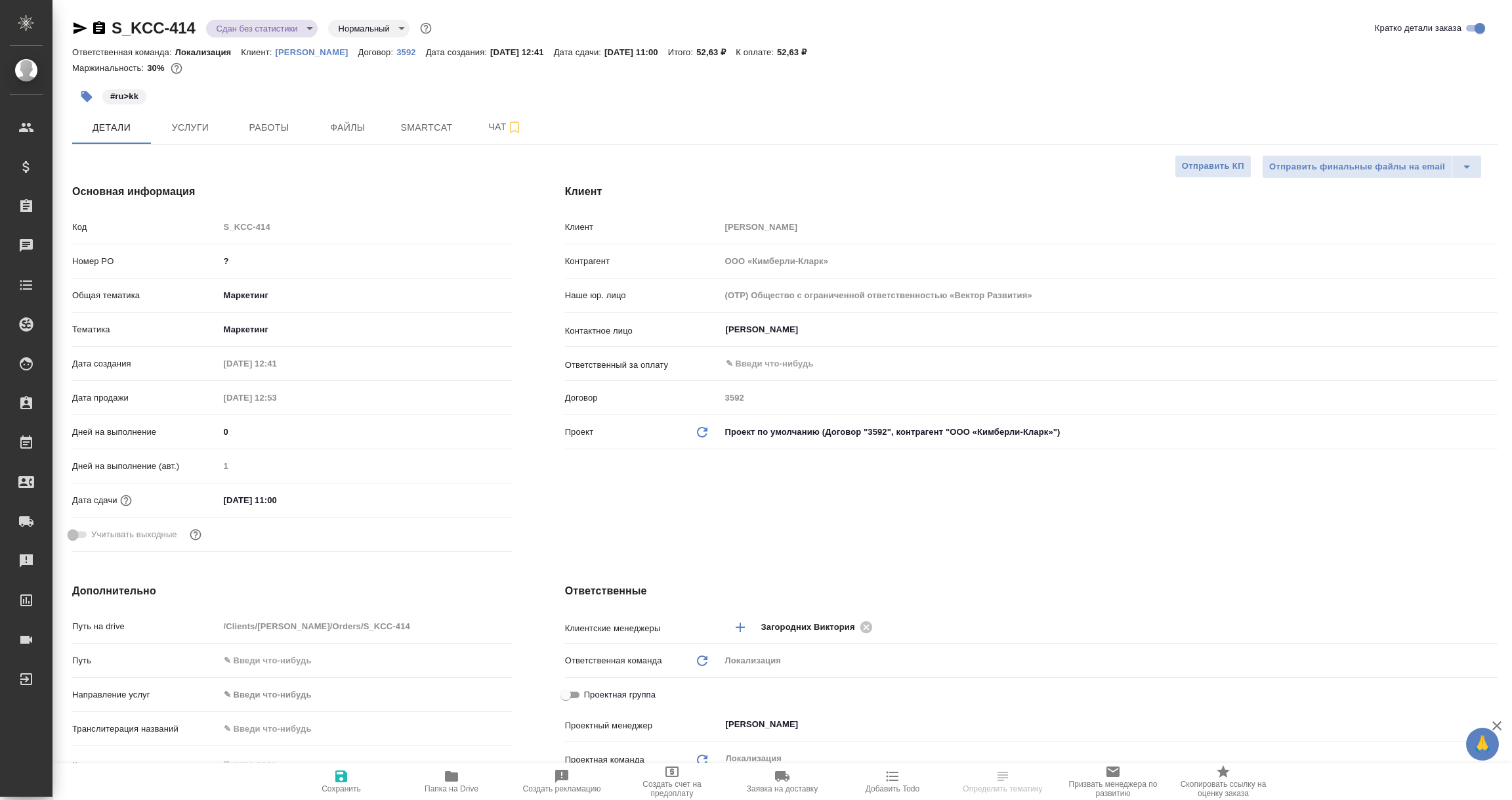
type textarea "x"
click at [399, 56] on link "3592" at bounding box center [411, 51] width 29 height 11
select select "RU"
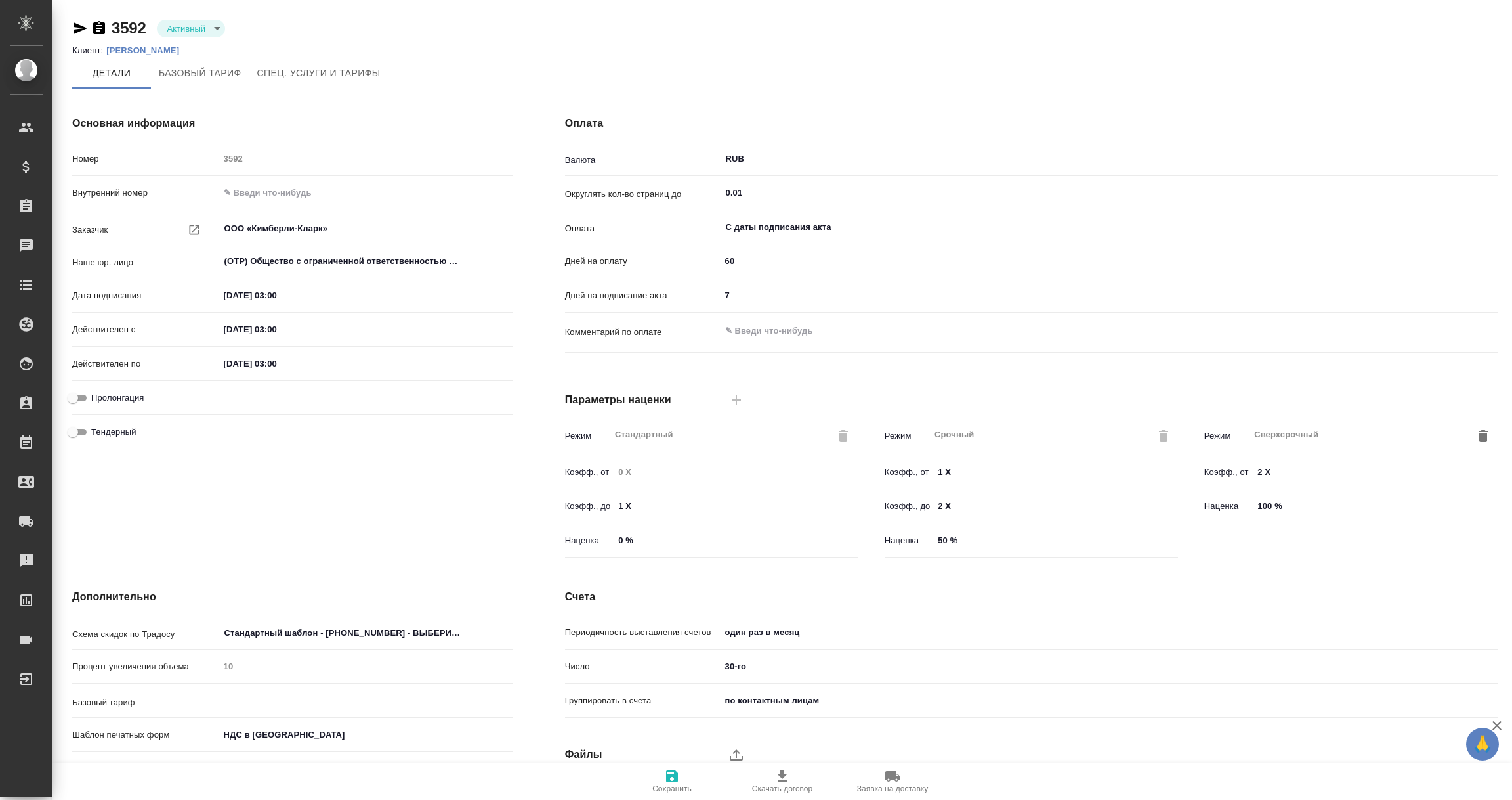
type input "без ТП"
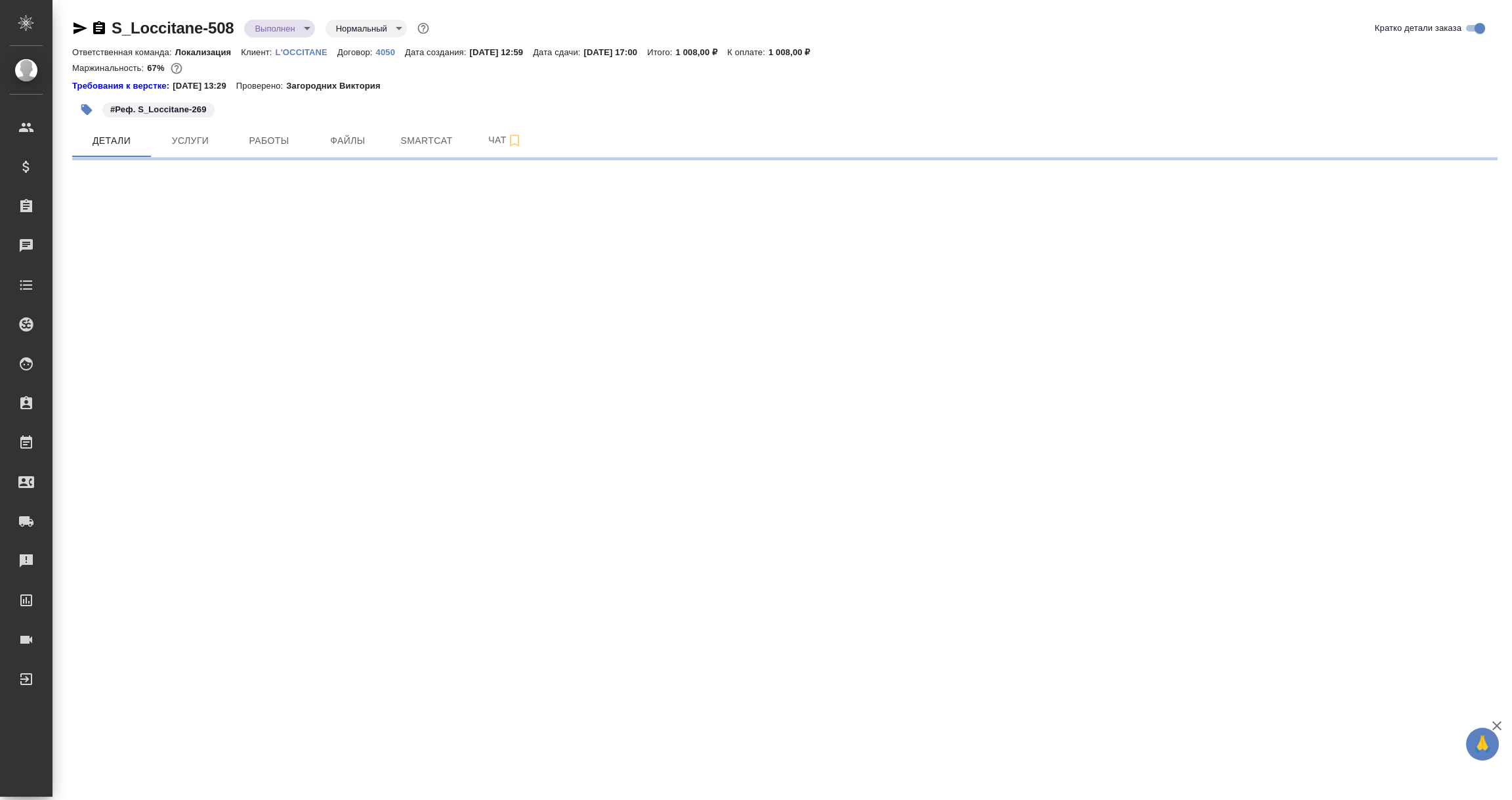
select select "RU"
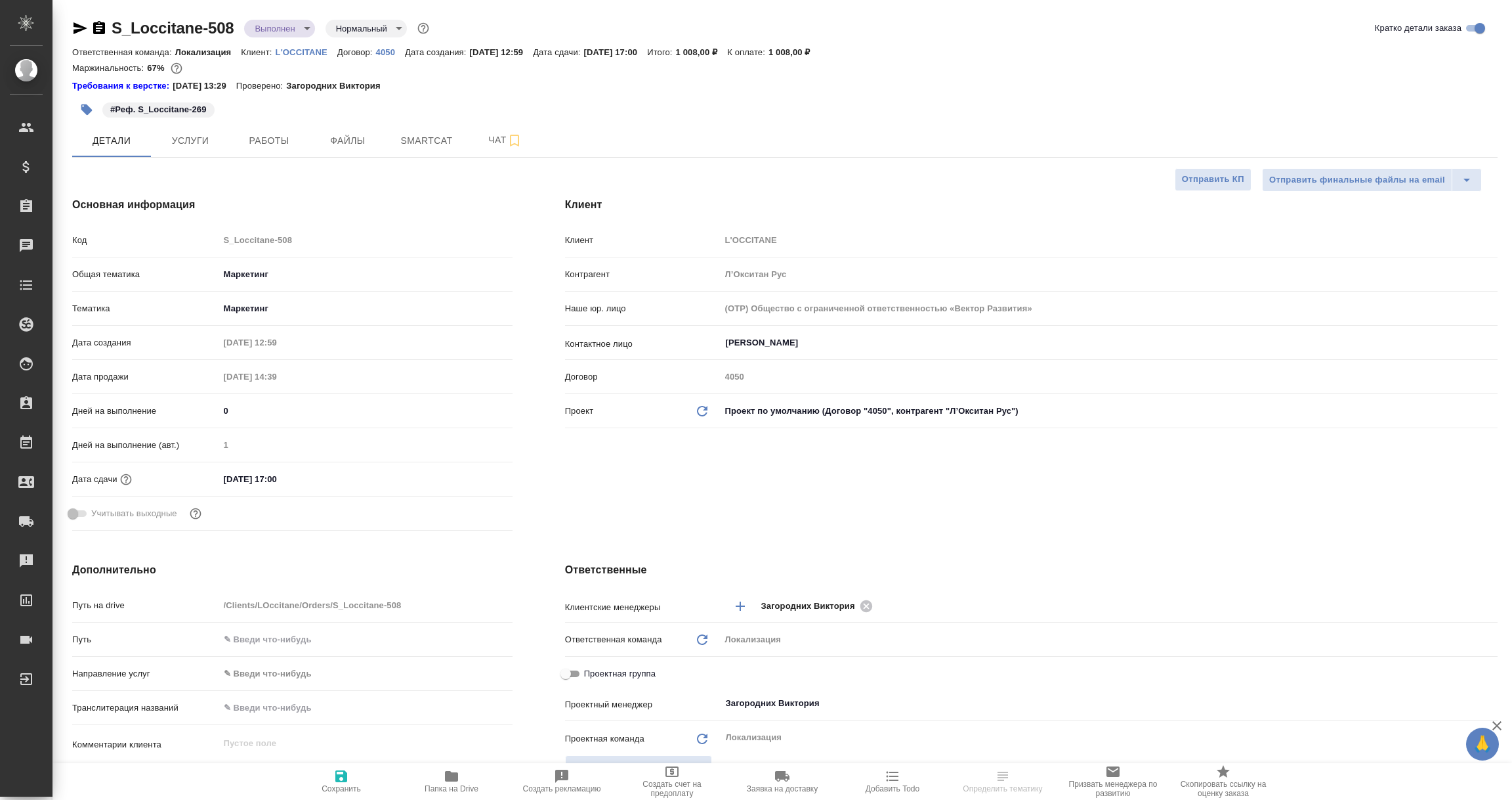
type textarea "x"
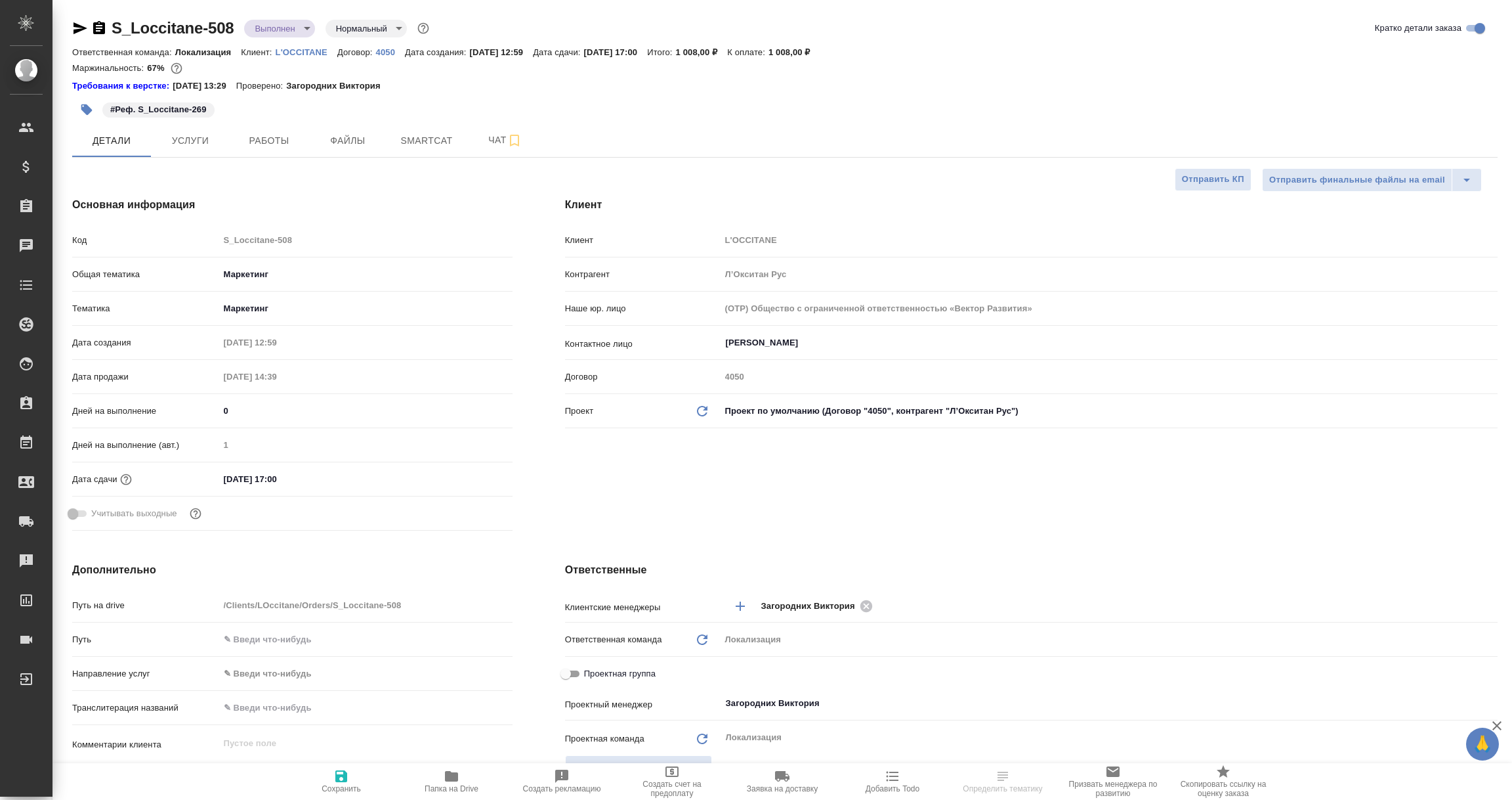
type textarea "x"
click at [387, 50] on p "4050" at bounding box center [391, 52] width 29 height 10
select select "RU"
type textarea "x"
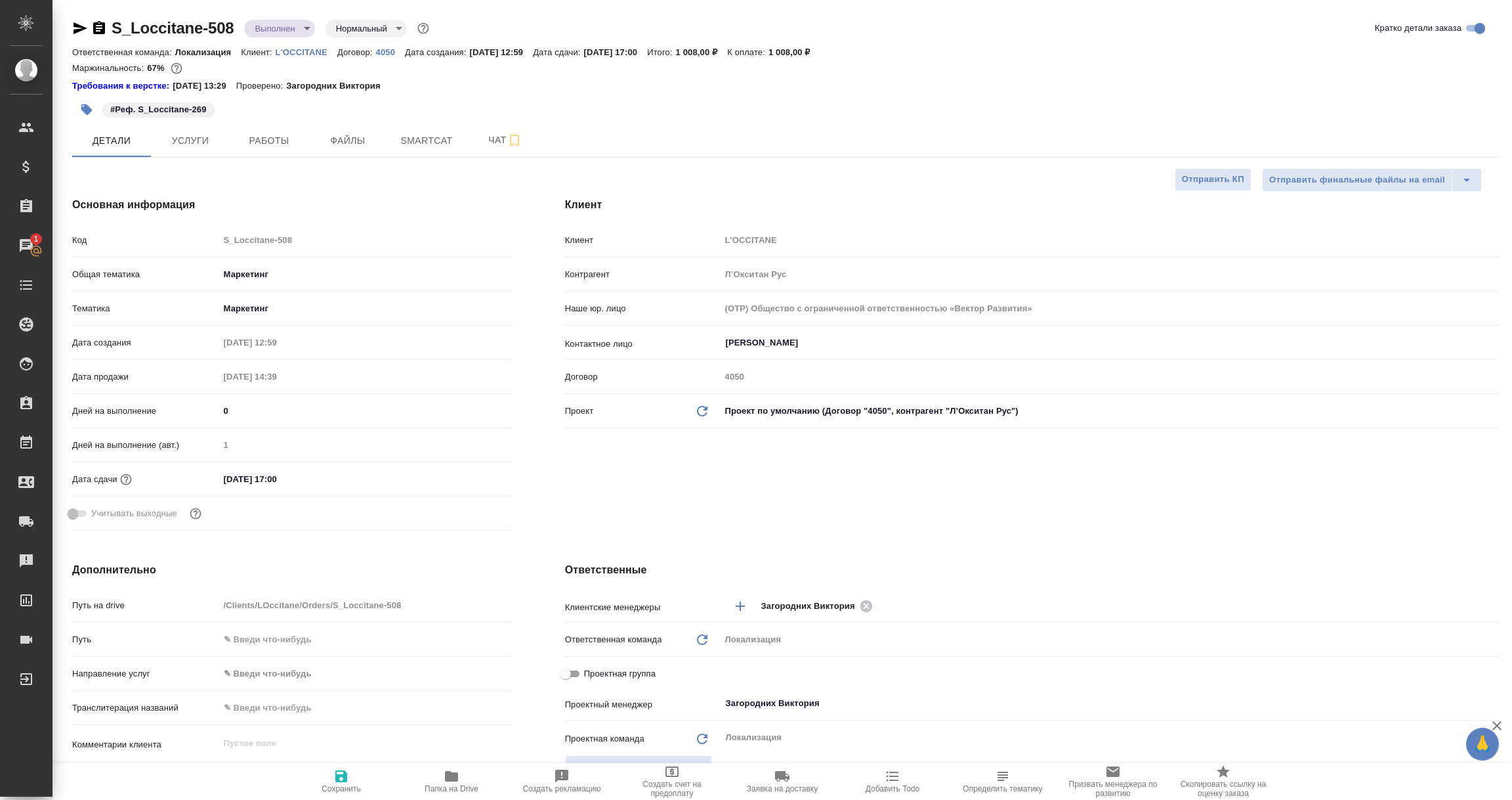
type textarea "x"
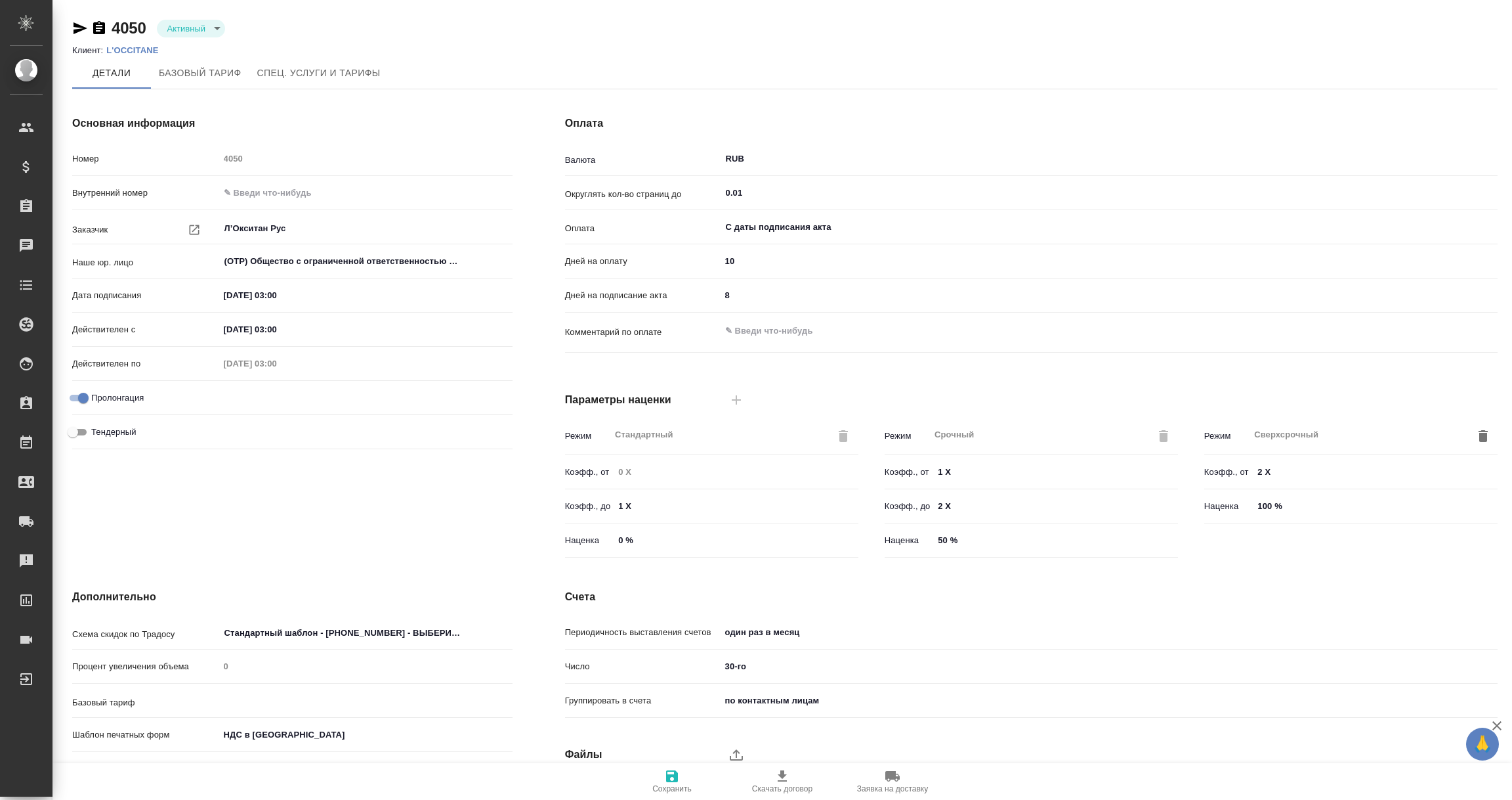
type input "1062 awatera + Marketing"
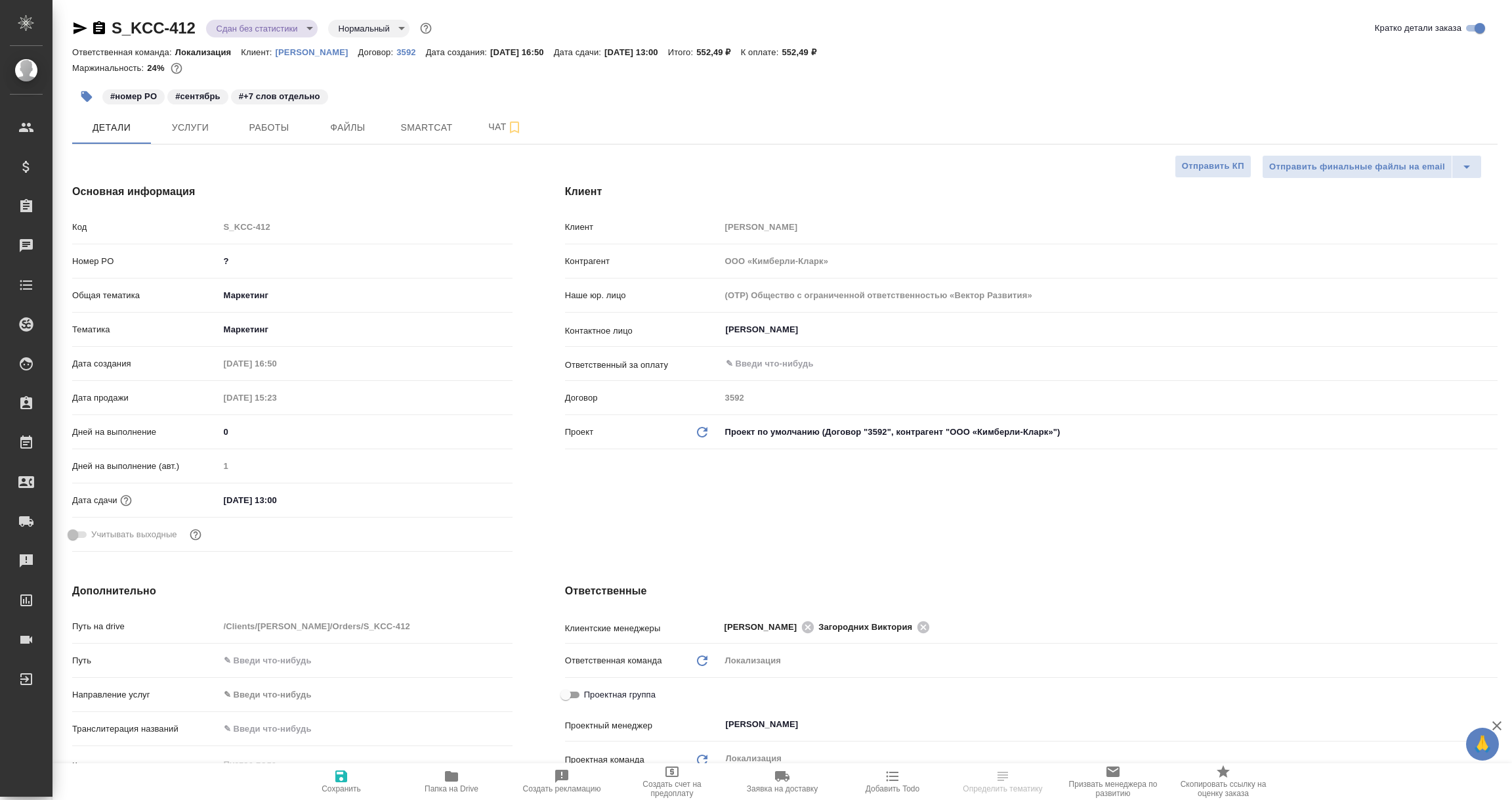
select select "RU"
click at [397, 50] on p "3592" at bounding box center [411, 52] width 29 height 10
select select "RU"
type textarea "x"
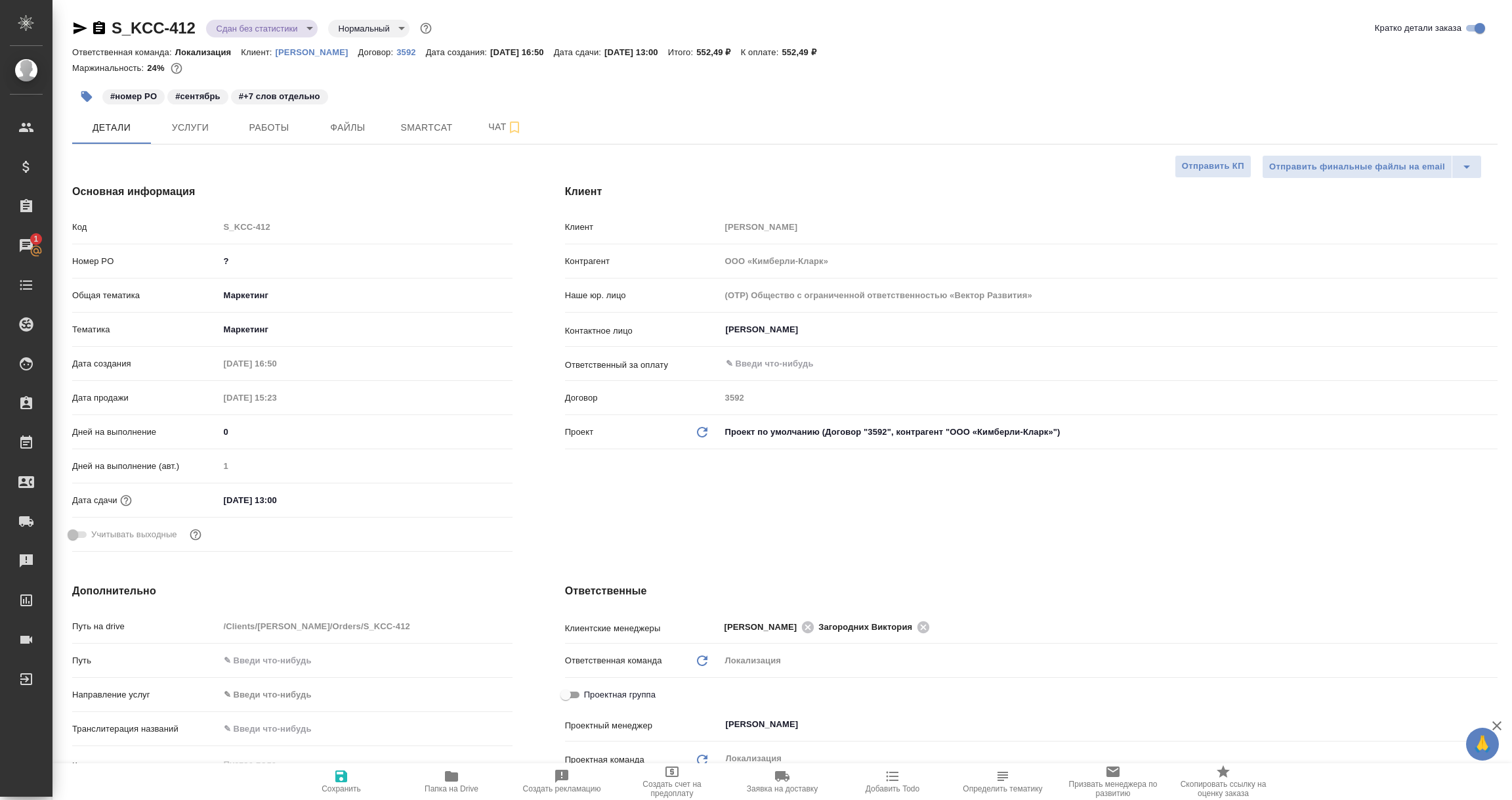
type textarea "x"
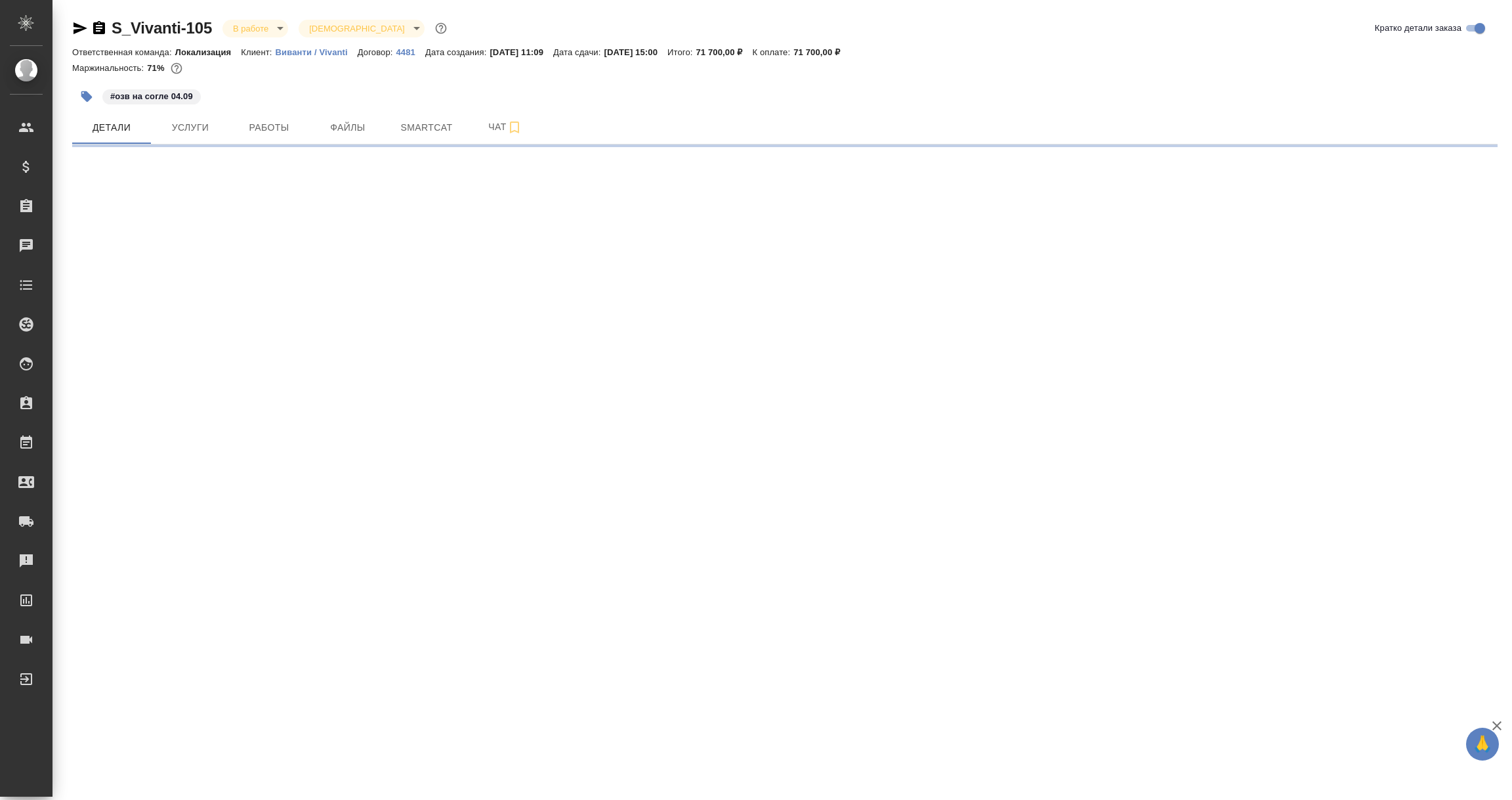
select select "RU"
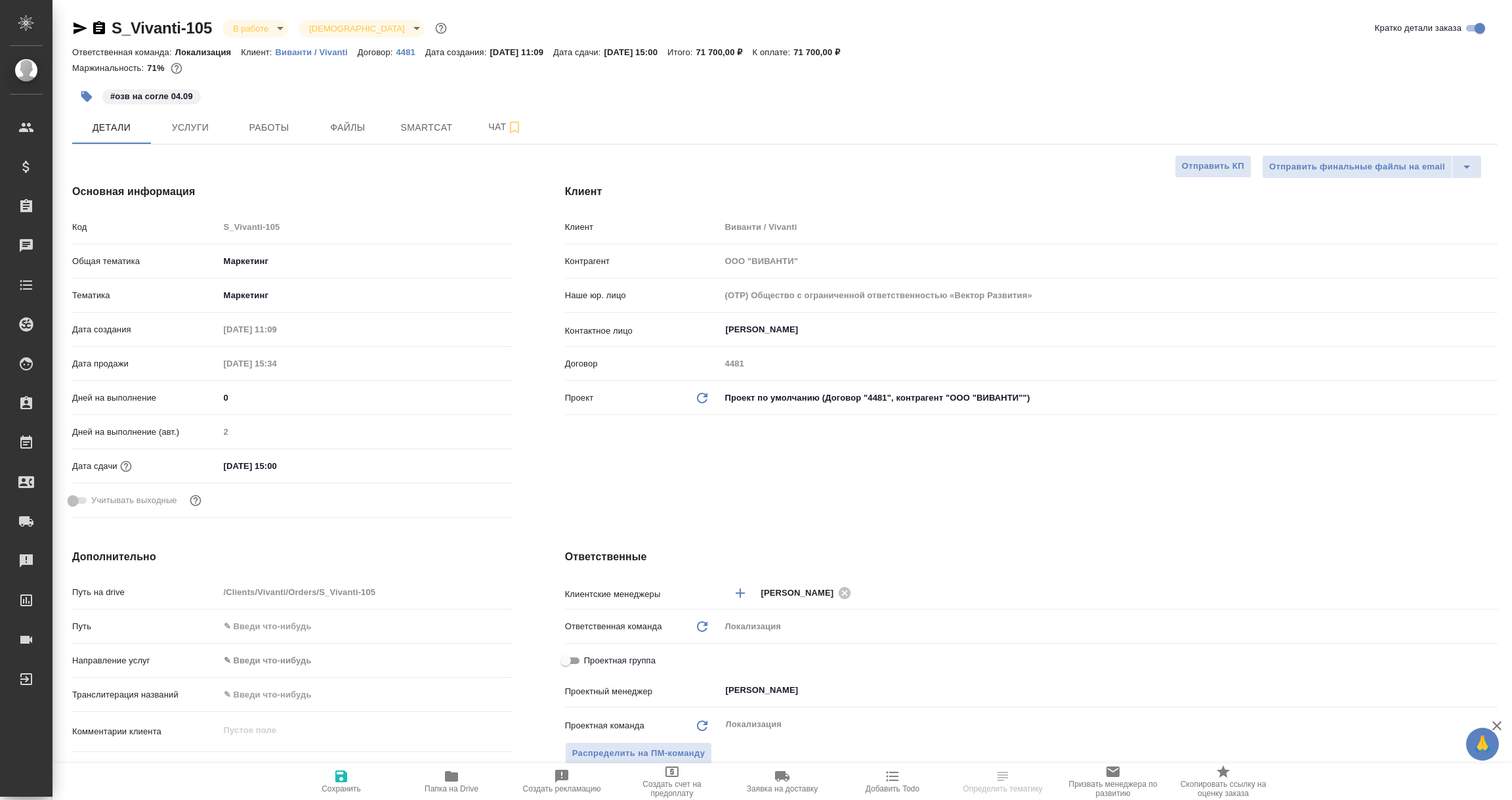
type textarea "x"
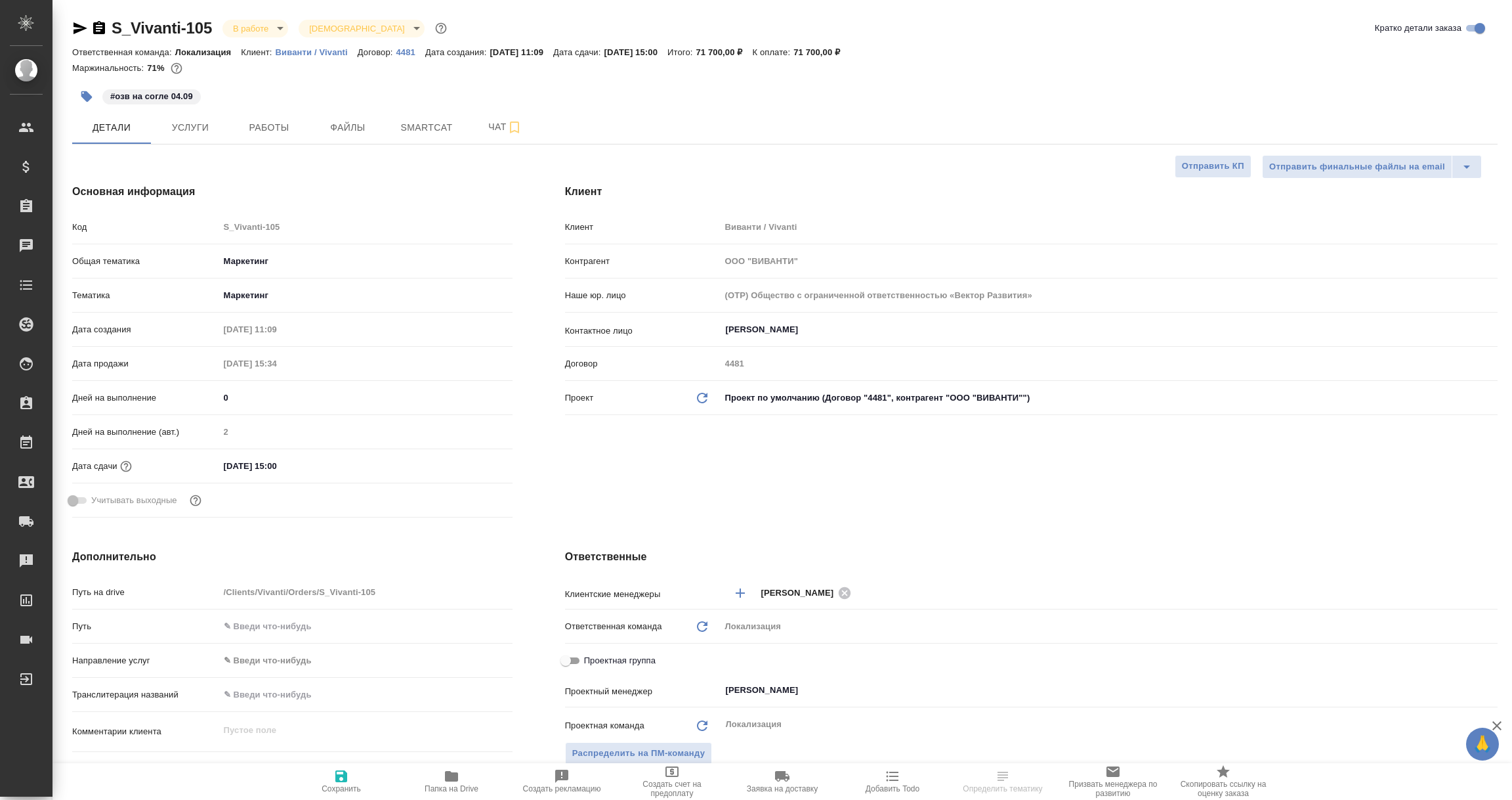
type textarea "x"
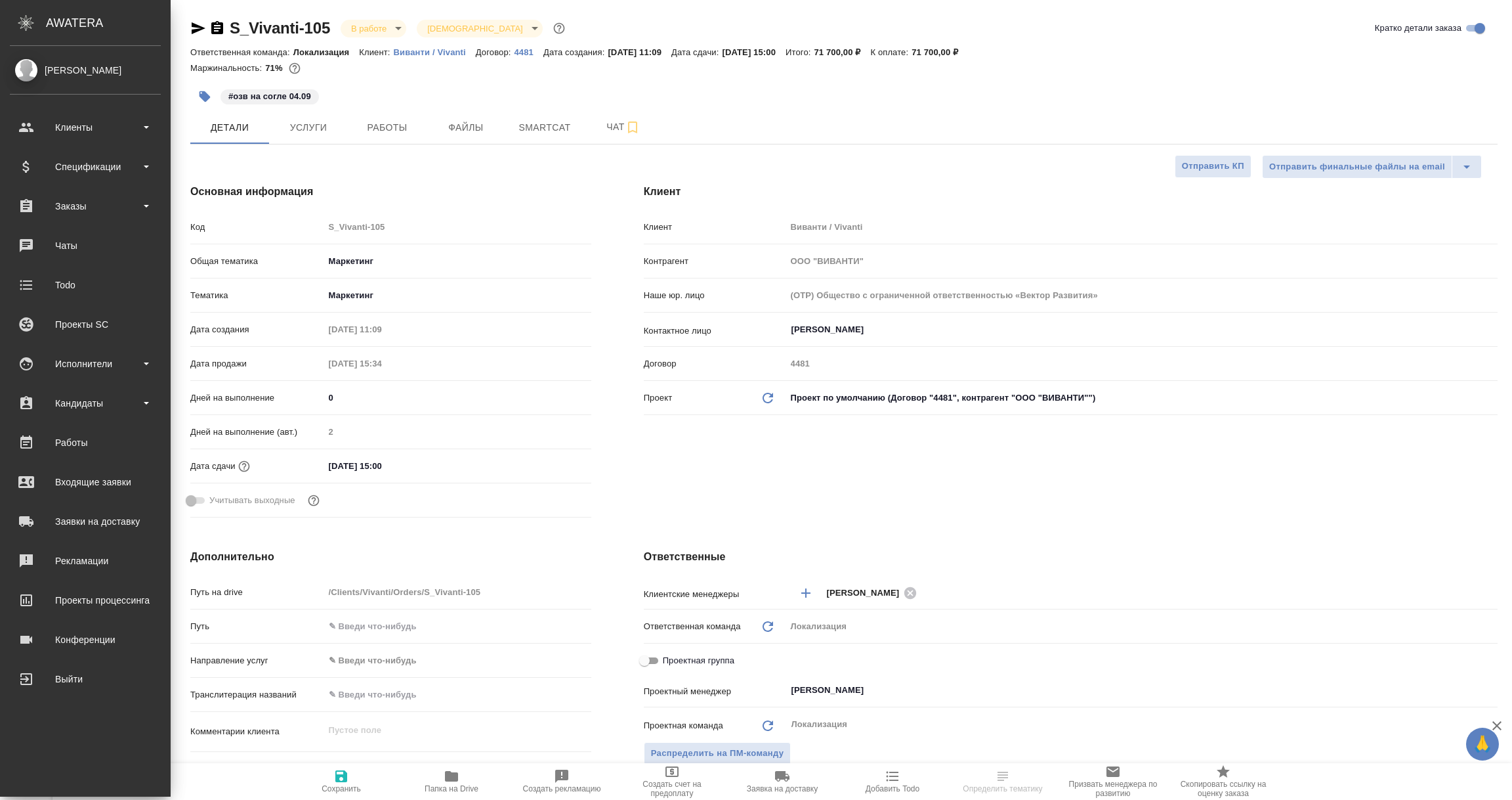
type textarea "x"
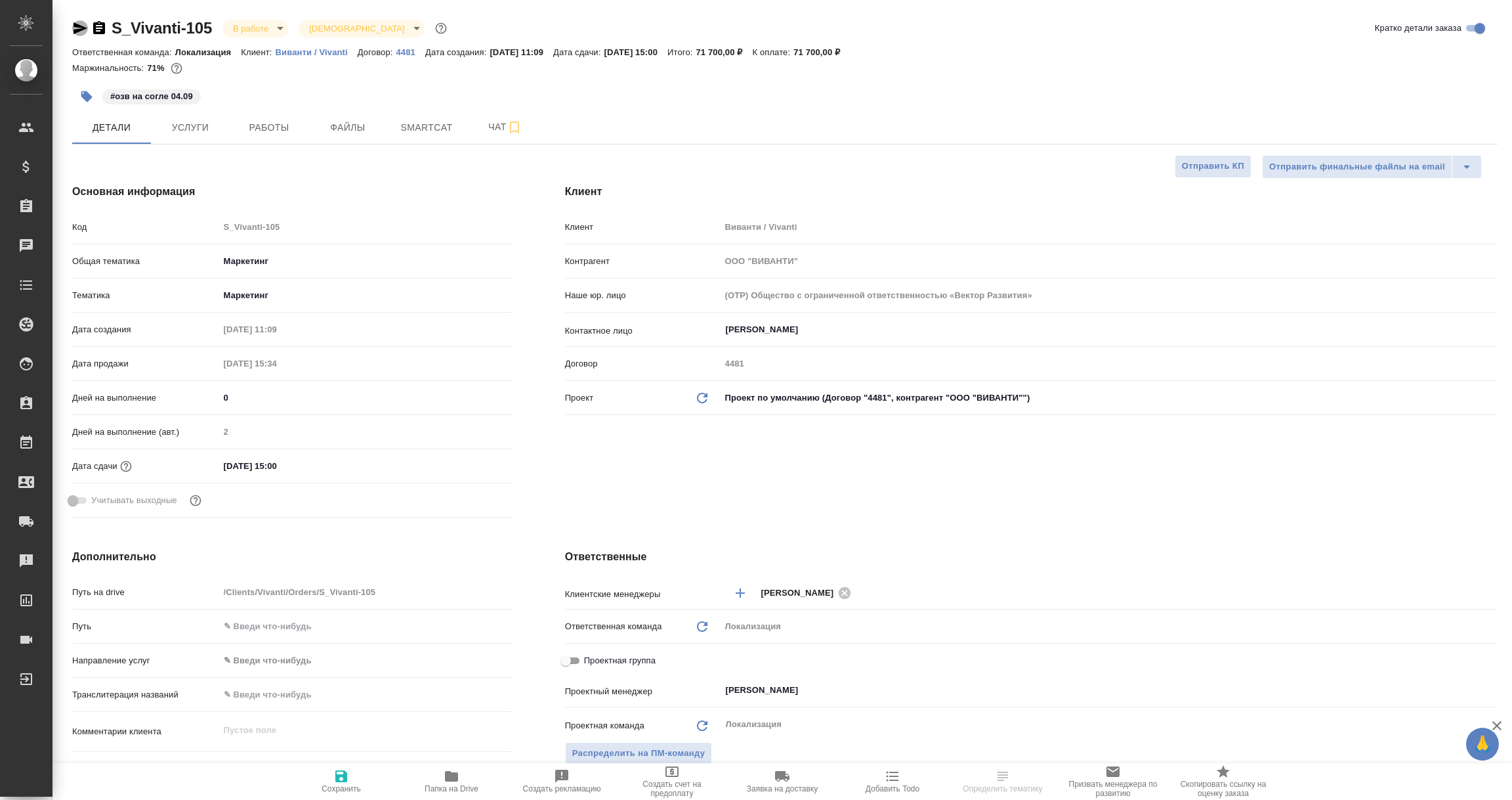
click at [79, 27] on icon "button" at bounding box center [80, 28] width 14 height 12
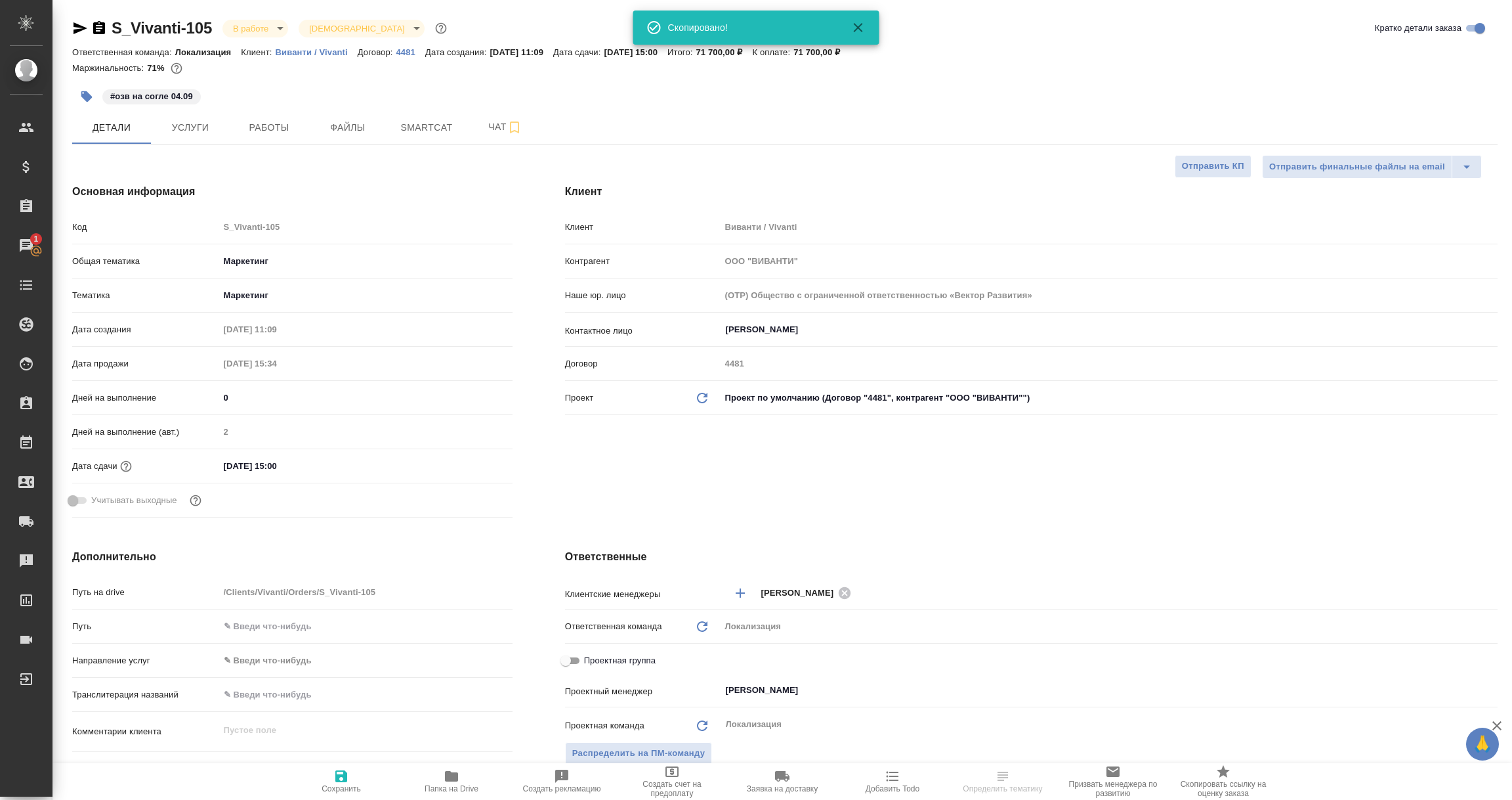
select select "RU"
type textarea "x"
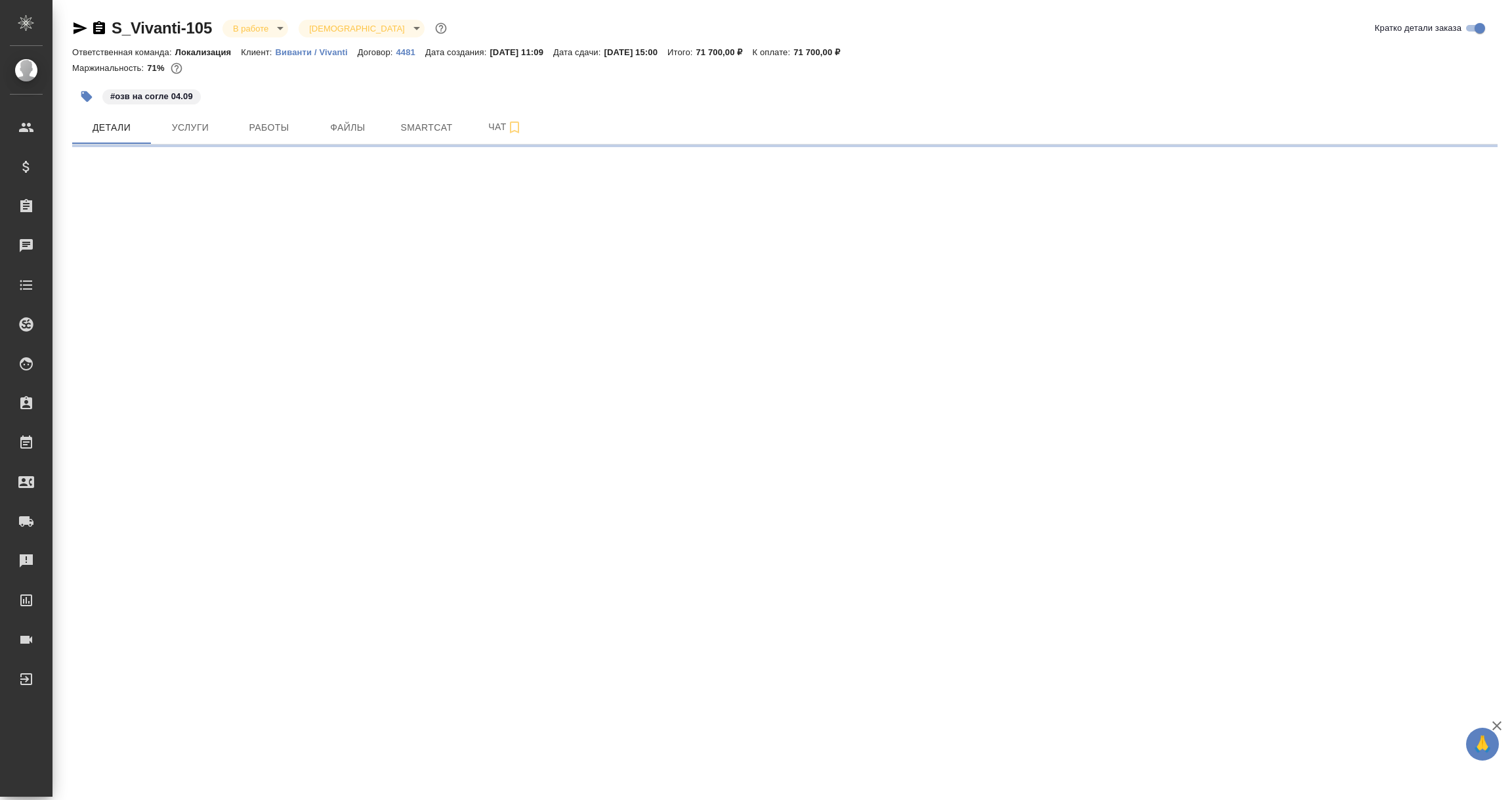
select select "RU"
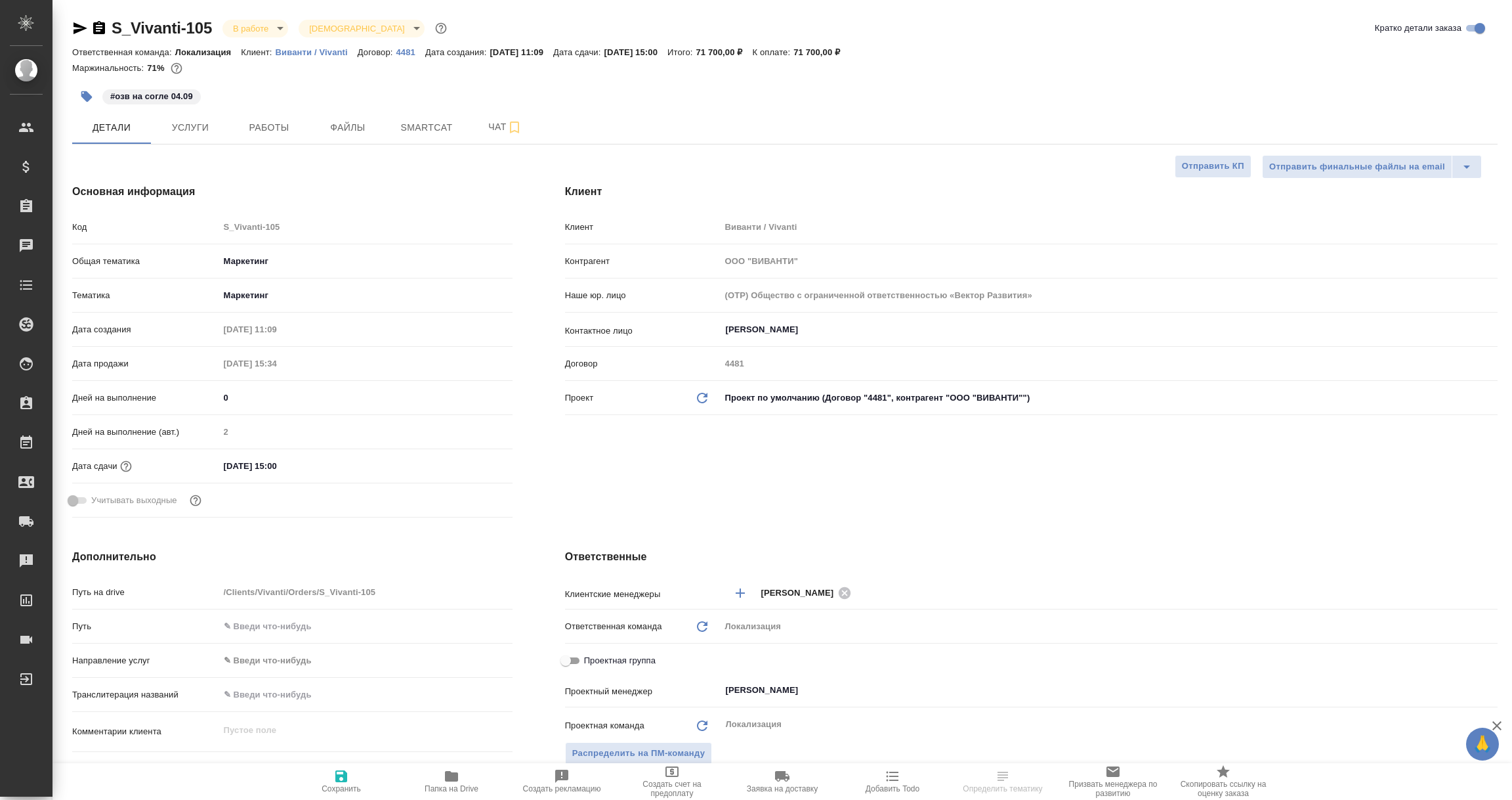
type textarea "x"
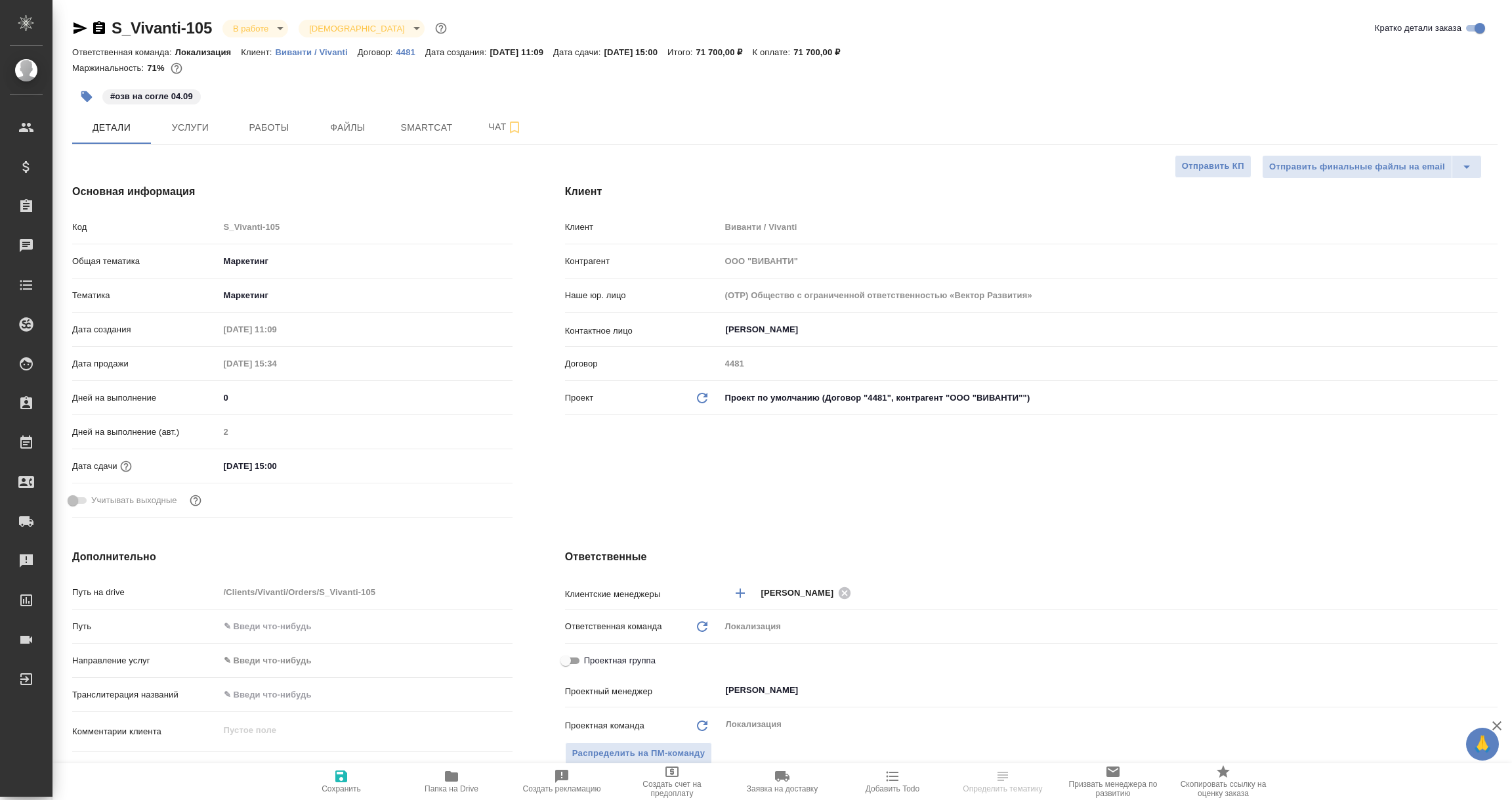
type textarea "x"
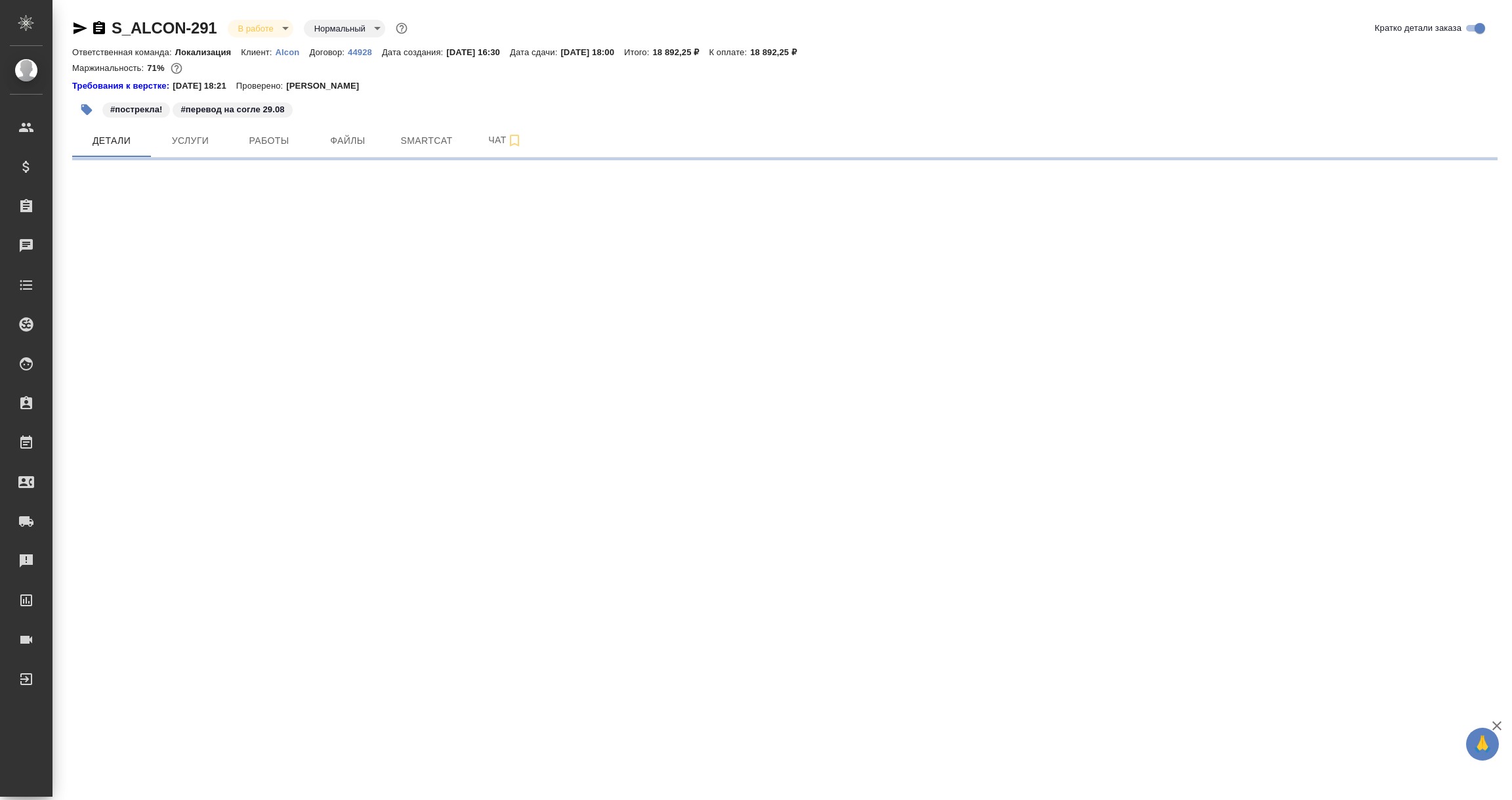
select select "RU"
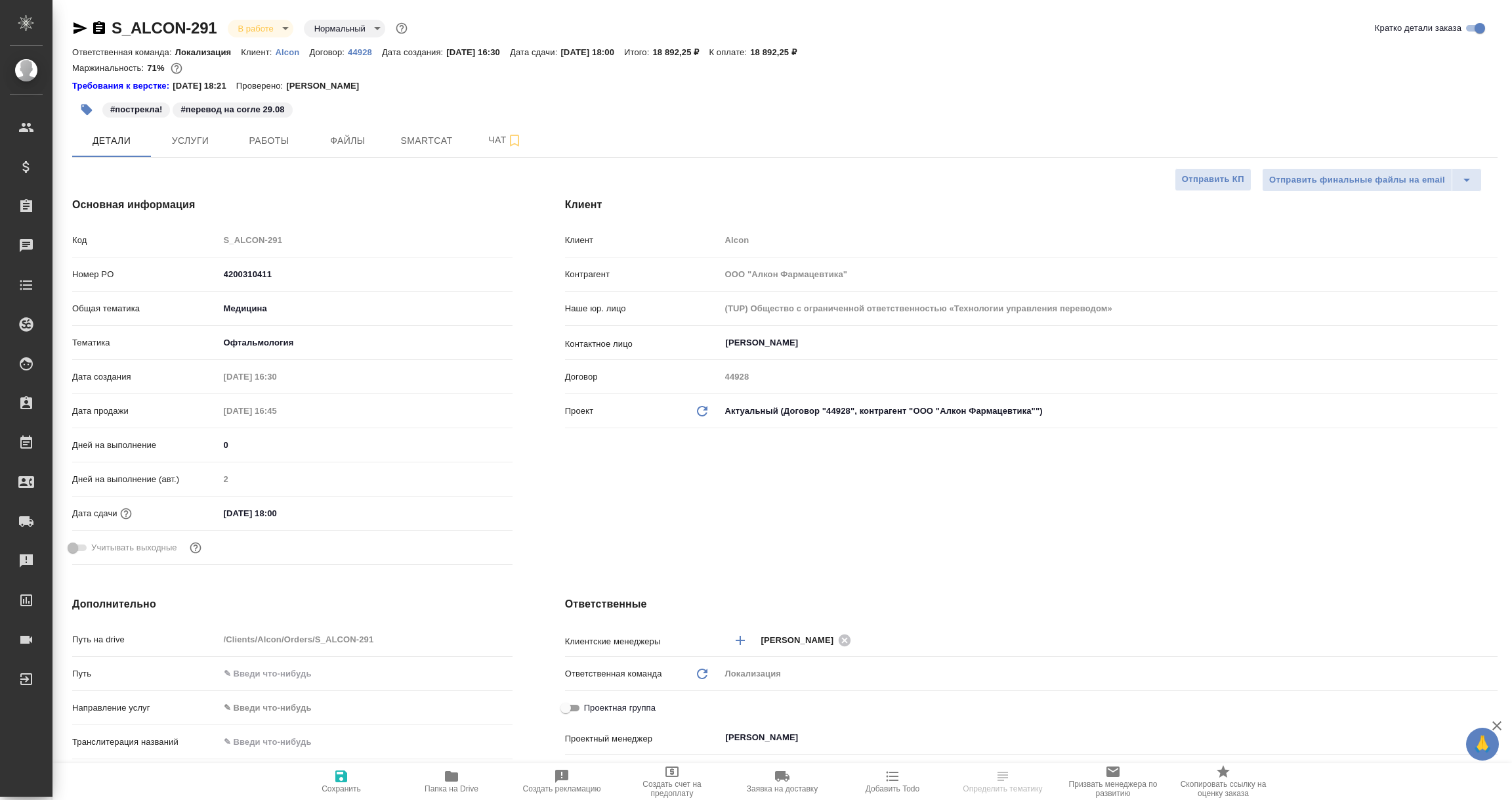
type textarea "x"
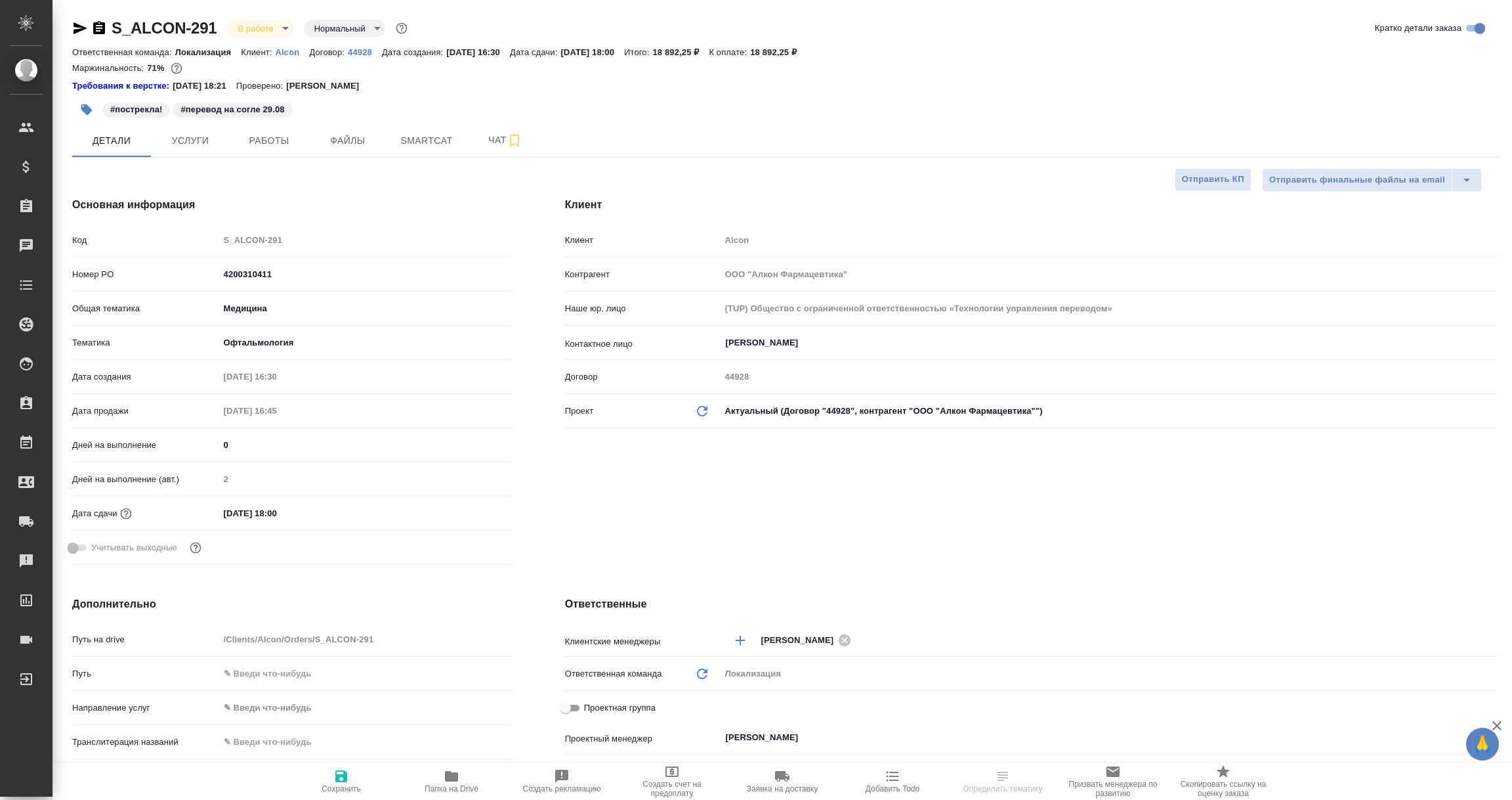
type textarea "x"
click at [79, 28] on icon "button" at bounding box center [80, 28] width 15 height 15
select select "RU"
type textarea "x"
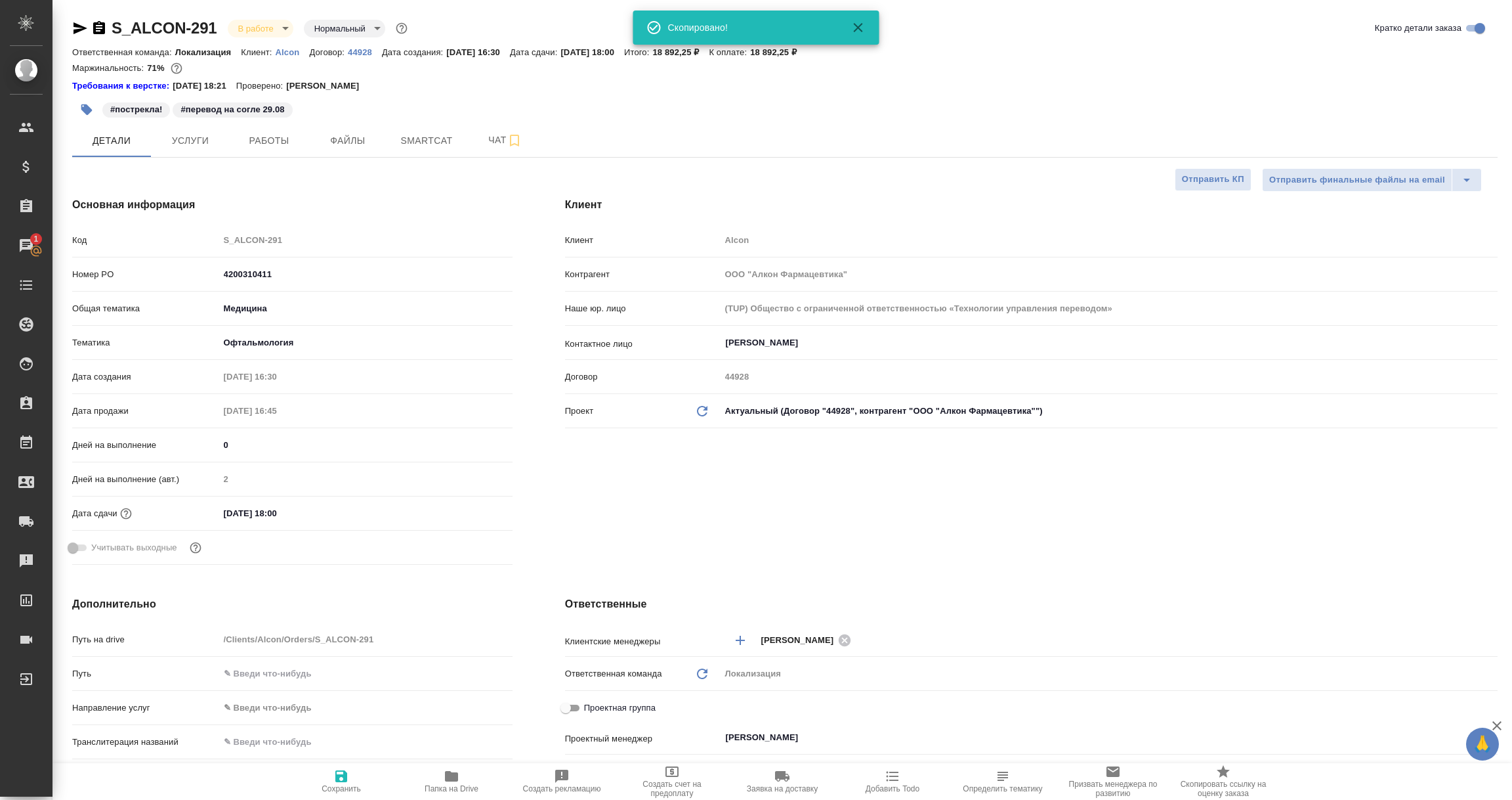
type textarea "x"
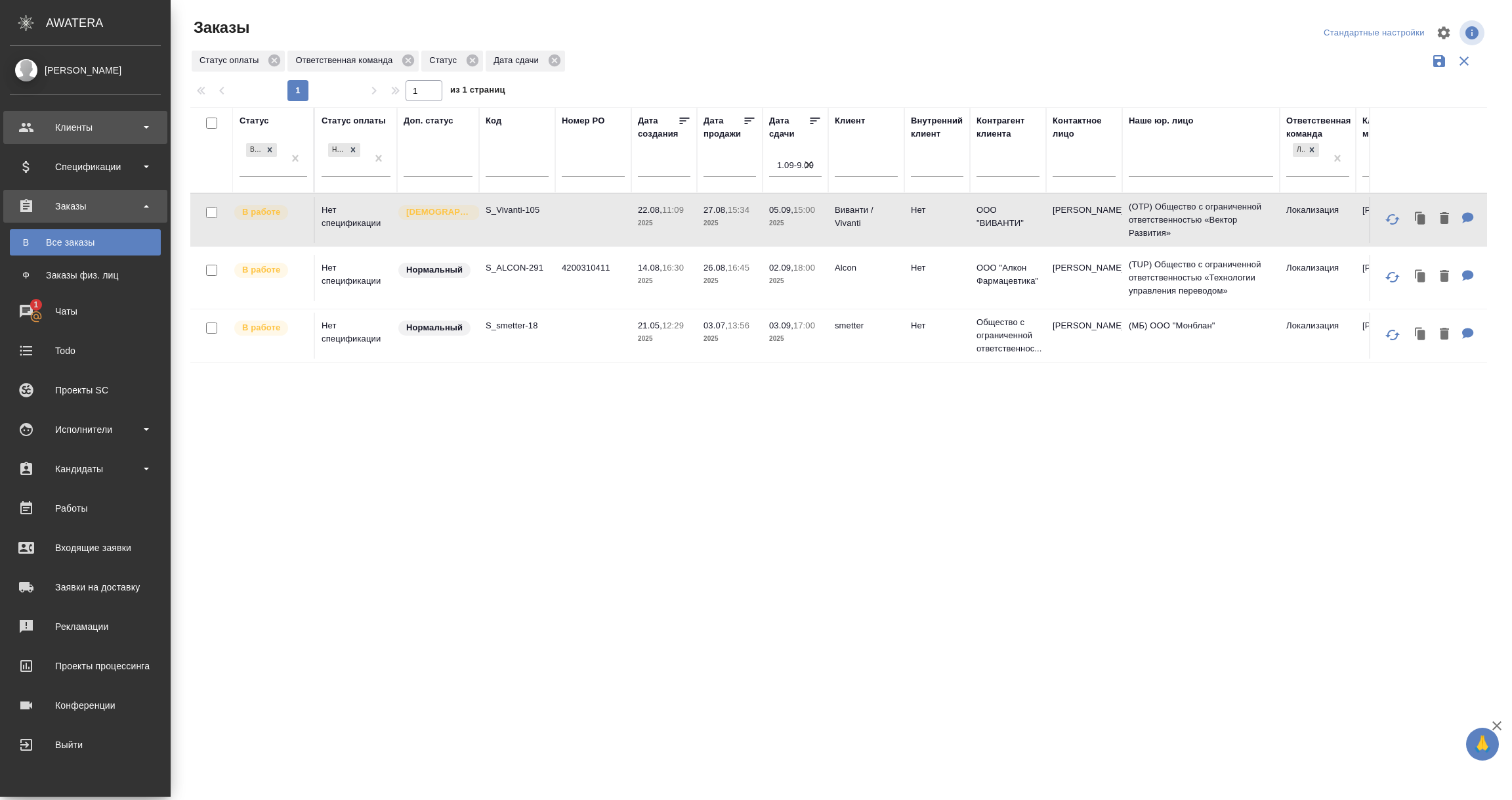
click at [66, 126] on div "Клиенты" at bounding box center [85, 127] width 151 height 20
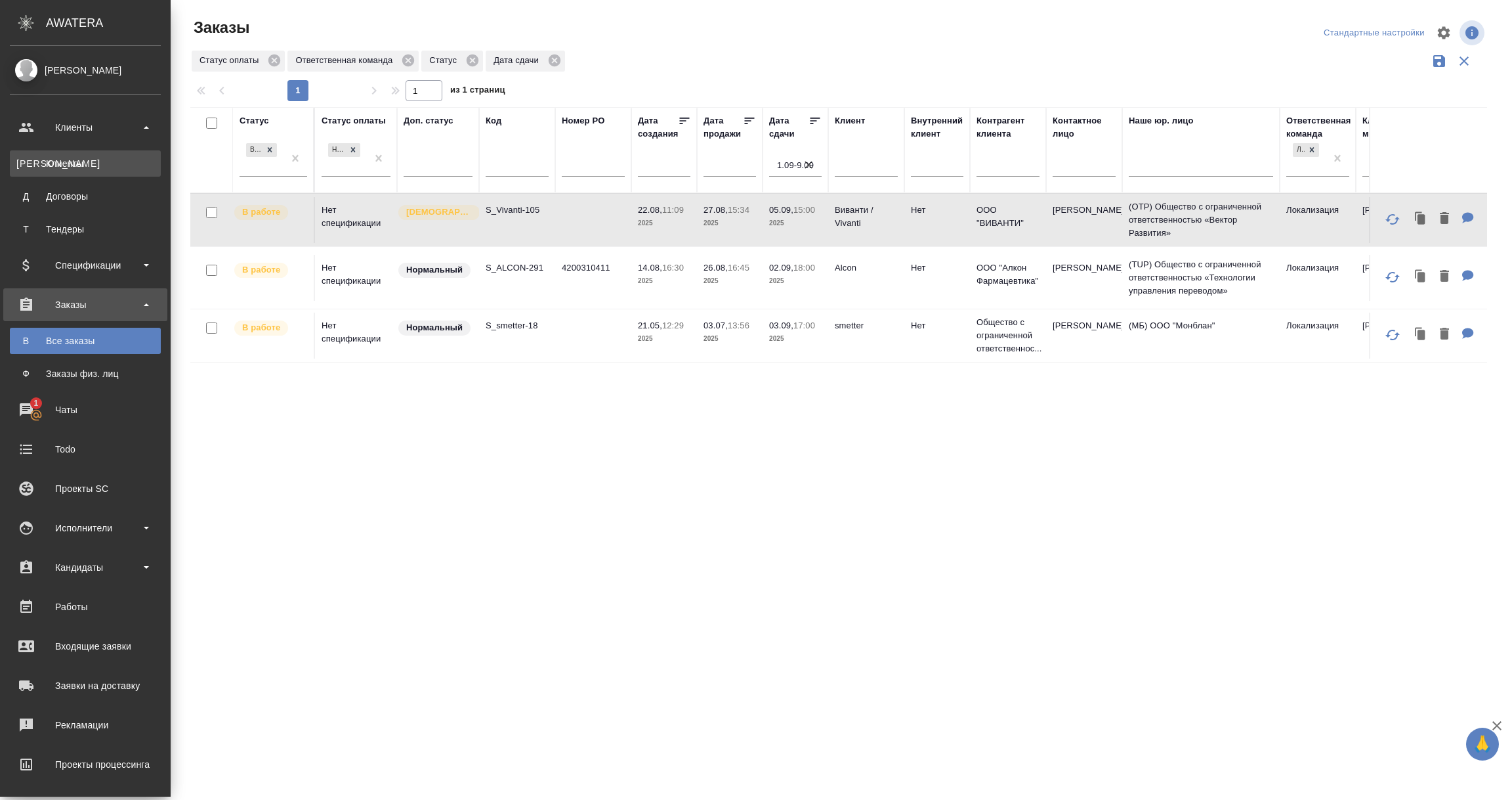
click at [67, 155] on link "К Клиенты" at bounding box center [85, 163] width 151 height 26
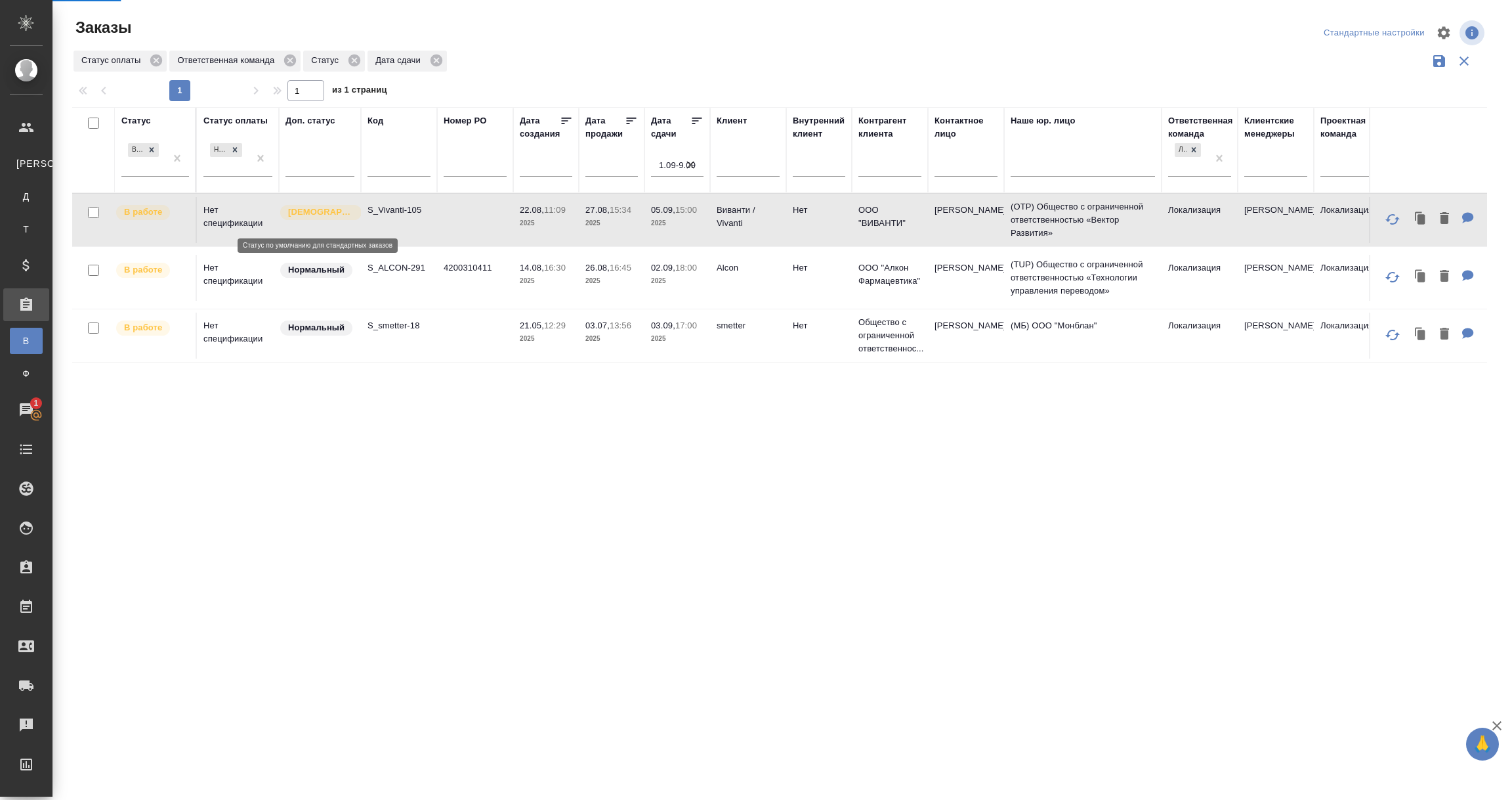
select select "RU"
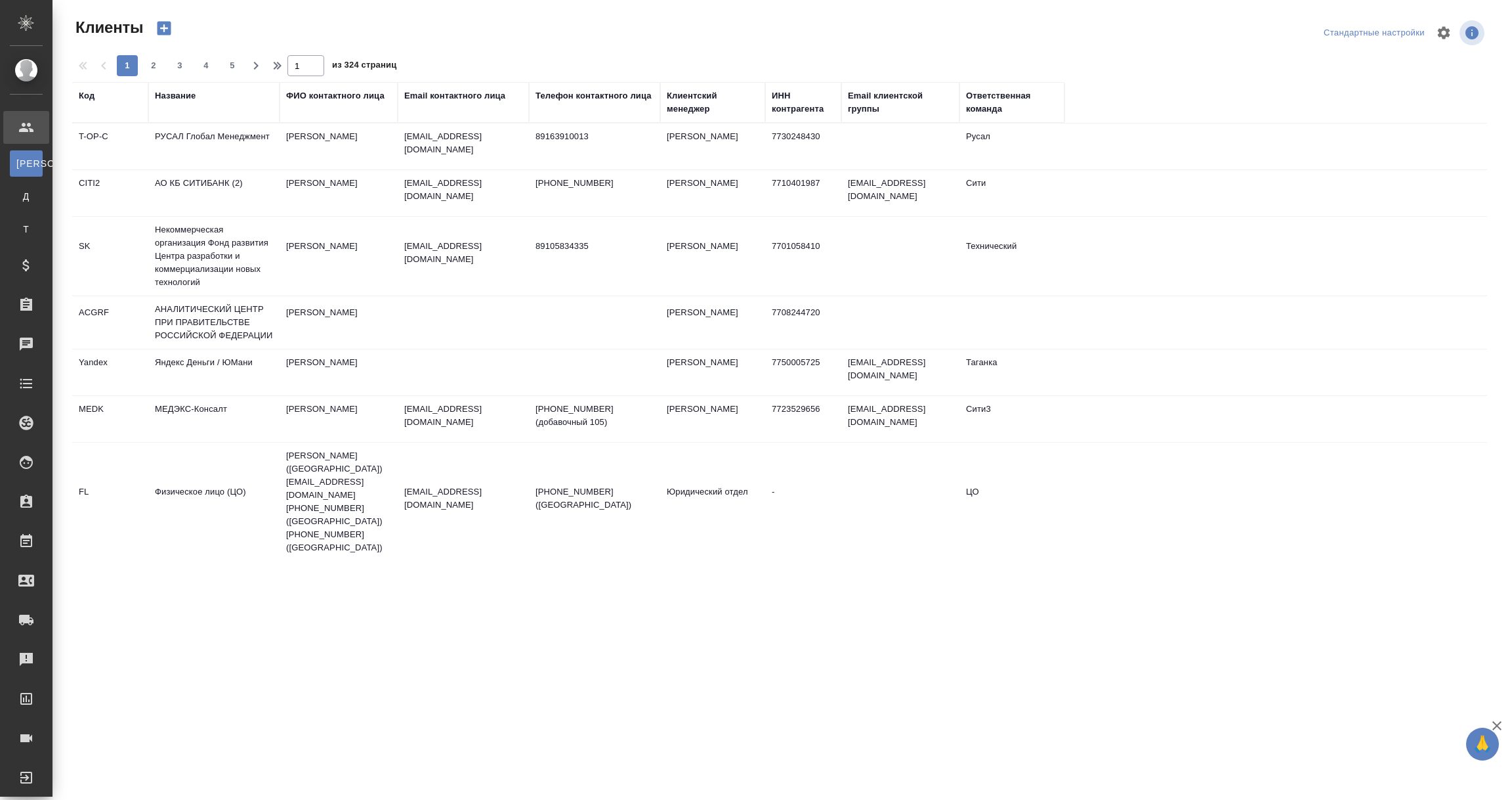
click at [183, 96] on div "Название" at bounding box center [176, 96] width 41 height 13
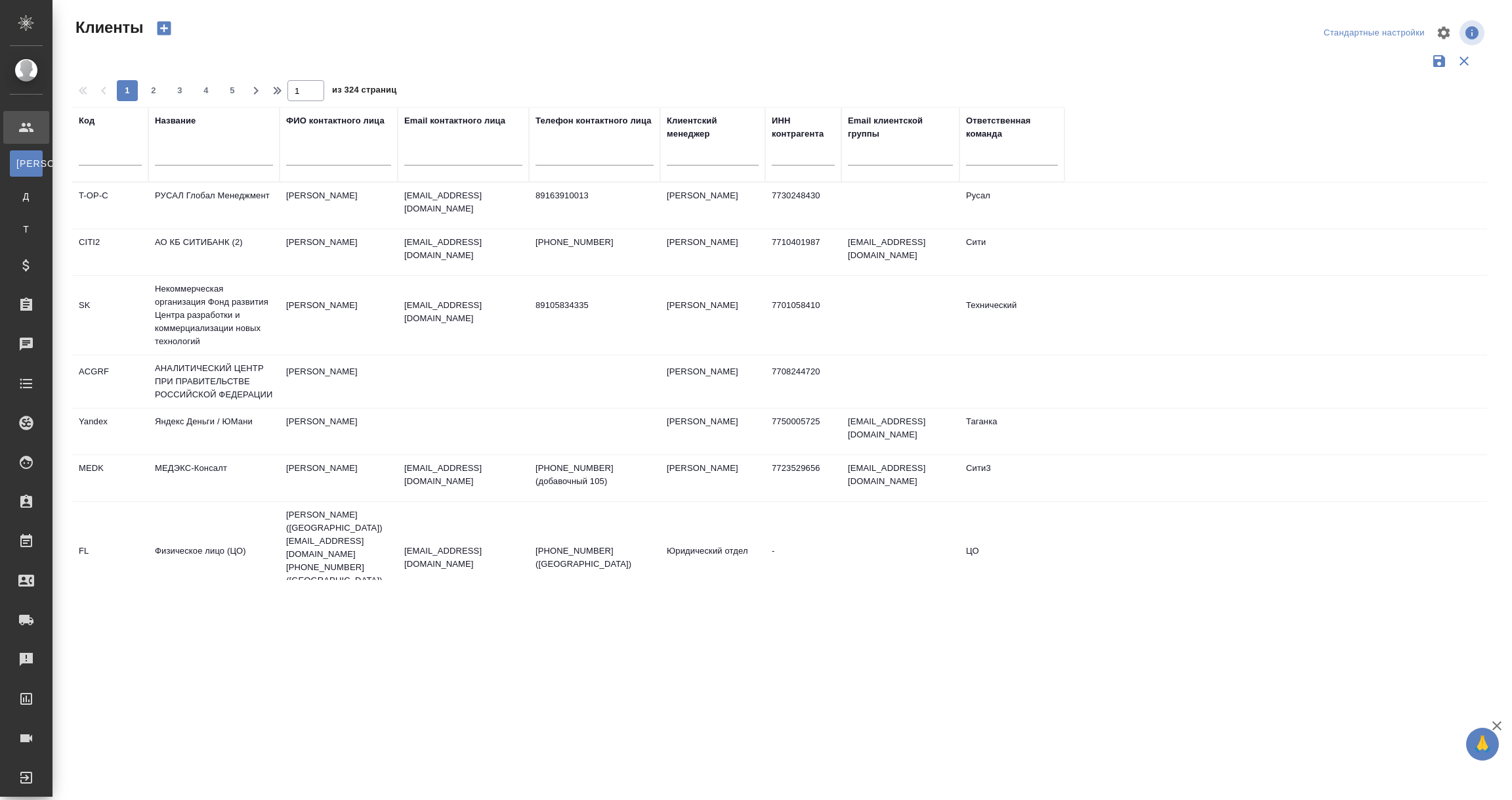
click at [189, 149] on input "text" at bounding box center [214, 157] width 118 height 16
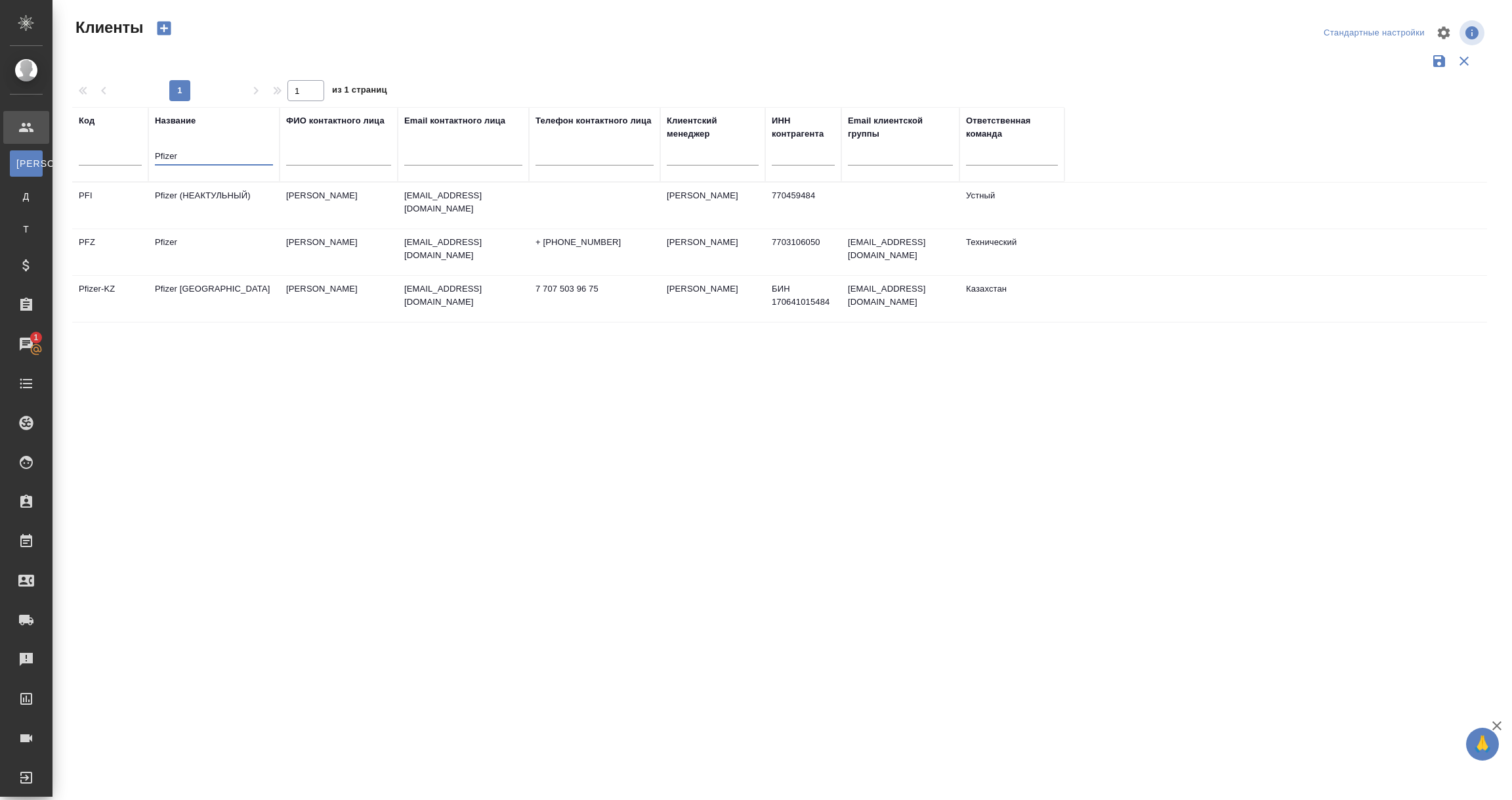
type input "Pfizer"
click at [183, 242] on td "Pfizer" at bounding box center [214, 252] width 131 height 46
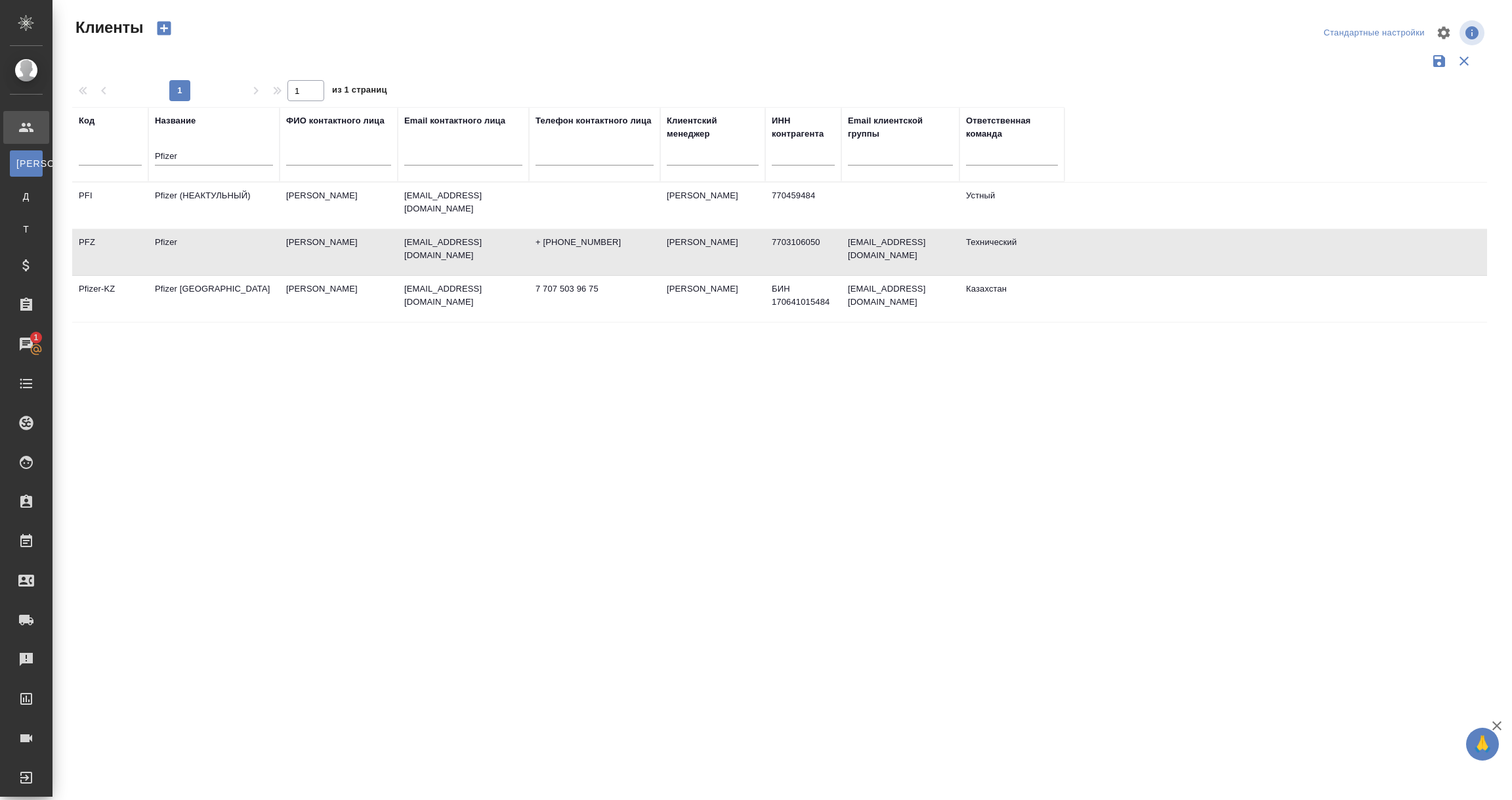
click at [183, 242] on td "Pfizer" at bounding box center [214, 252] width 131 height 46
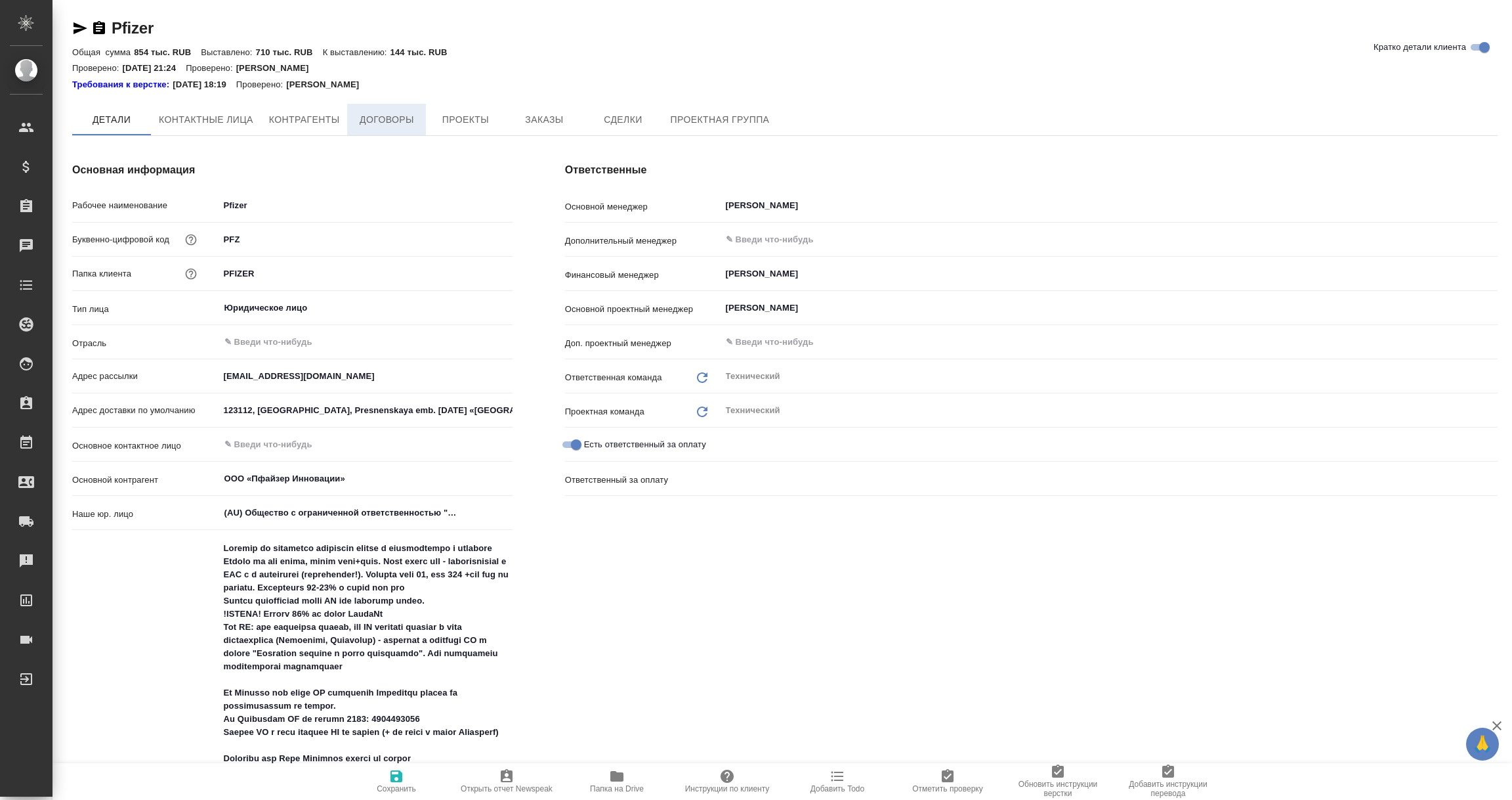
click at [384, 116] on span "Договоры" at bounding box center [387, 120] width 63 height 16
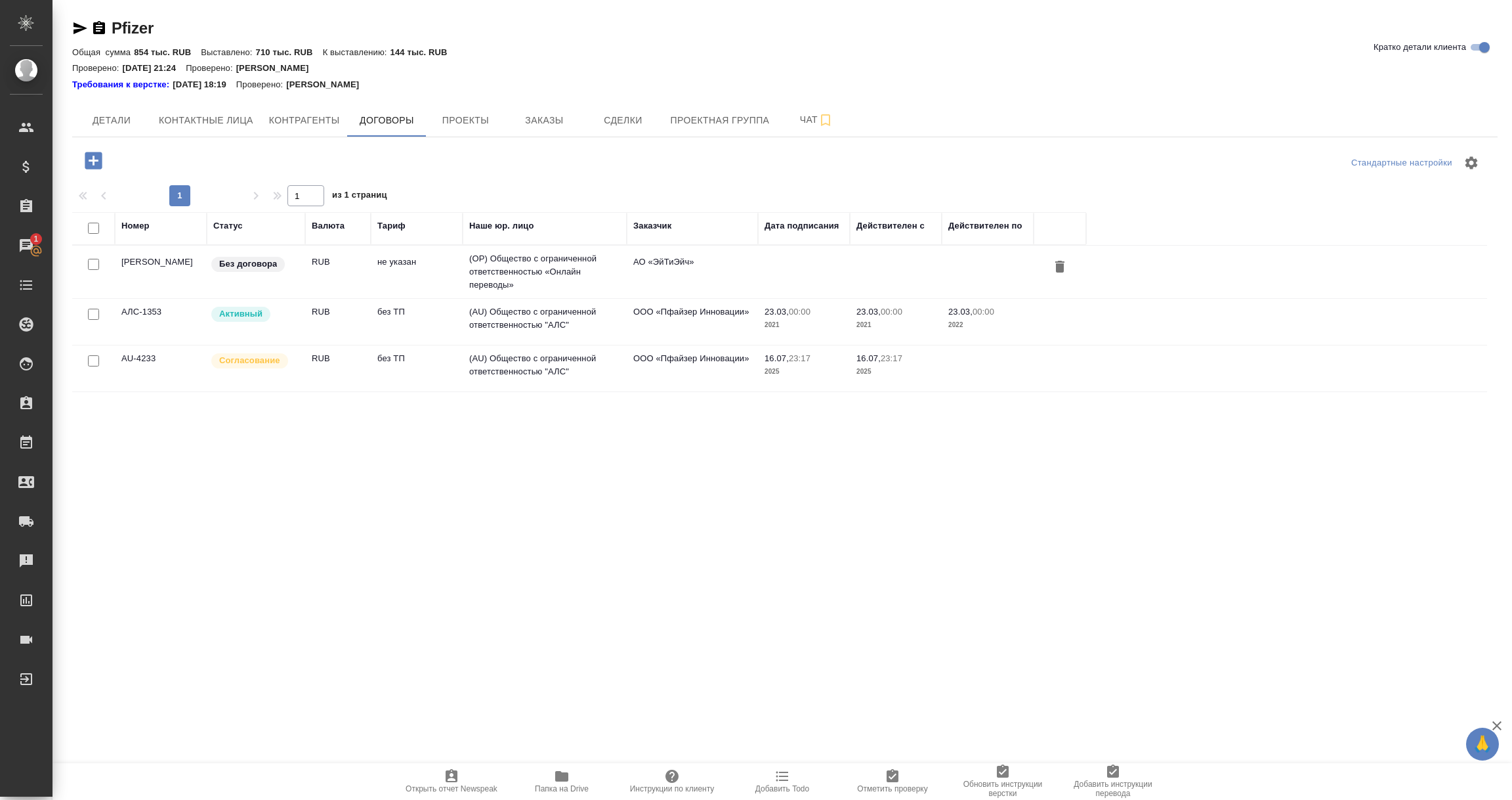
click at [152, 371] on td "AU-4233" at bounding box center [161, 369] width 92 height 46
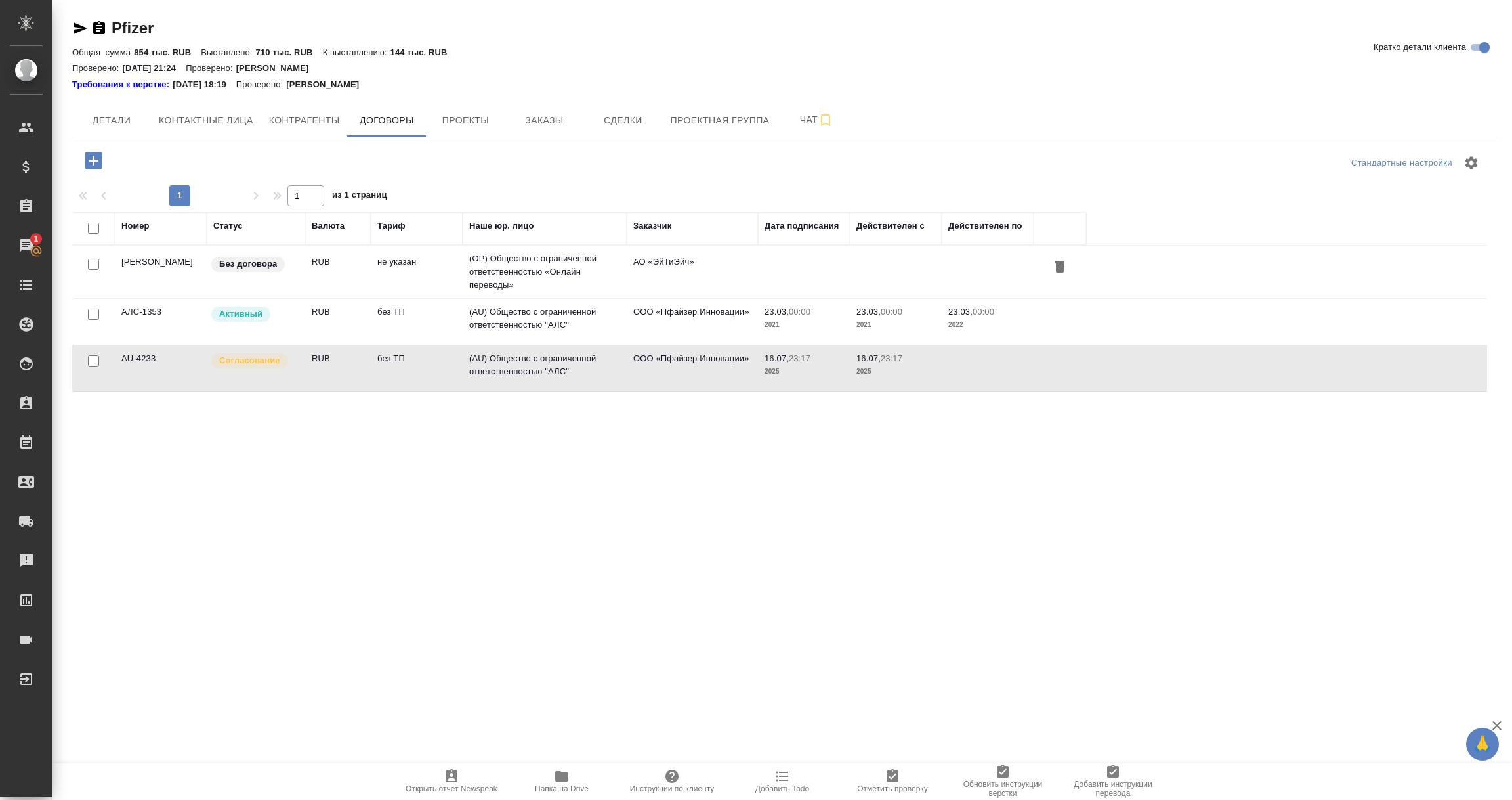
click at [152, 371] on td "AU-4233" at bounding box center [161, 369] width 92 height 46
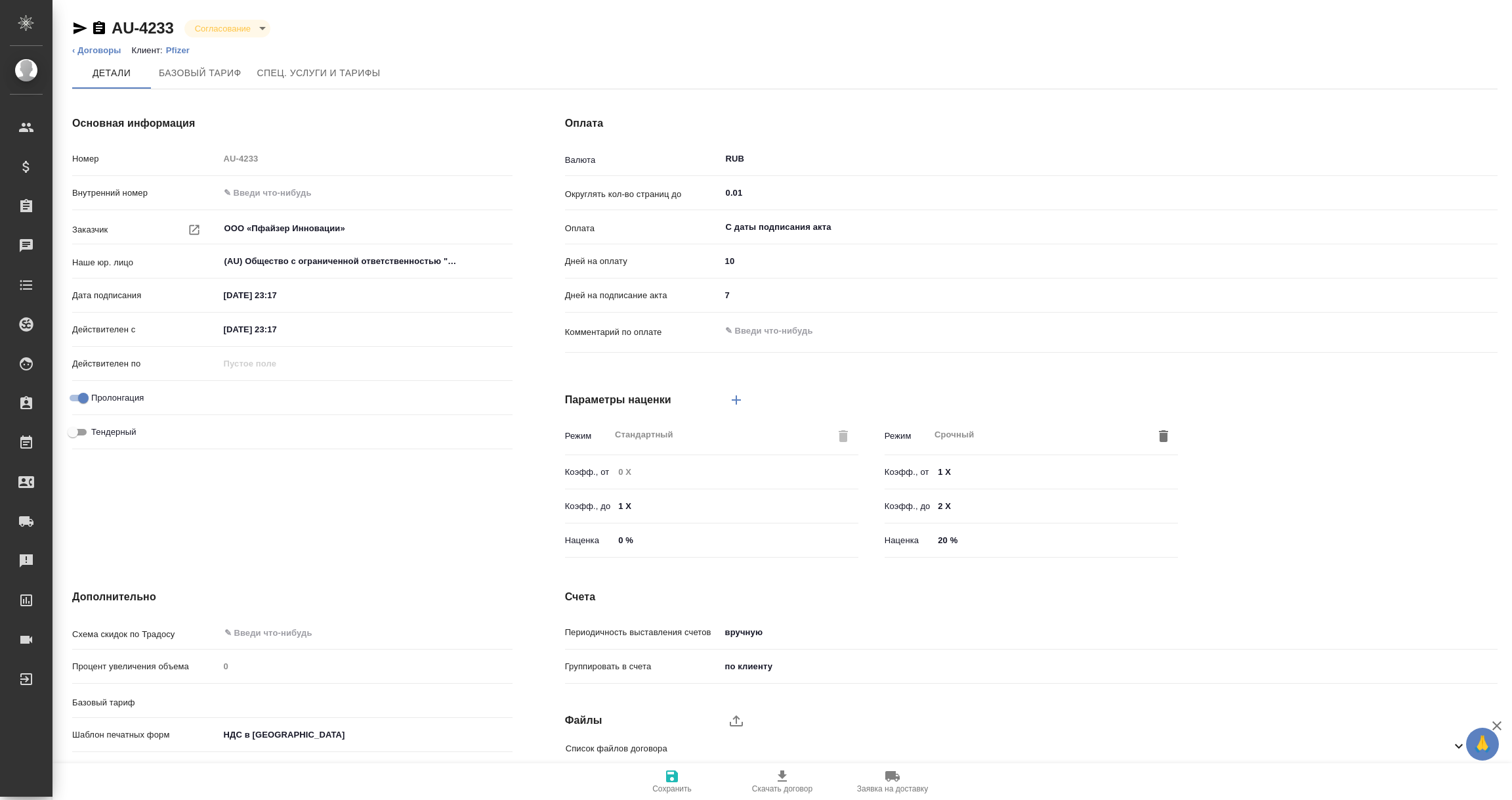
type input "без ТП"
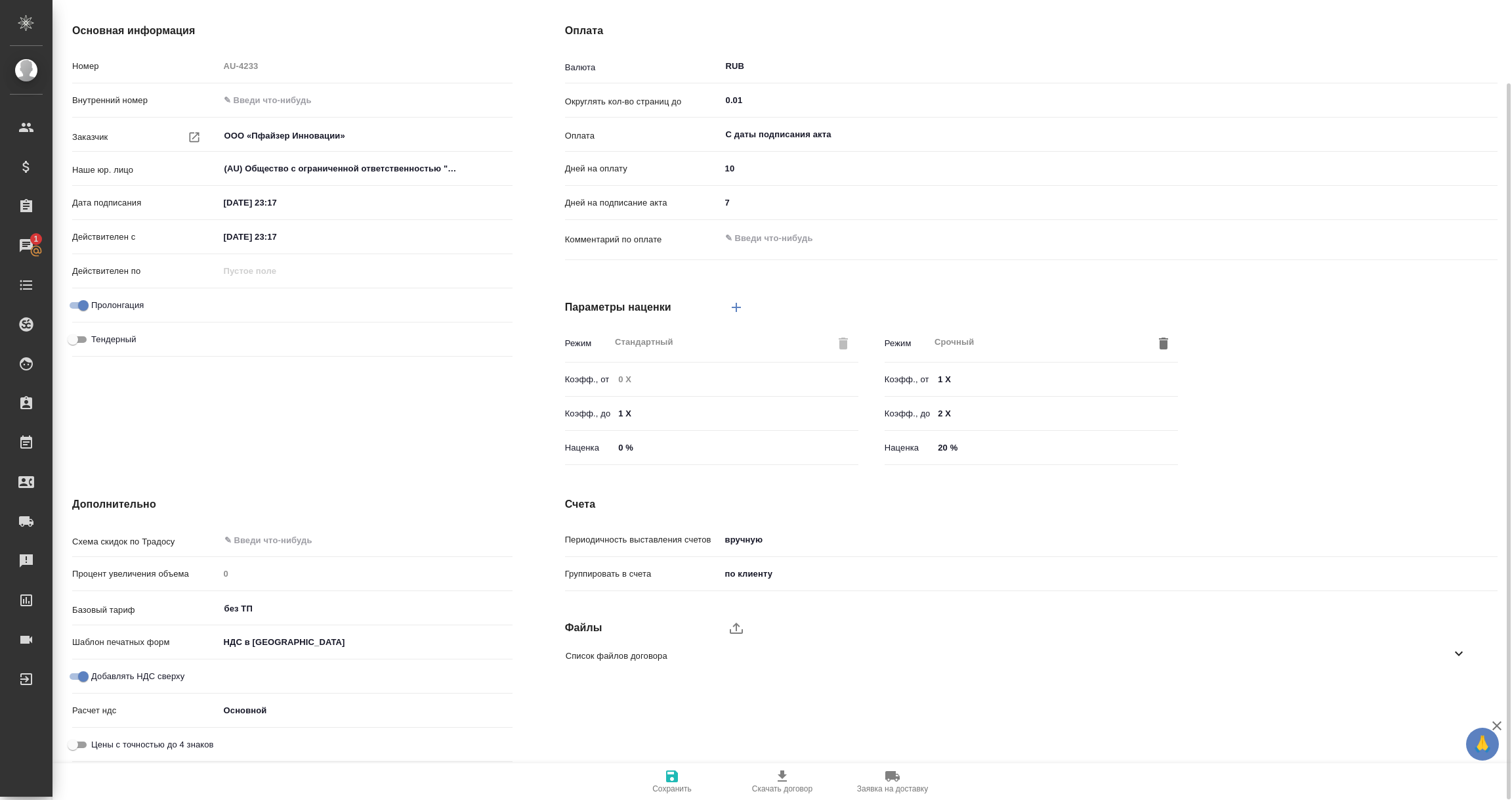
click at [1459, 647] on icon at bounding box center [1458, 653] width 15 height 15
click at [734, 622] on icon "upload" at bounding box center [736, 628] width 15 height 15
click at [0, 0] on input "upload" at bounding box center [0, 0] width 0 height 0
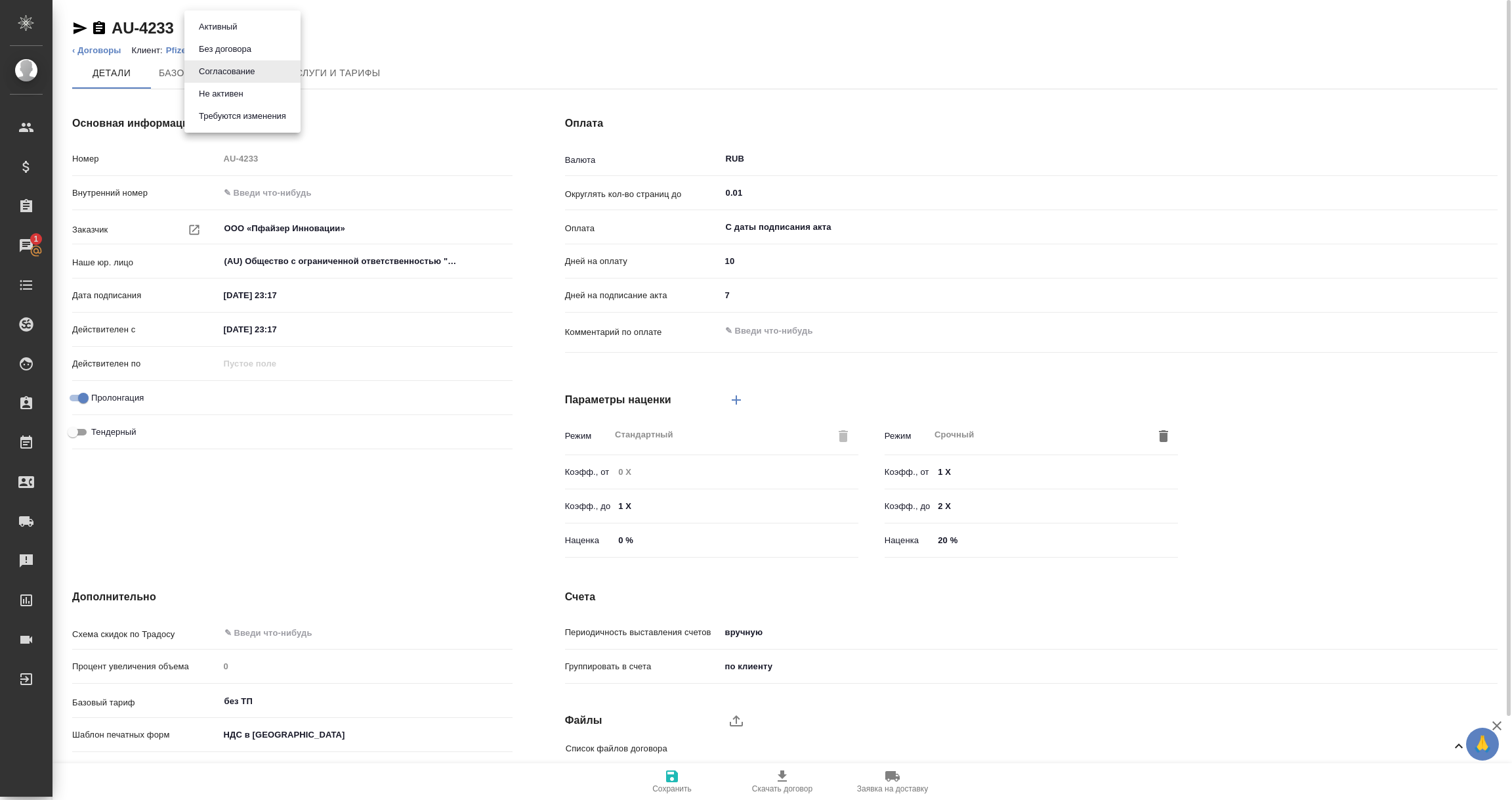
click at [262, 25] on body "🙏 .cls-1 fill:#fff; AWATERA [PERSON_NAME] Спецификации Заказы 1 Чаты Todo Проек…" at bounding box center [756, 400] width 1512 height 800
click at [242, 26] on li "Активный" at bounding box center [242, 26] width 116 height 22
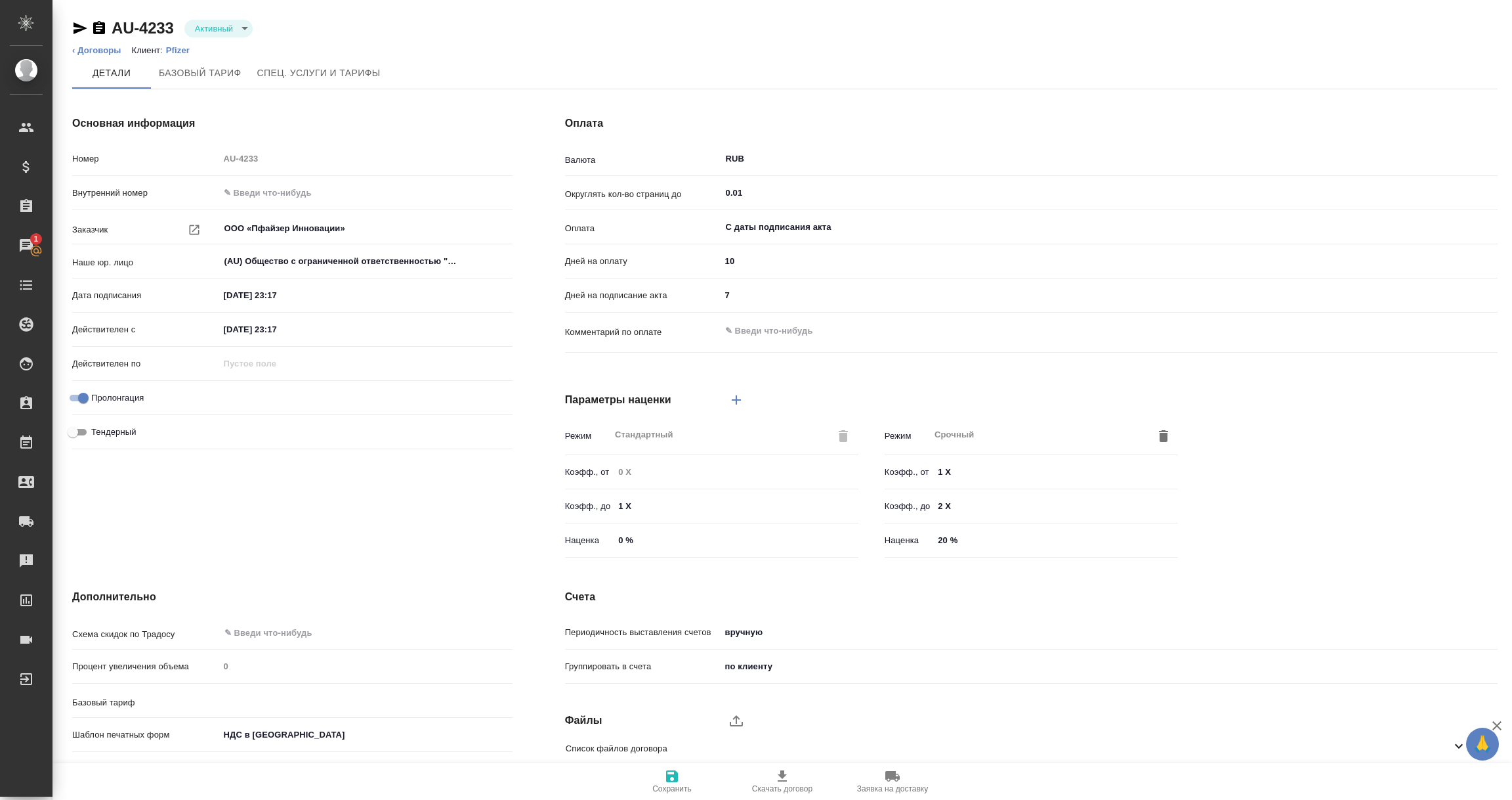
type input "без ТП"
click at [731, 262] on input "10" at bounding box center [1108, 261] width 776 height 19
drag, startPoint x: 740, startPoint y: 260, endPoint x: 719, endPoint y: 260, distance: 21.0
click at [720, 260] on div "10" at bounding box center [1108, 261] width 777 height 20
type input "9"
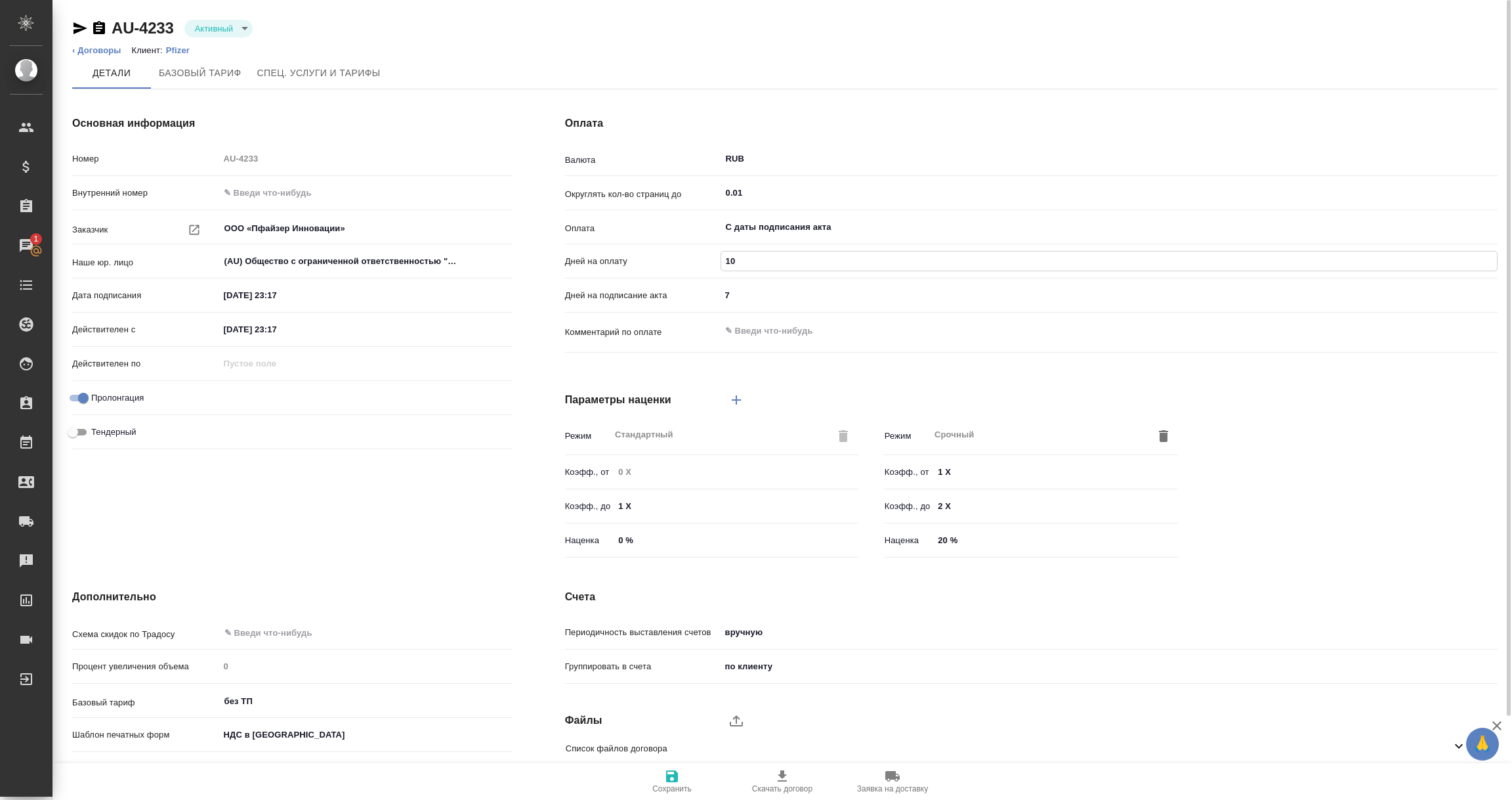
type textarea "x"
type input "90"
type textarea "x"
type input "90"
click at [664, 775] on icon "button" at bounding box center [672, 776] width 15 height 15
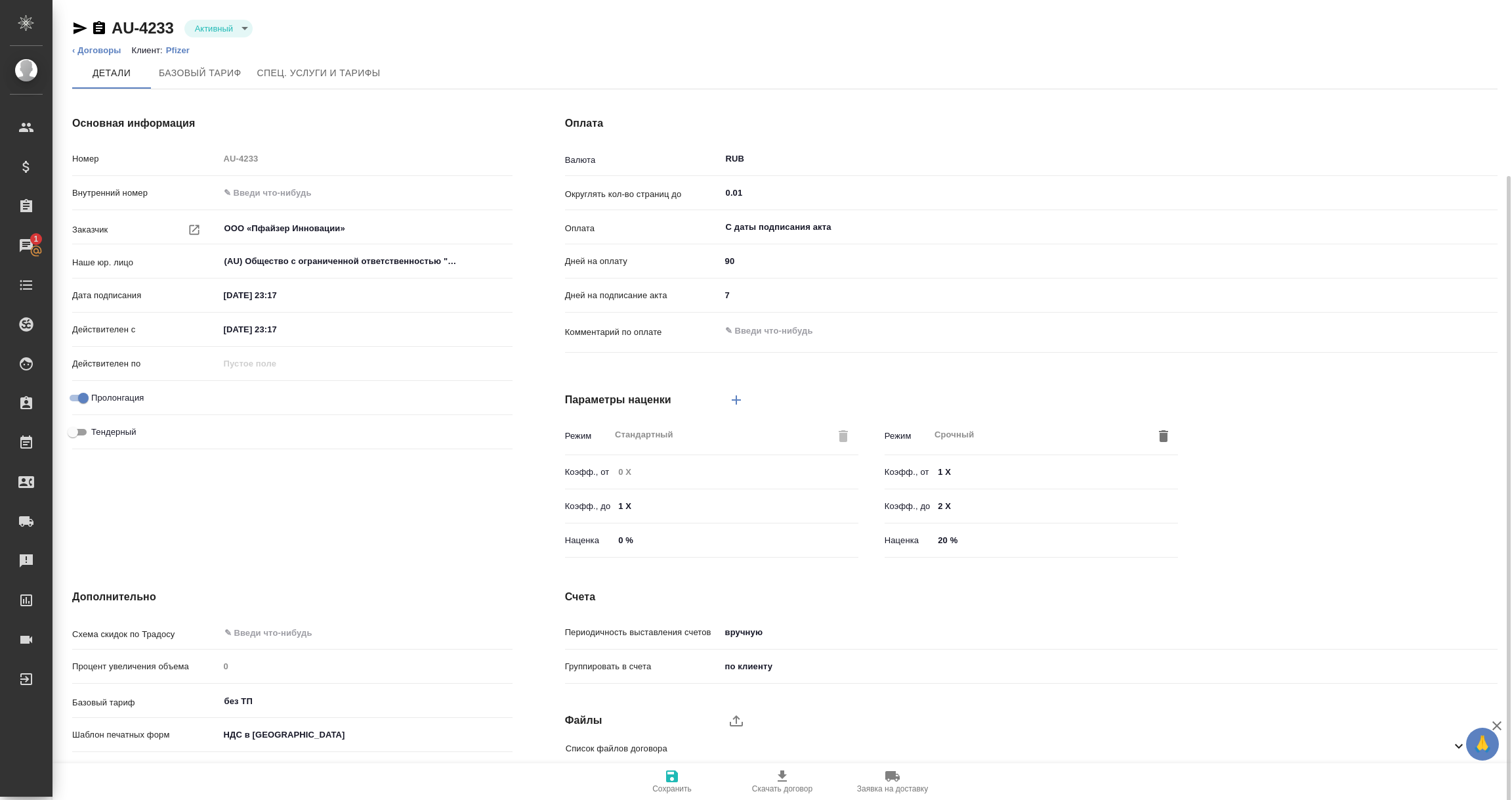
scroll to position [92, 0]
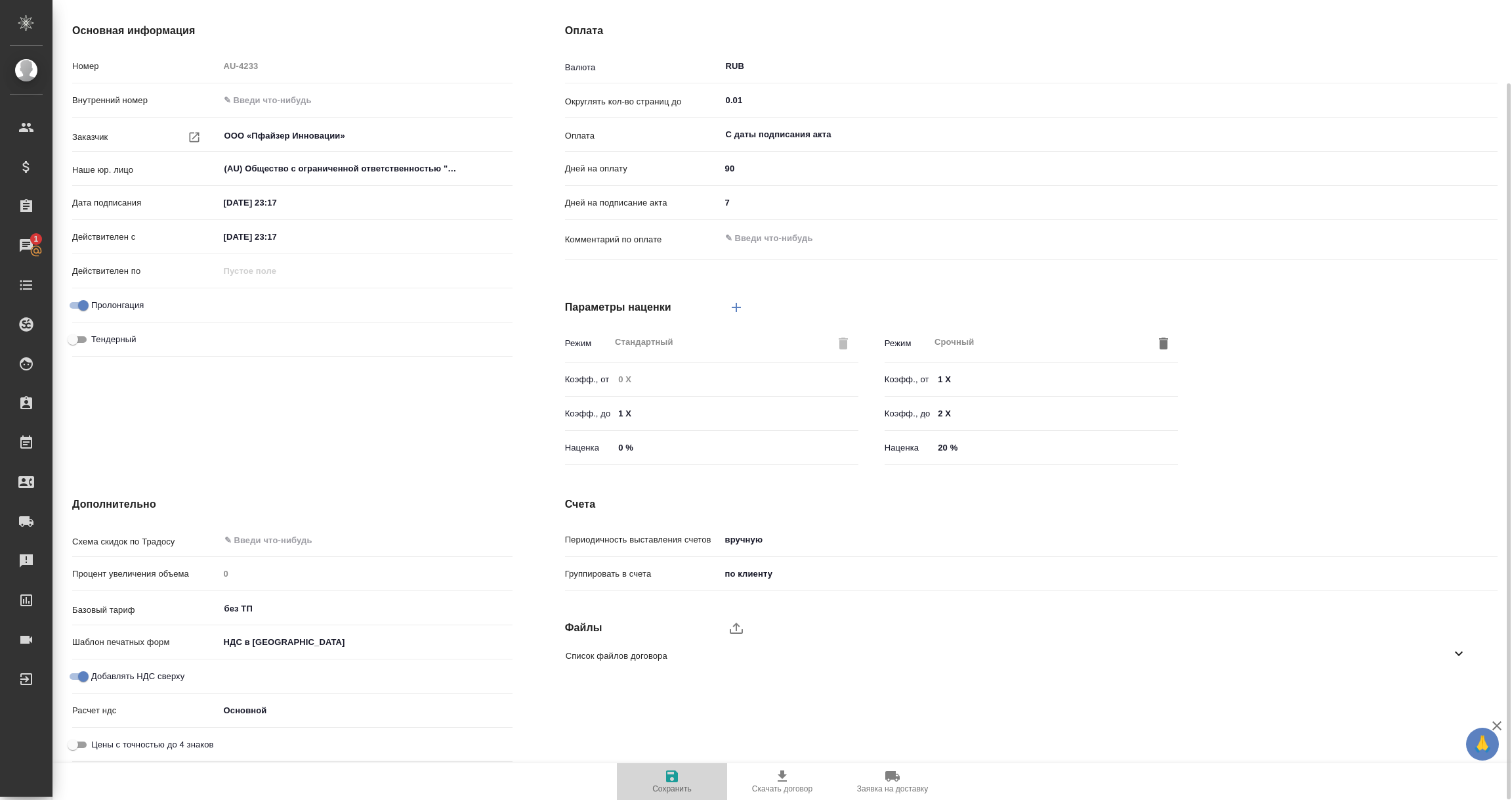
click at [675, 780] on icon "button" at bounding box center [672, 776] width 12 height 12
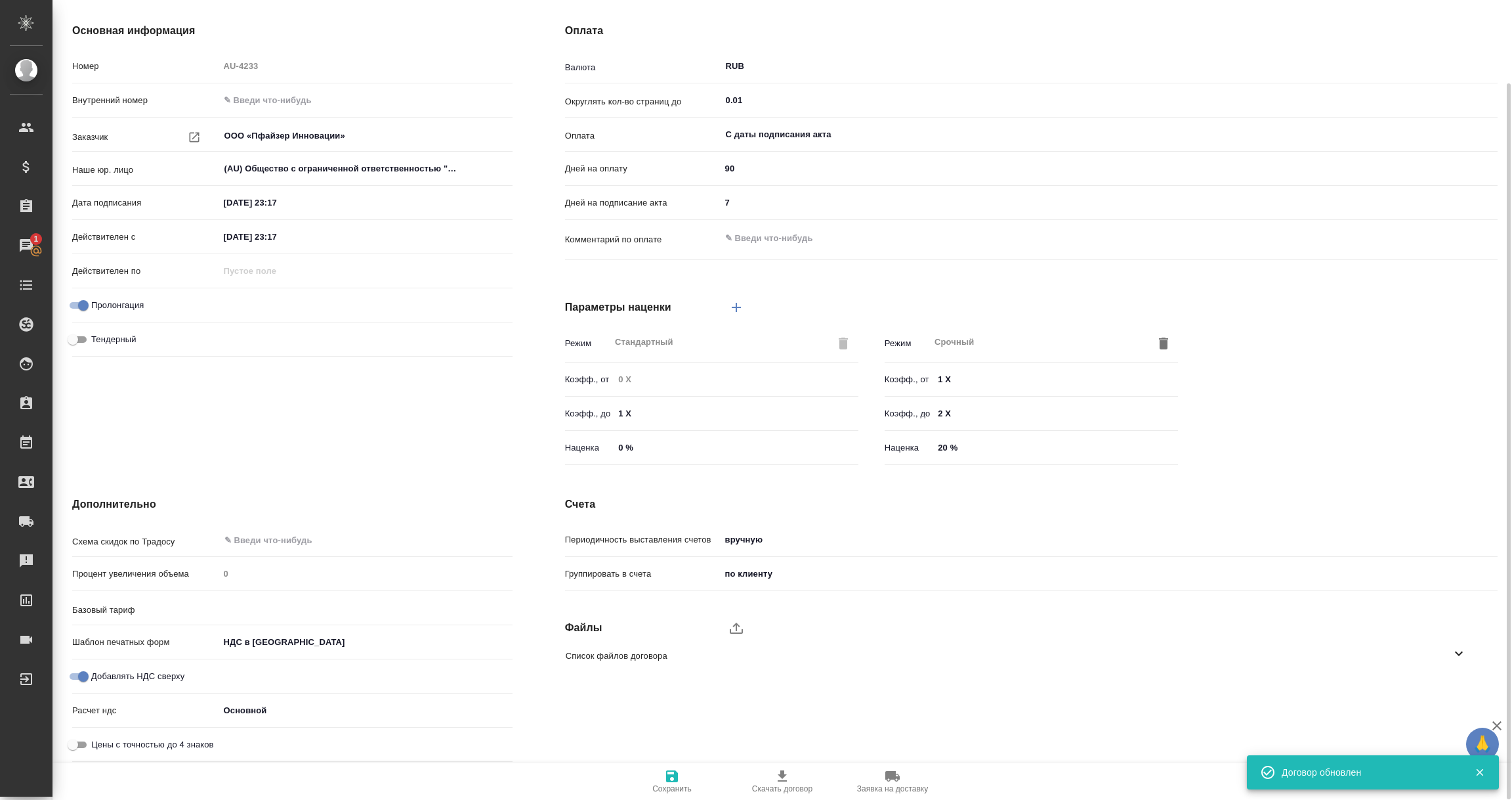
type input "без ТП"
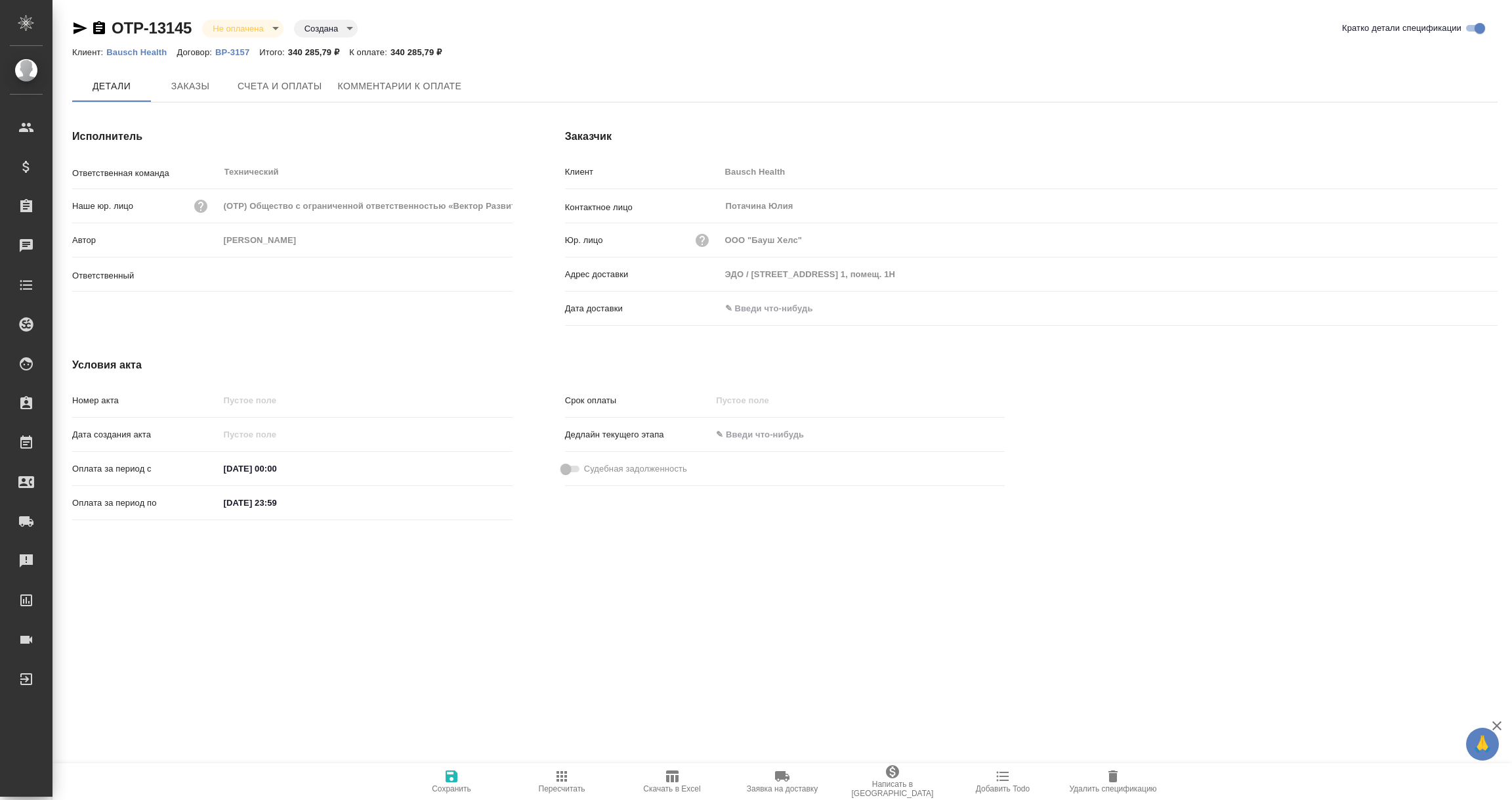
type input "[PERSON_NAME]"
click at [762, 308] on input "text" at bounding box center [777, 308] width 115 height 19
click at [1458, 307] on icon "button" at bounding box center [1459, 308] width 15 height 15
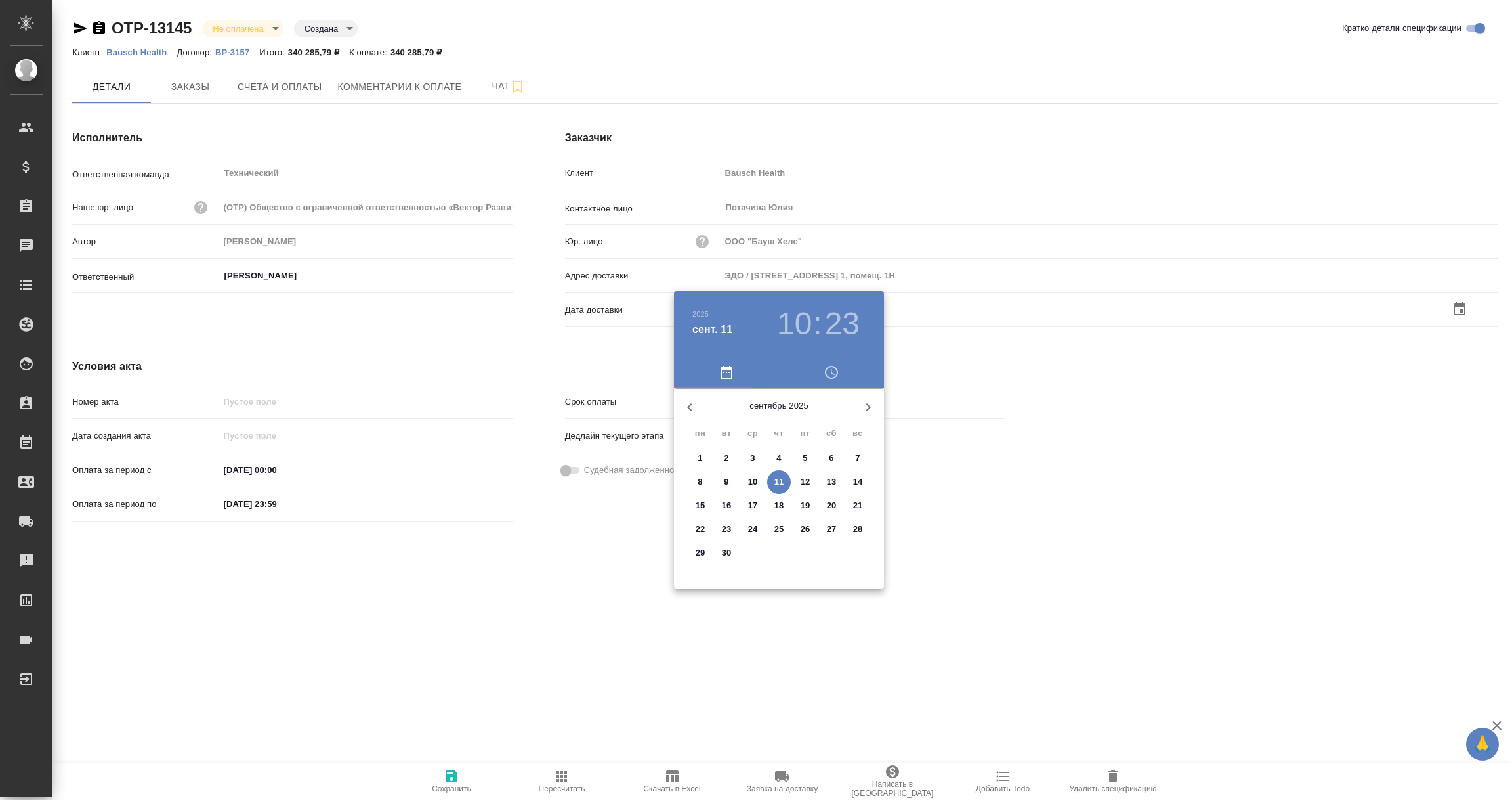
click at [779, 479] on p "11" at bounding box center [780, 482] width 10 height 13
type input "[DATE] 10:23"
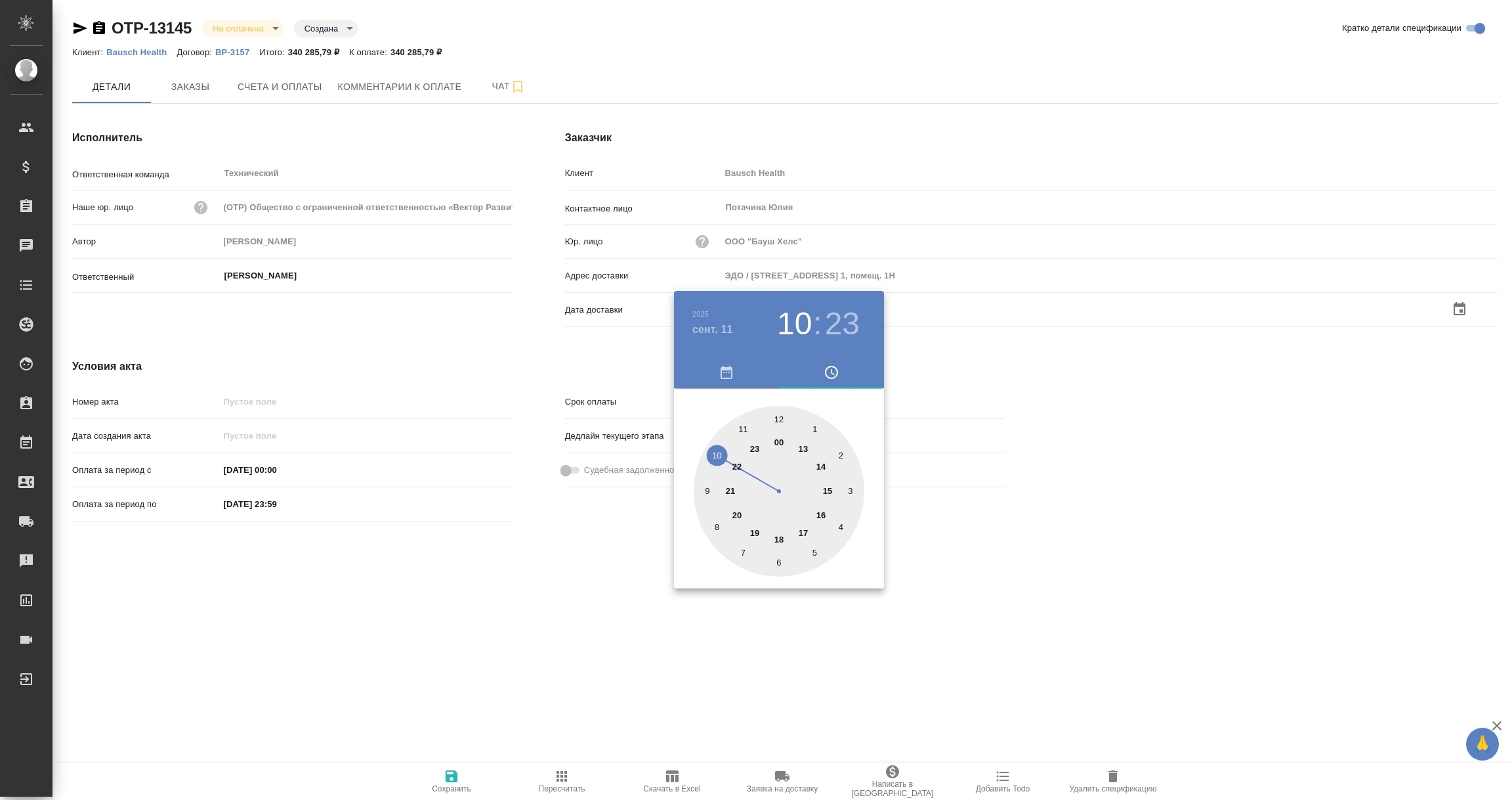
click at [536, 600] on div at bounding box center [756, 400] width 1512 height 800
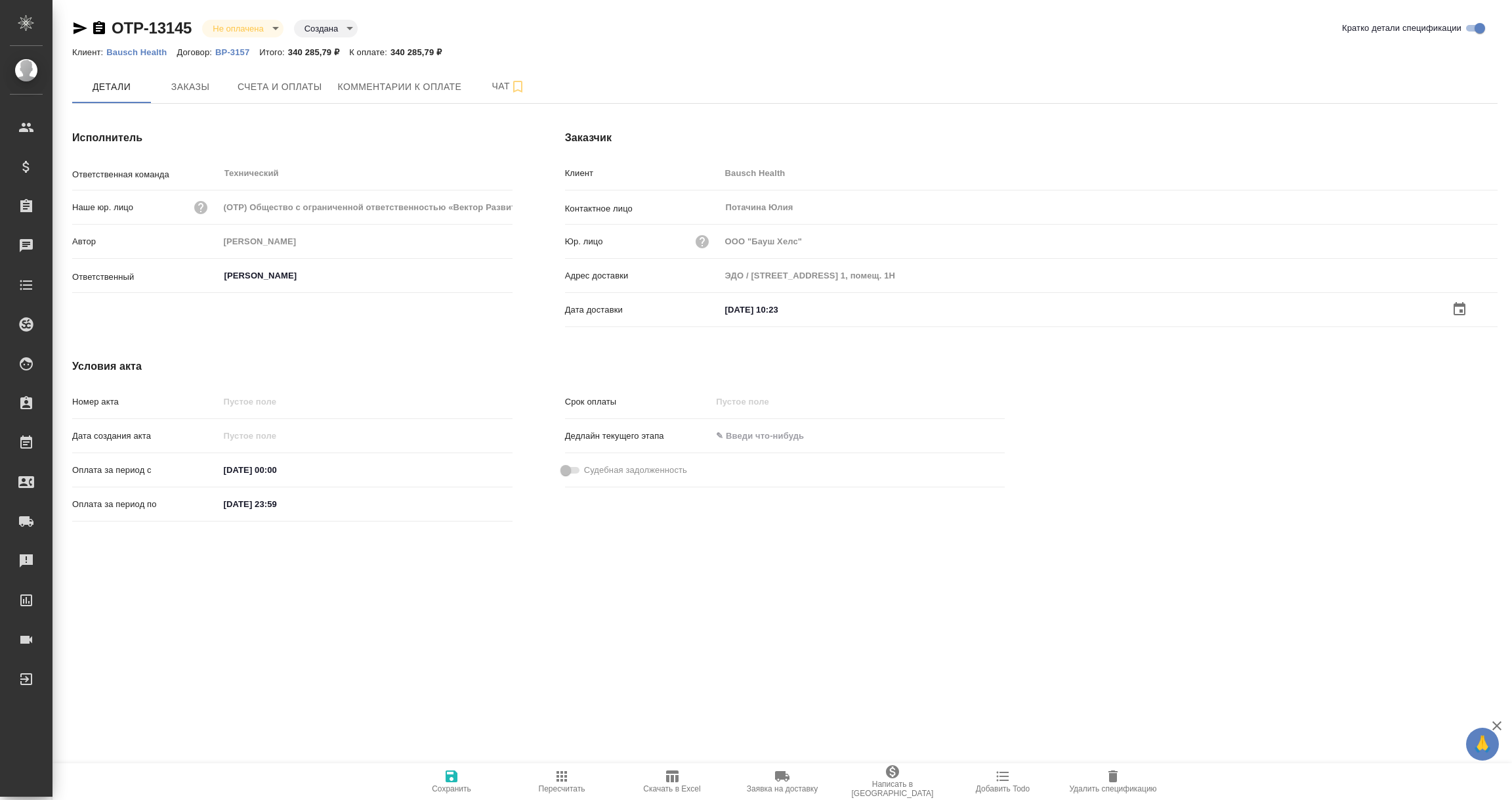
click at [451, 780] on icon "button" at bounding box center [451, 776] width 15 height 15
